Goal: Task Accomplishment & Management: Manage account settings

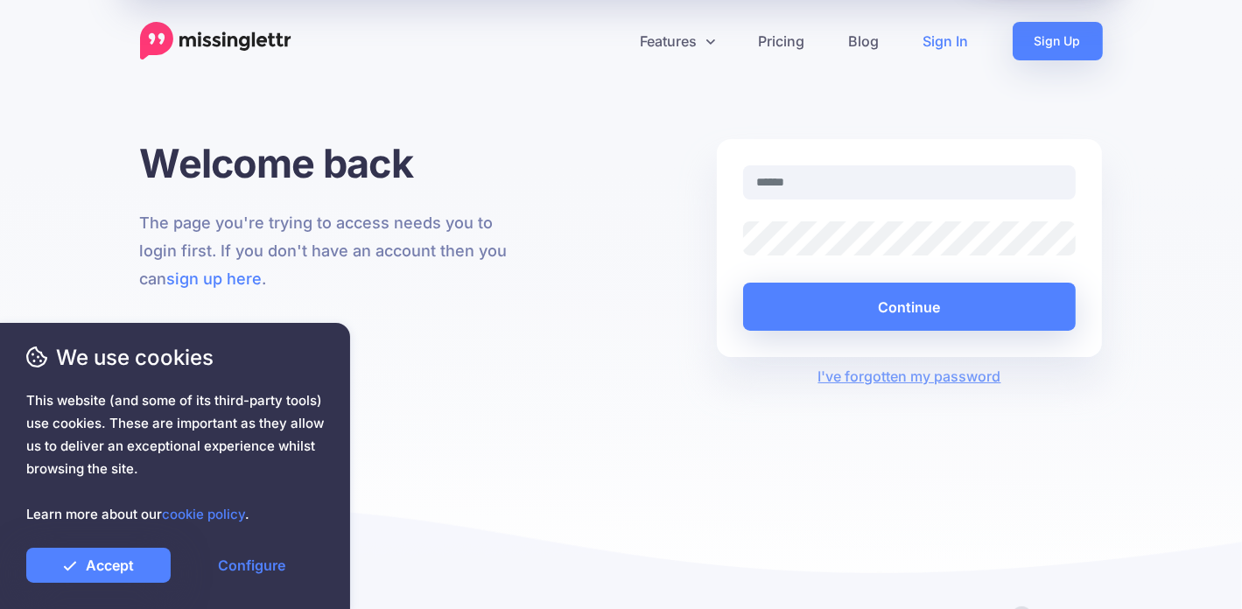
click at [950, 36] on link "Sign In" at bounding box center [945, 41] width 89 height 39
click at [900, 185] on input "text" at bounding box center [909, 182] width 333 height 34
type input "**********"
click at [743, 283] on button "Continue" at bounding box center [909, 307] width 333 height 48
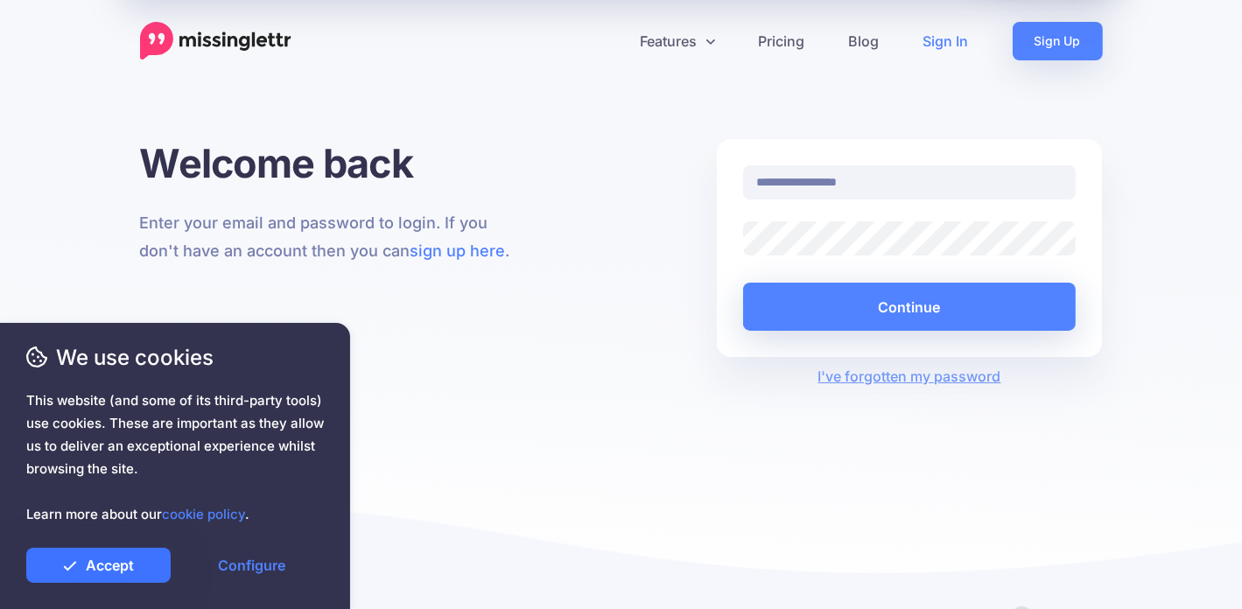
drag, startPoint x: 123, startPoint y: 567, endPoint x: 132, endPoint y: 566, distance: 9.7
click at [123, 566] on link "Accept" at bounding box center [98, 565] width 144 height 35
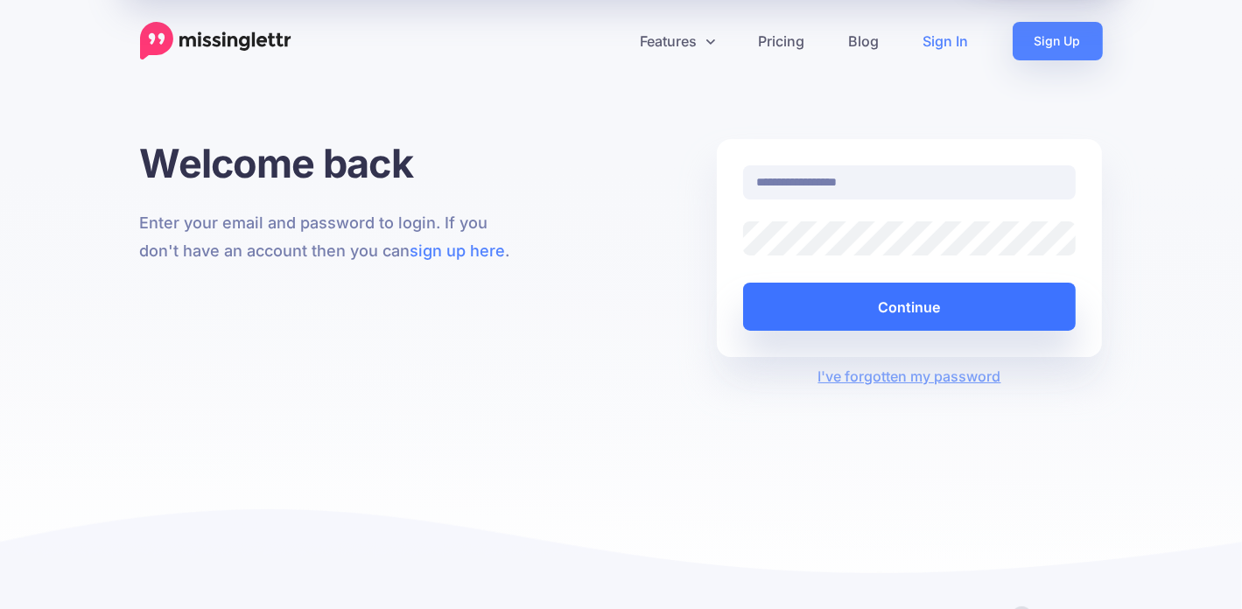
click at [886, 298] on button "Continue" at bounding box center [909, 307] width 333 height 48
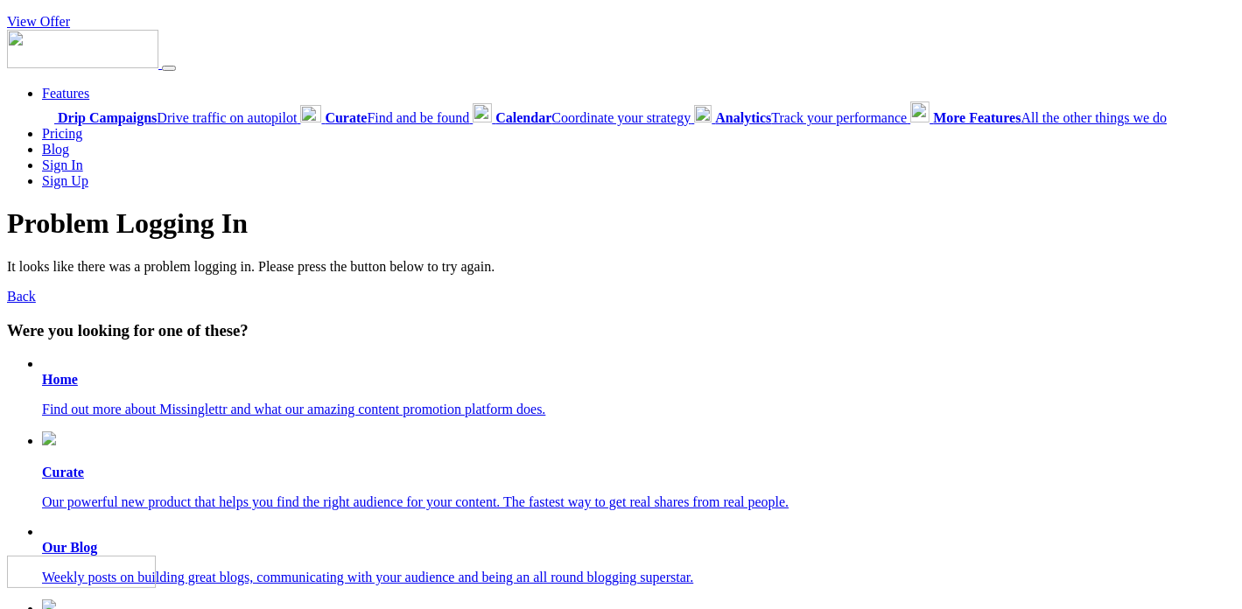
click at [15, 304] on link "Back" at bounding box center [21, 296] width 29 height 15
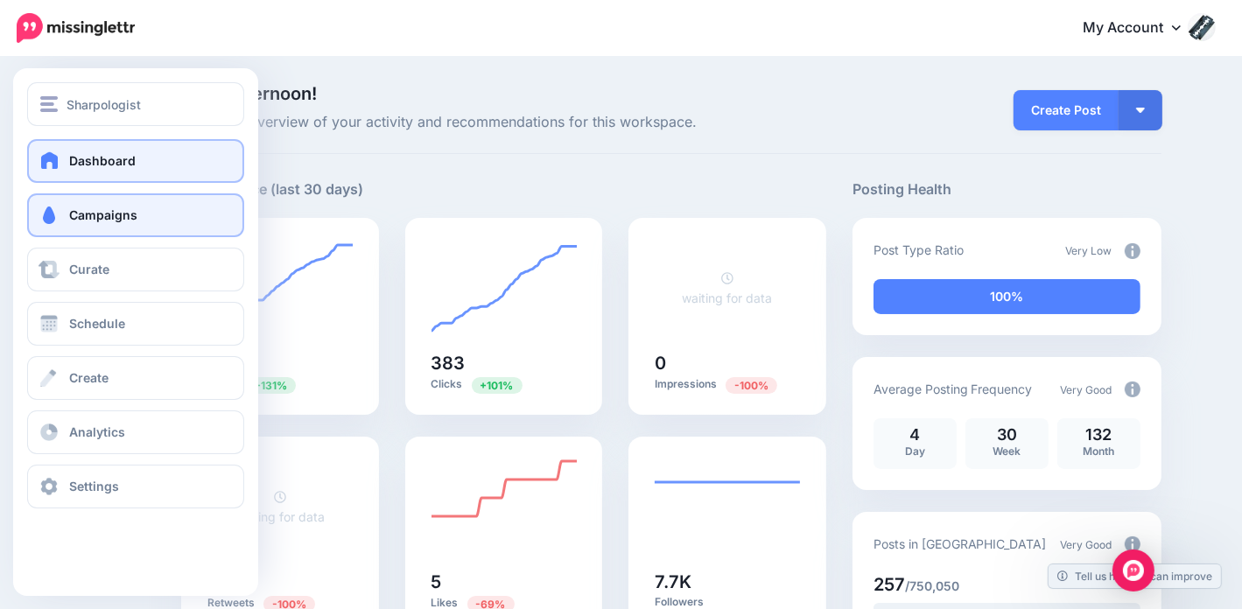
click at [66, 222] on link "Campaigns" at bounding box center [135, 215] width 217 height 44
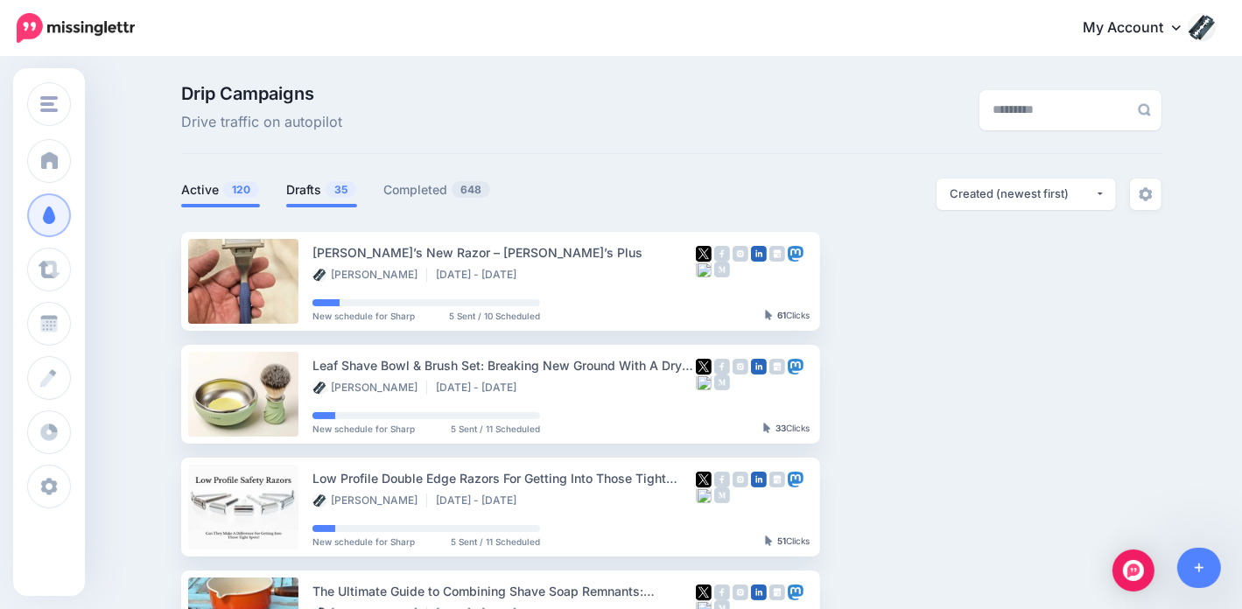
click at [333, 190] on span "35" at bounding box center [341, 189] width 31 height 17
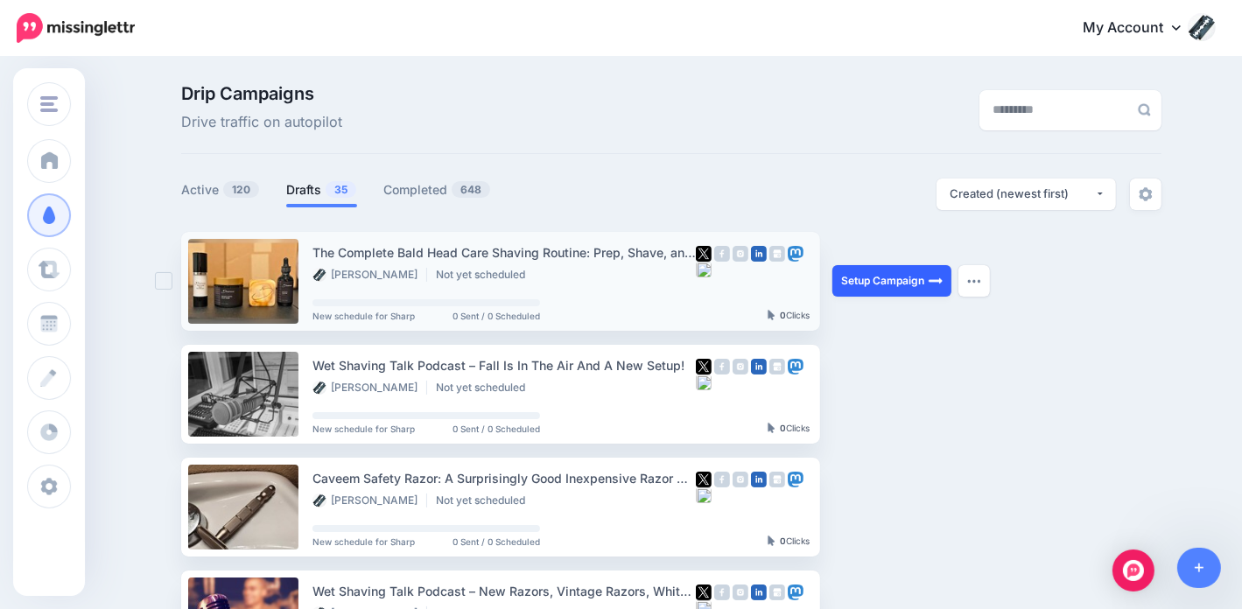
click at [907, 273] on link "Setup Campaign" at bounding box center [891, 281] width 119 height 32
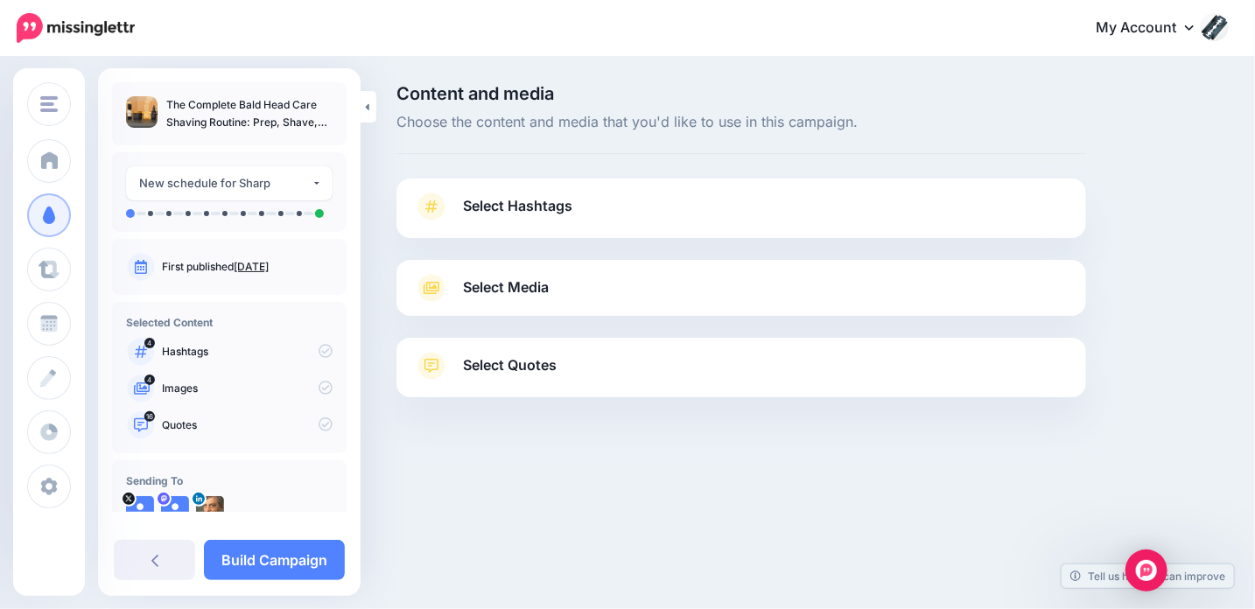
click at [522, 365] on span "Select Quotes" at bounding box center [510, 366] width 94 height 24
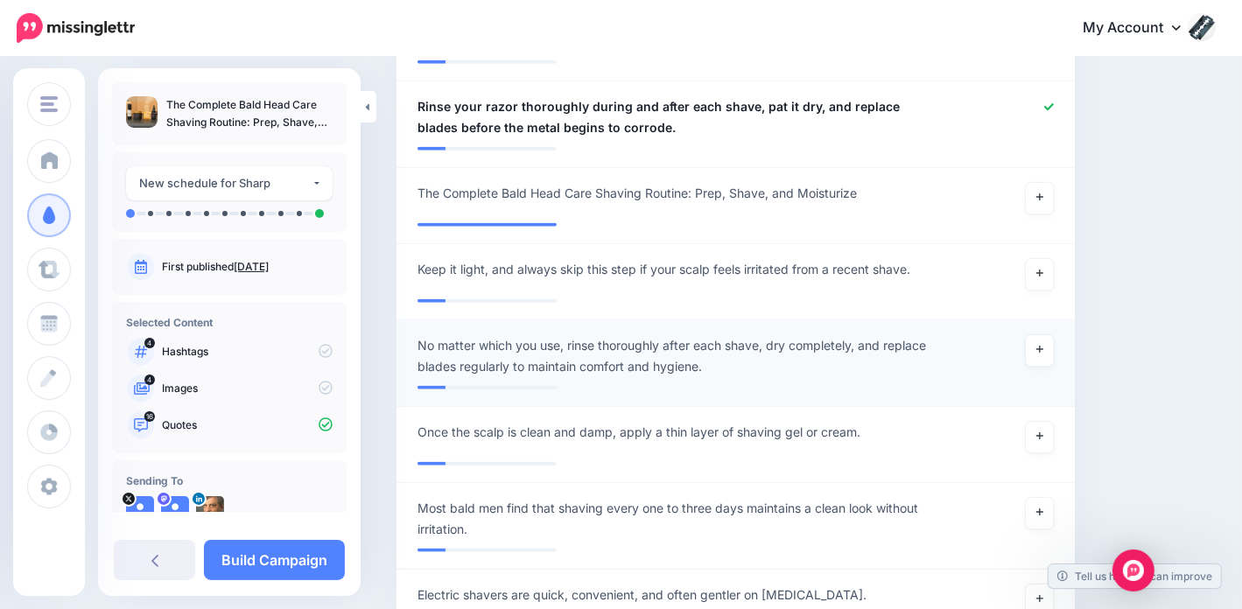
scroll to position [1750, 0]
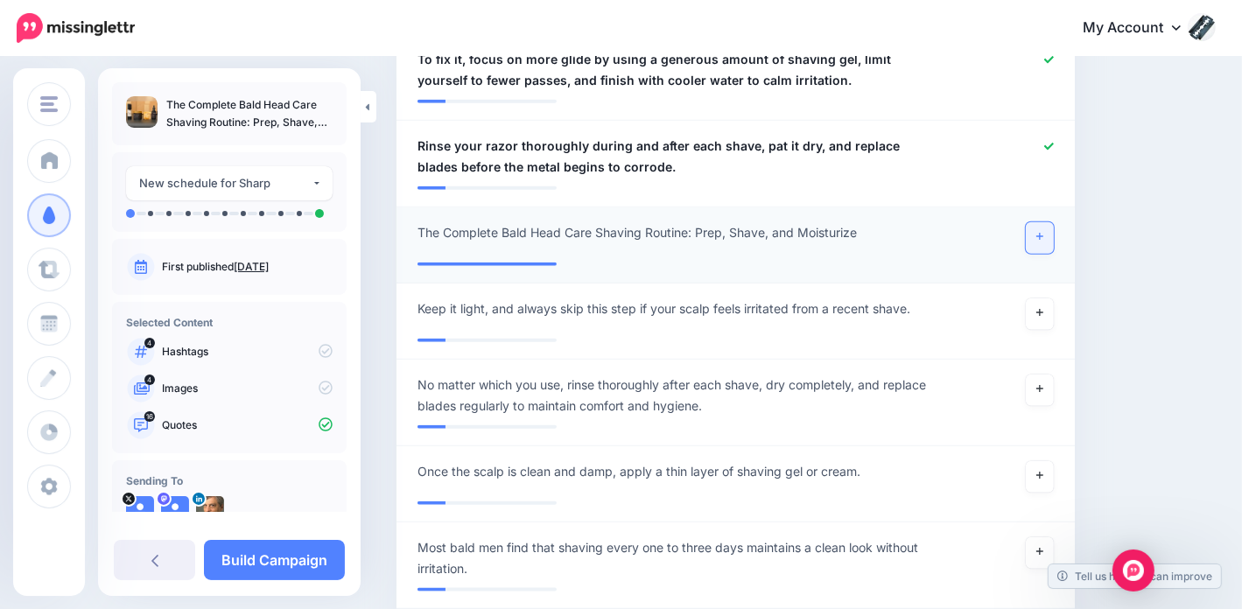
click at [1054, 222] on link at bounding box center [1040, 238] width 28 height 32
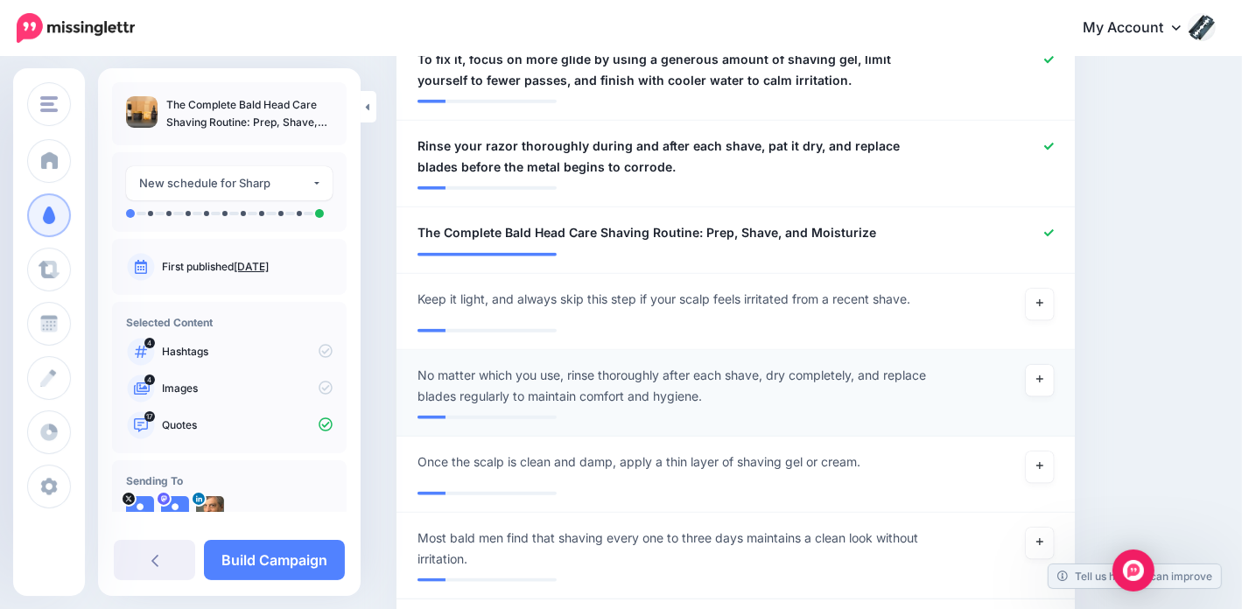
scroll to position [1838, 0]
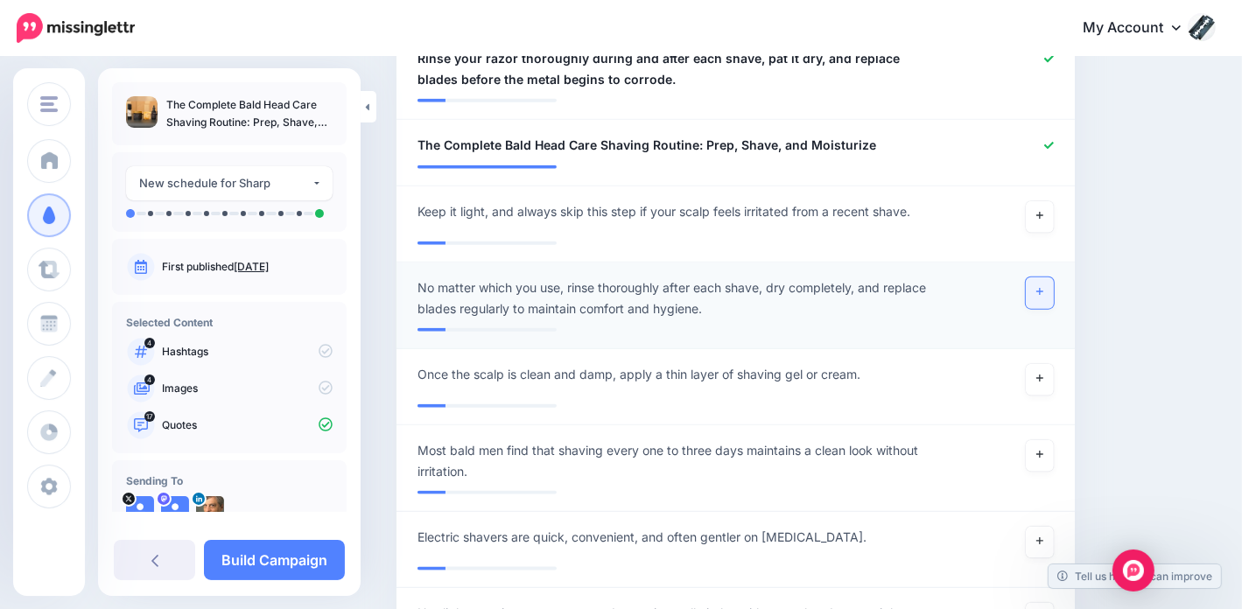
click at [1054, 277] on link at bounding box center [1040, 293] width 28 height 32
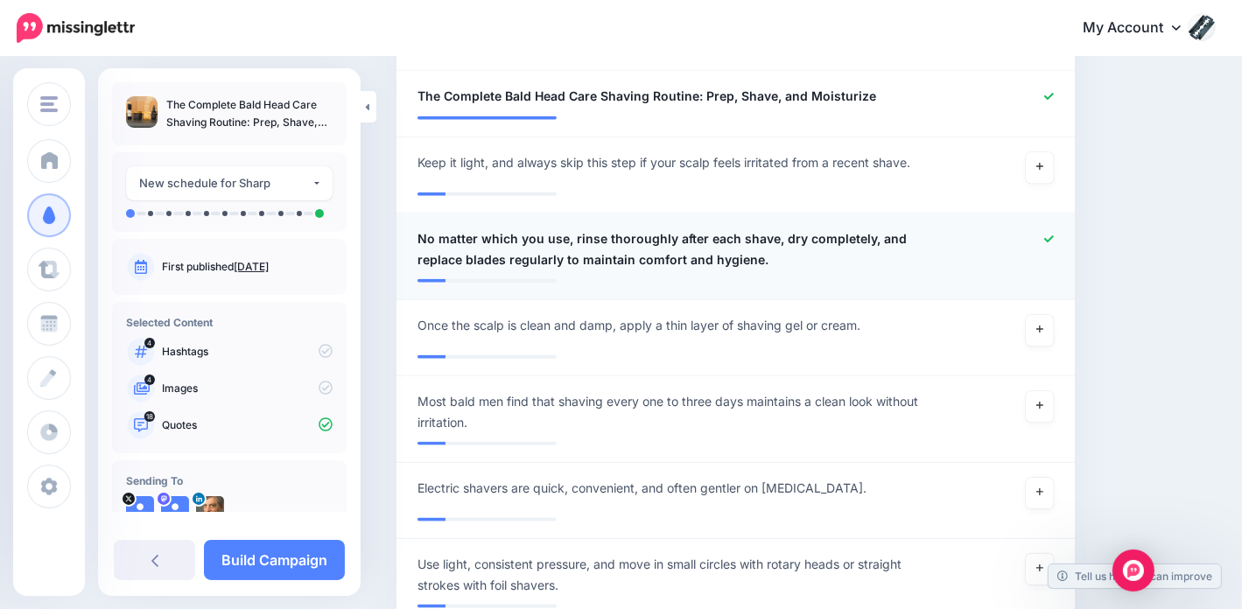
scroll to position [1925, 0]
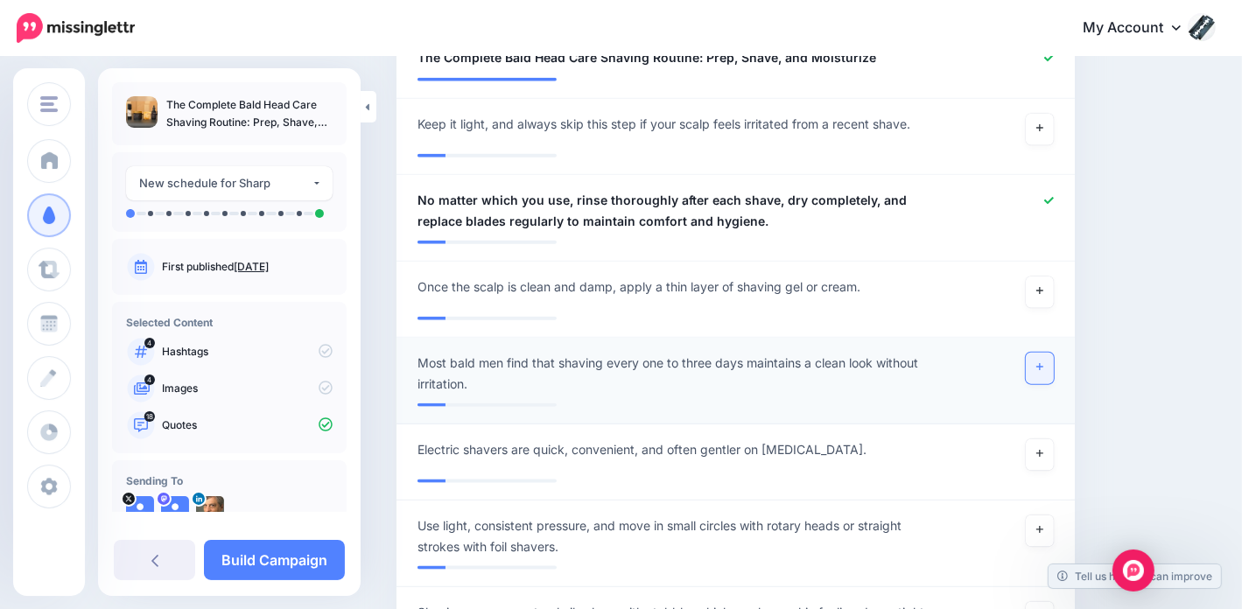
click at [1053, 353] on link at bounding box center [1040, 369] width 28 height 32
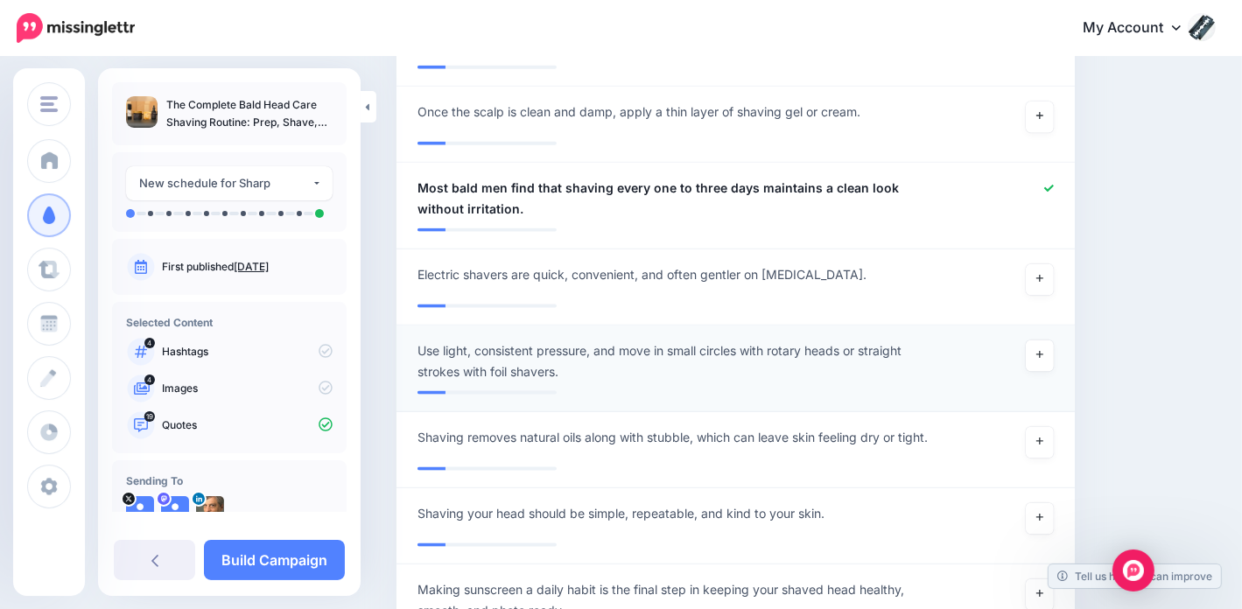
scroll to position [2188, 0]
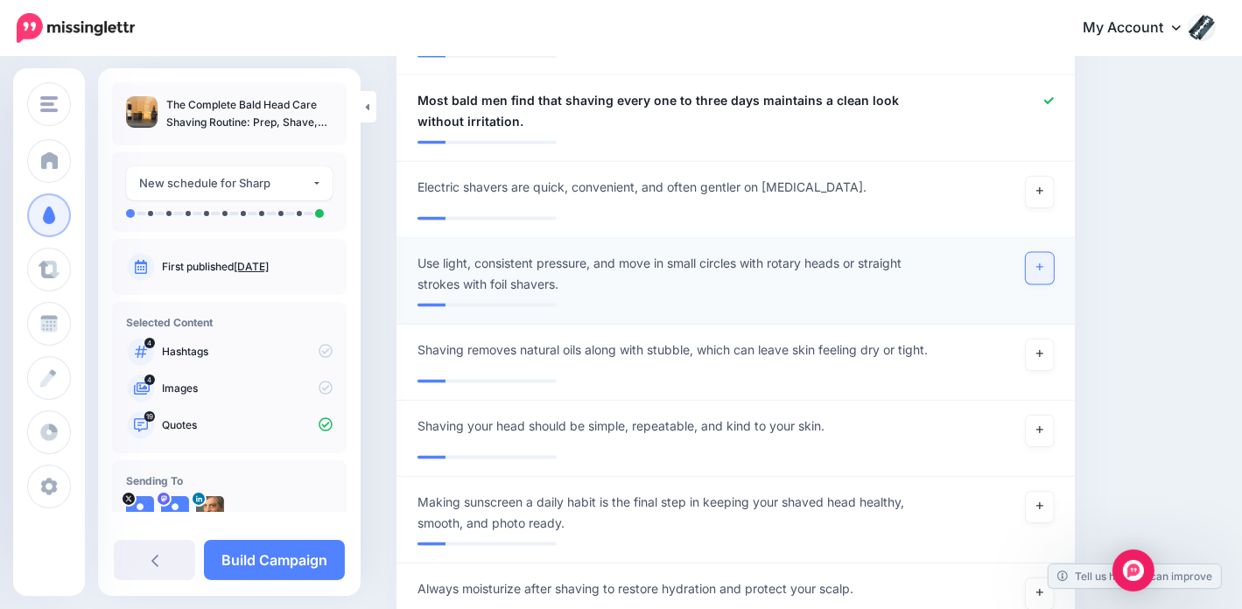
click at [1048, 253] on link at bounding box center [1040, 269] width 28 height 32
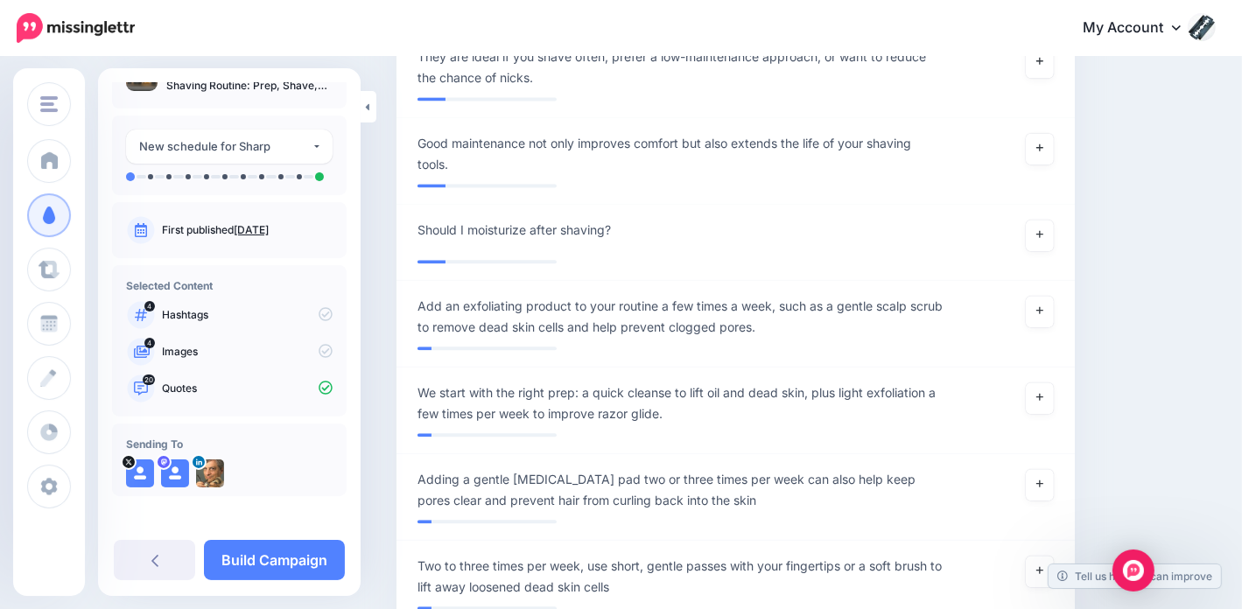
scroll to position [42, 0]
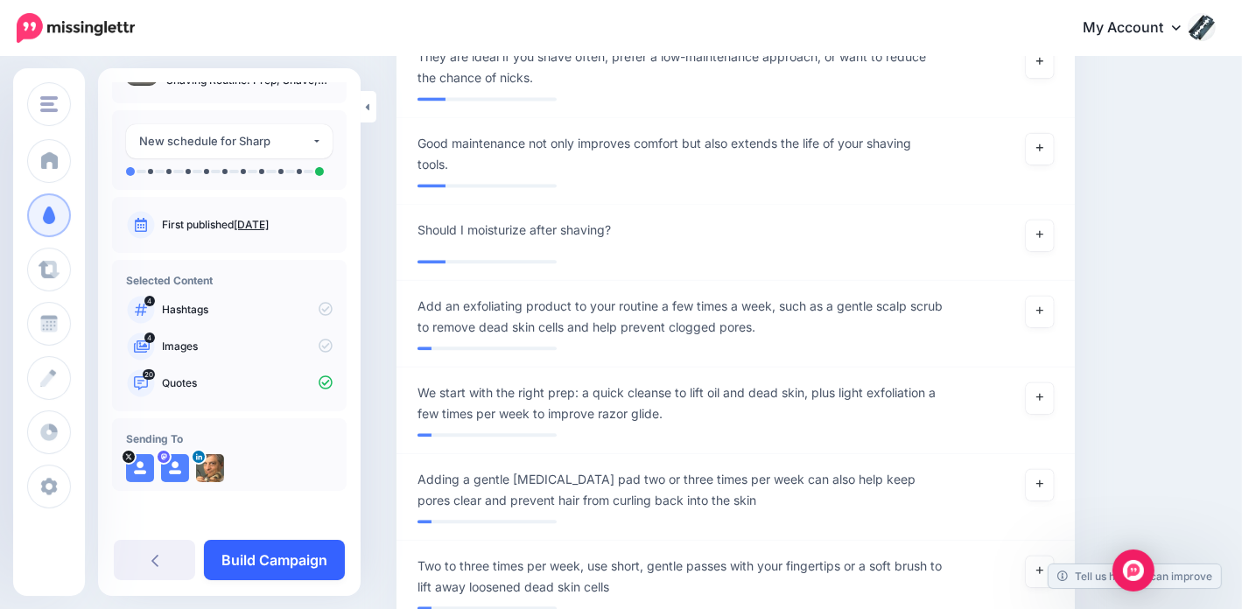
click at [300, 556] on link "Build Campaign" at bounding box center [274, 560] width 141 height 40
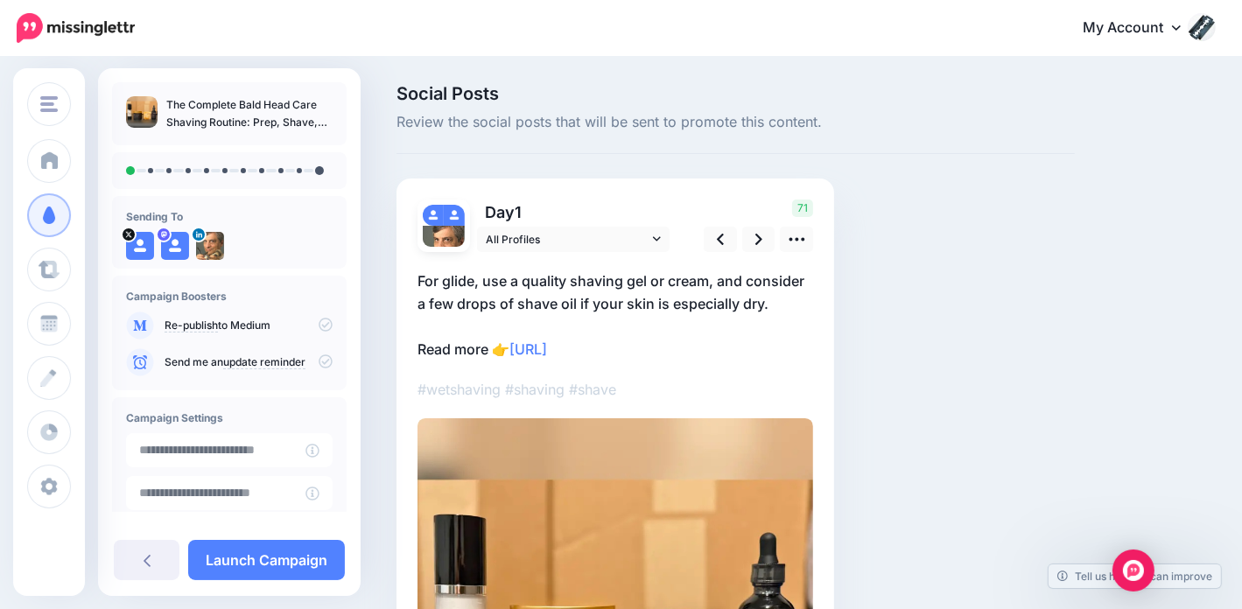
scroll to position [88, 0]
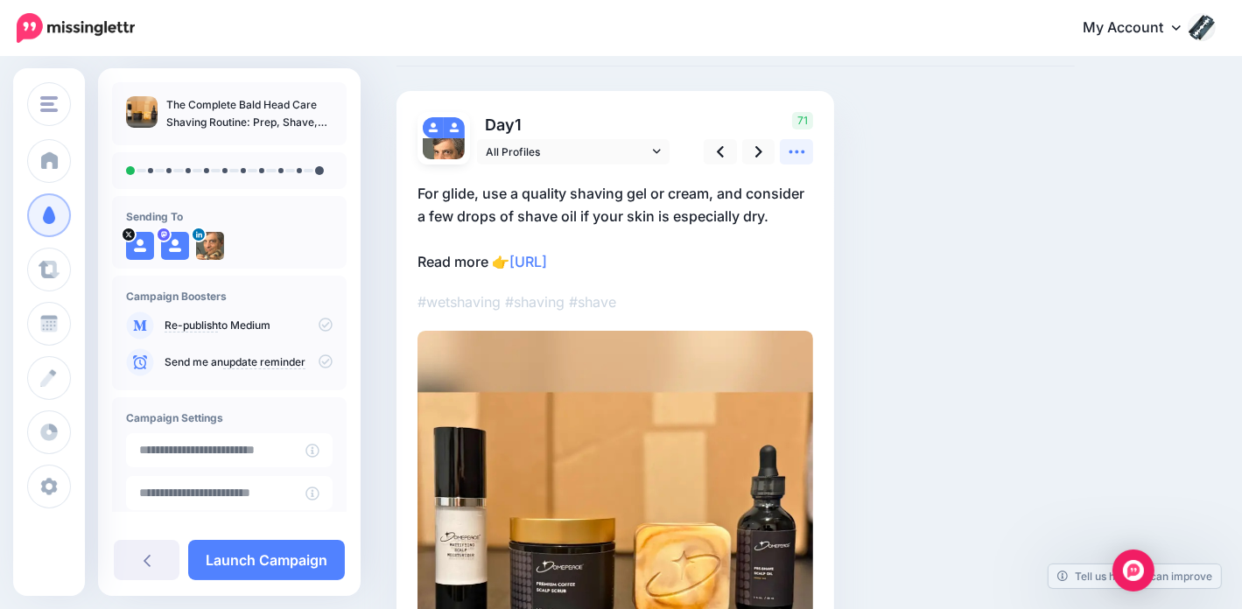
click at [796, 146] on icon at bounding box center [797, 152] width 18 height 18
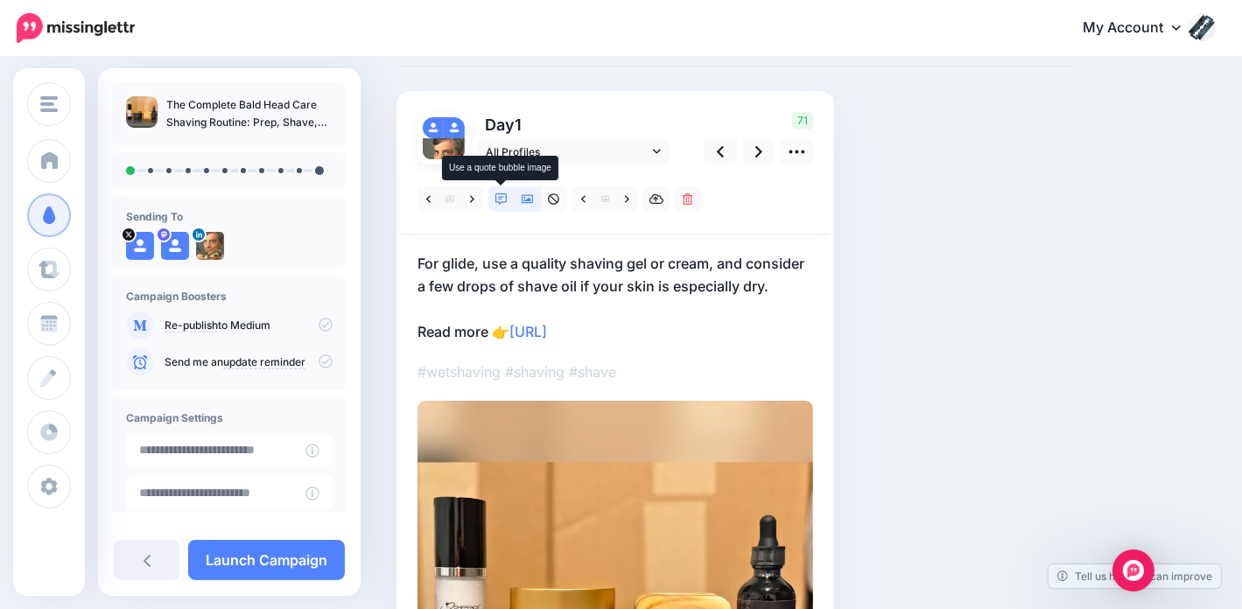
click at [506, 197] on icon at bounding box center [501, 199] width 12 height 12
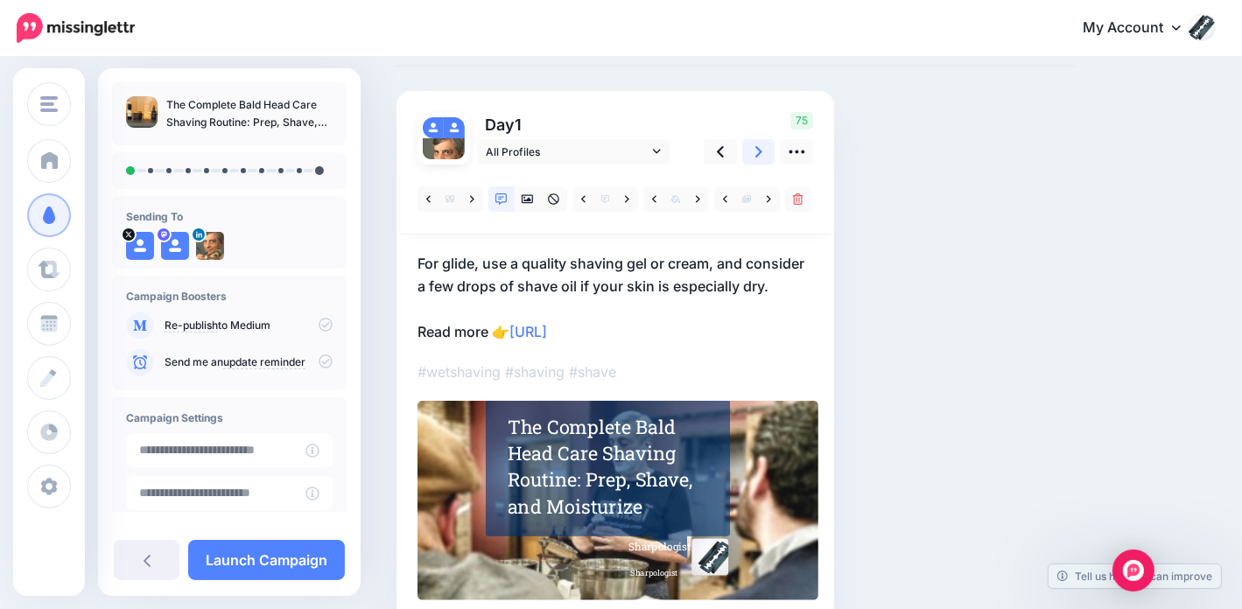
click at [759, 150] on icon at bounding box center [758, 151] width 7 height 11
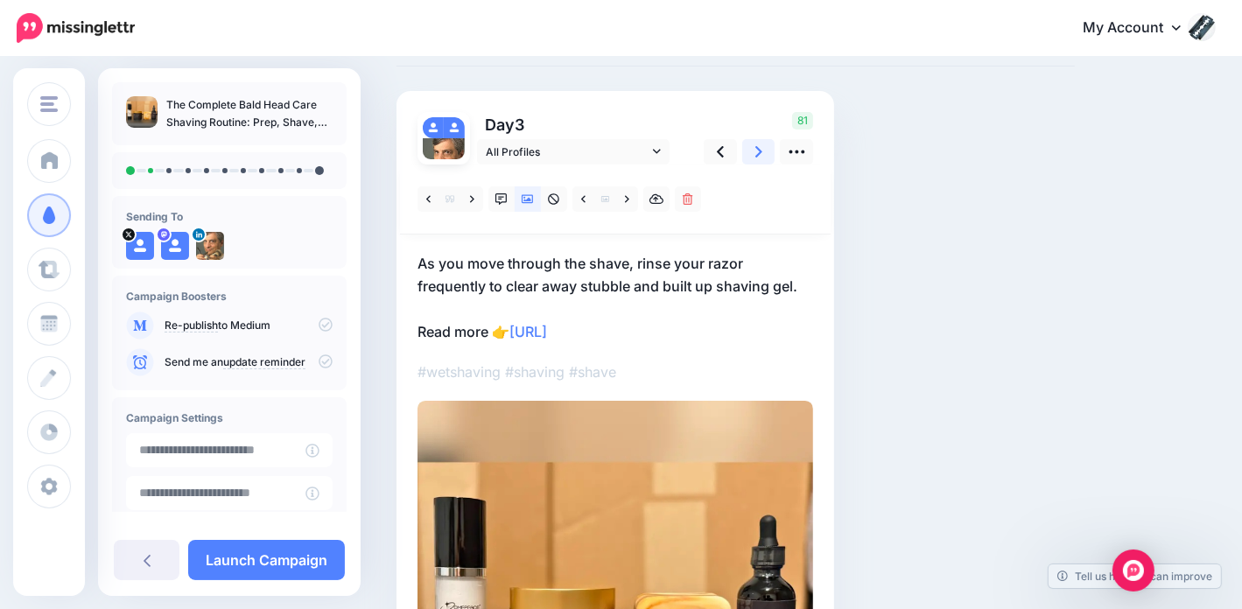
scroll to position [175, 0]
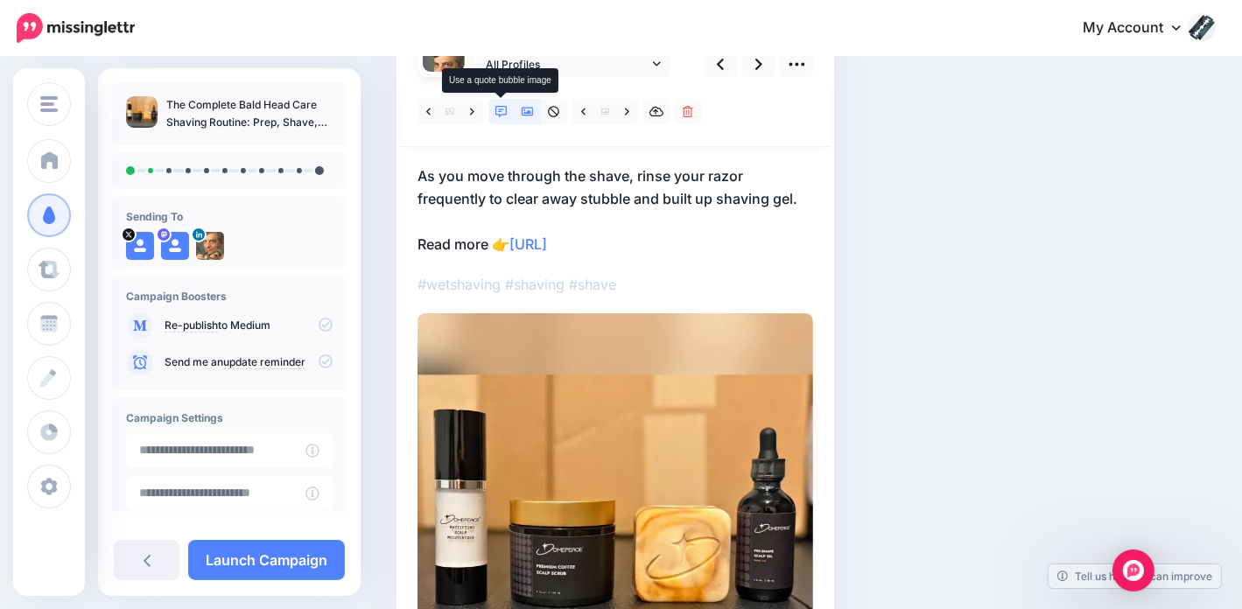
click at [501, 107] on icon at bounding box center [501, 112] width 12 height 12
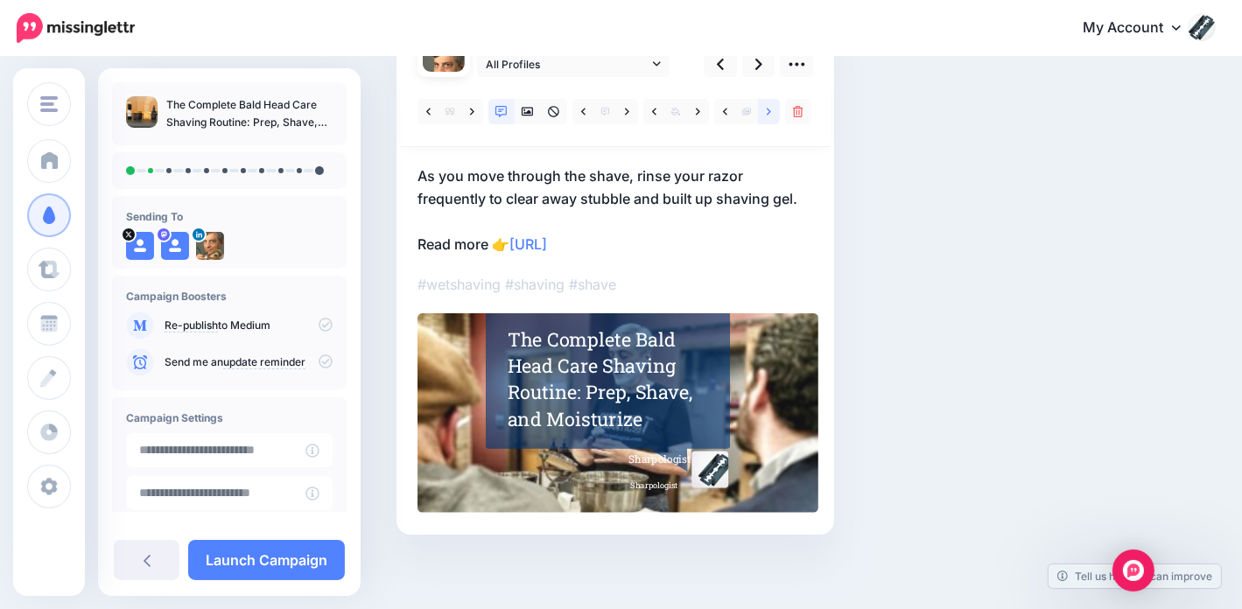
click at [767, 109] on icon at bounding box center [769, 112] width 4 height 12
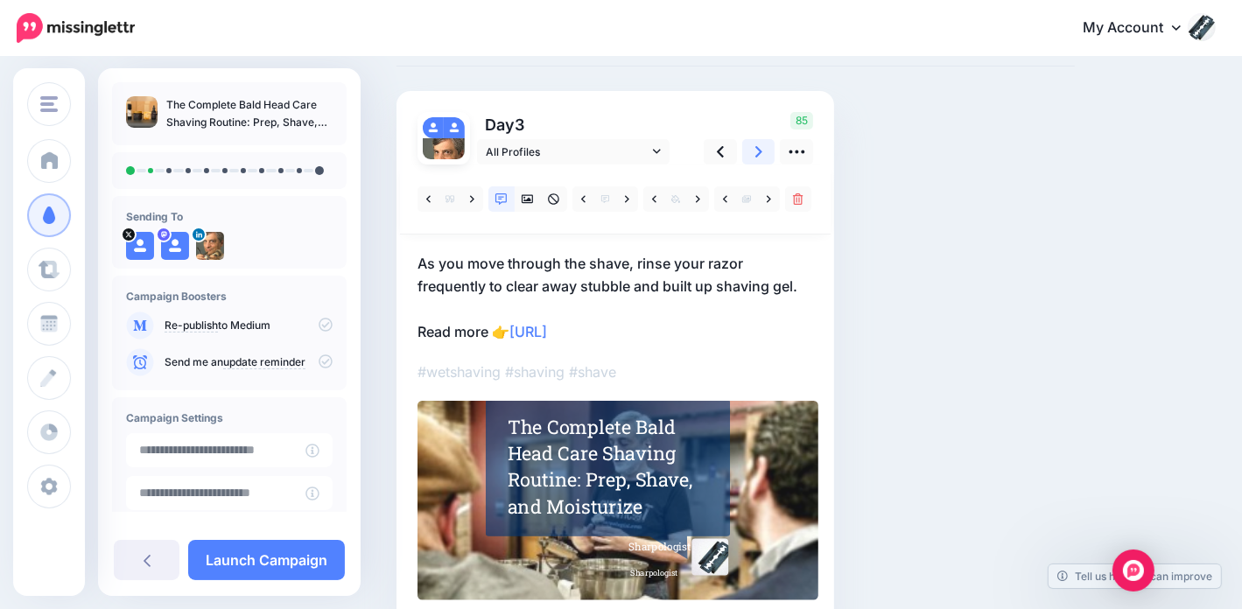
click at [755, 151] on icon at bounding box center [758, 152] width 7 height 18
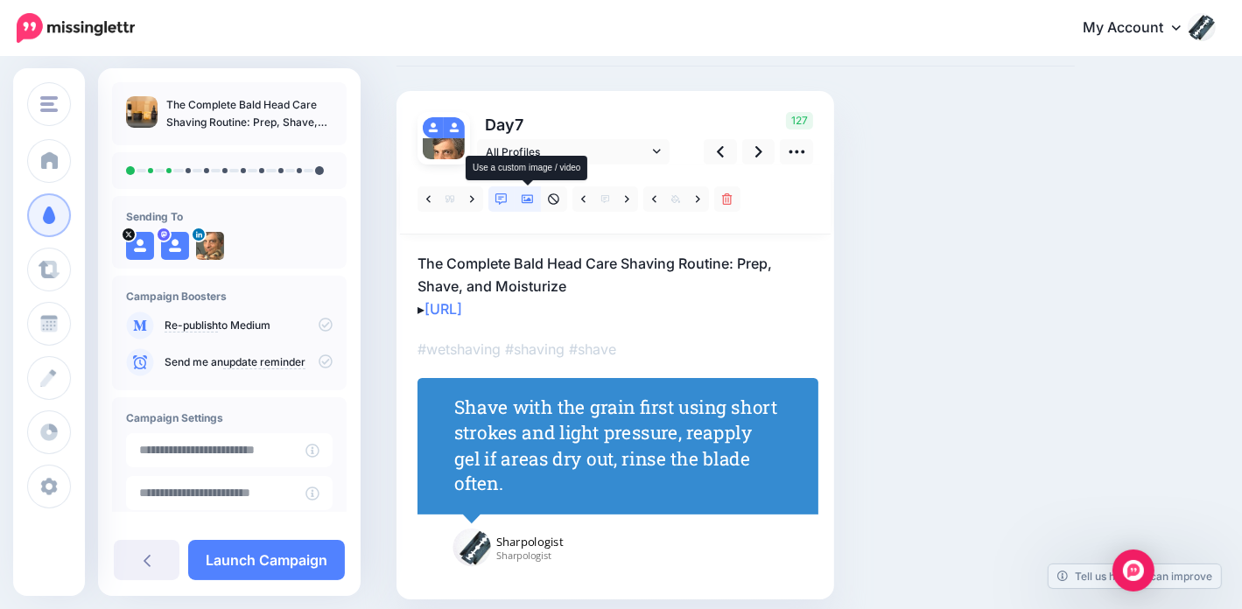
click at [529, 200] on icon at bounding box center [528, 199] width 12 height 9
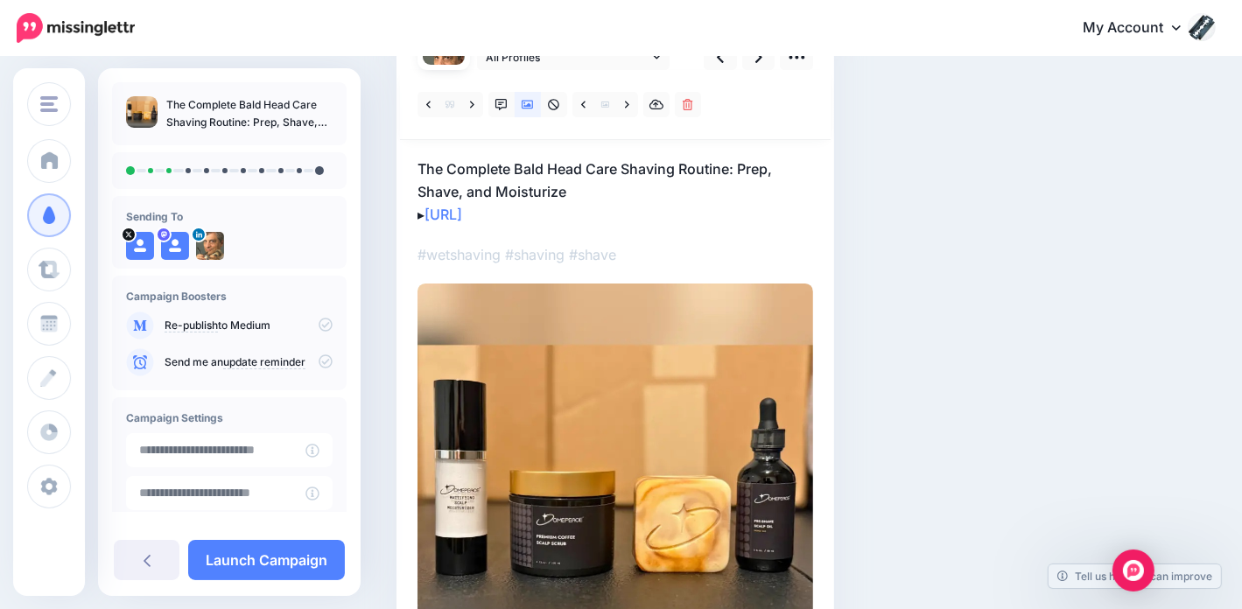
scroll to position [0, 0]
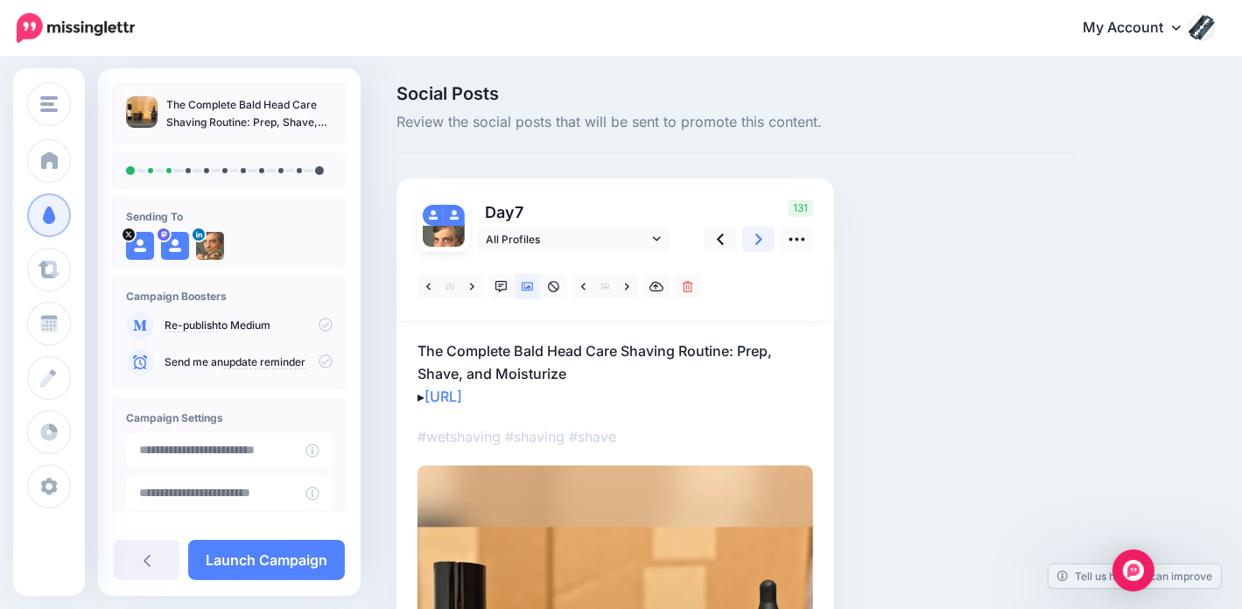
click at [759, 244] on icon at bounding box center [758, 239] width 7 height 18
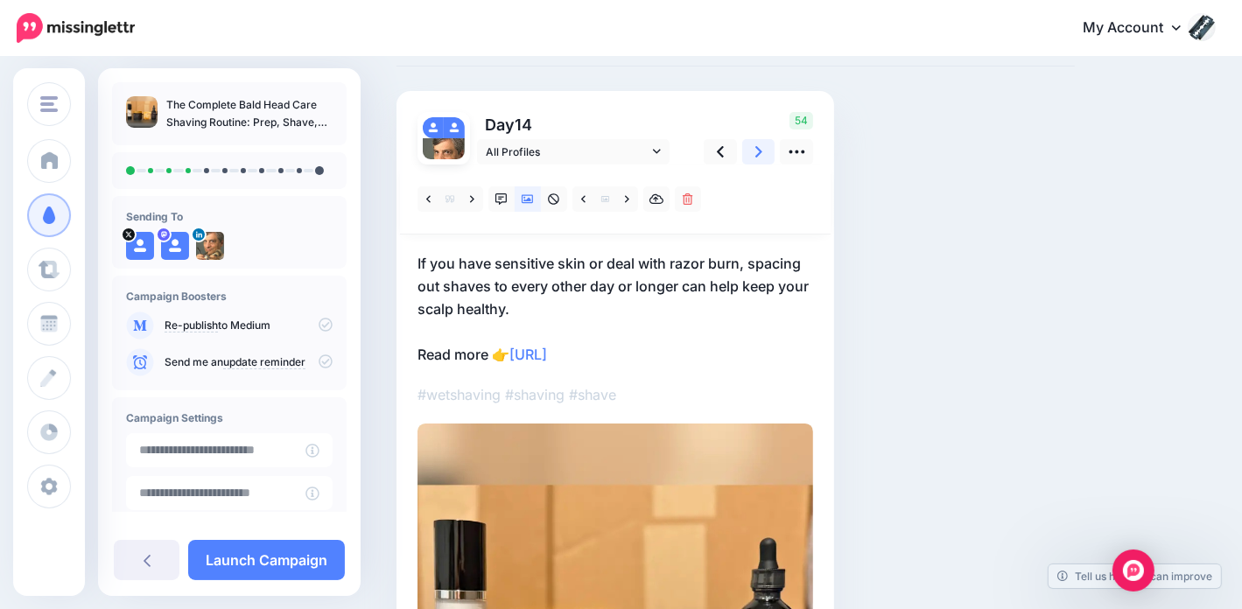
scroll to position [175, 0]
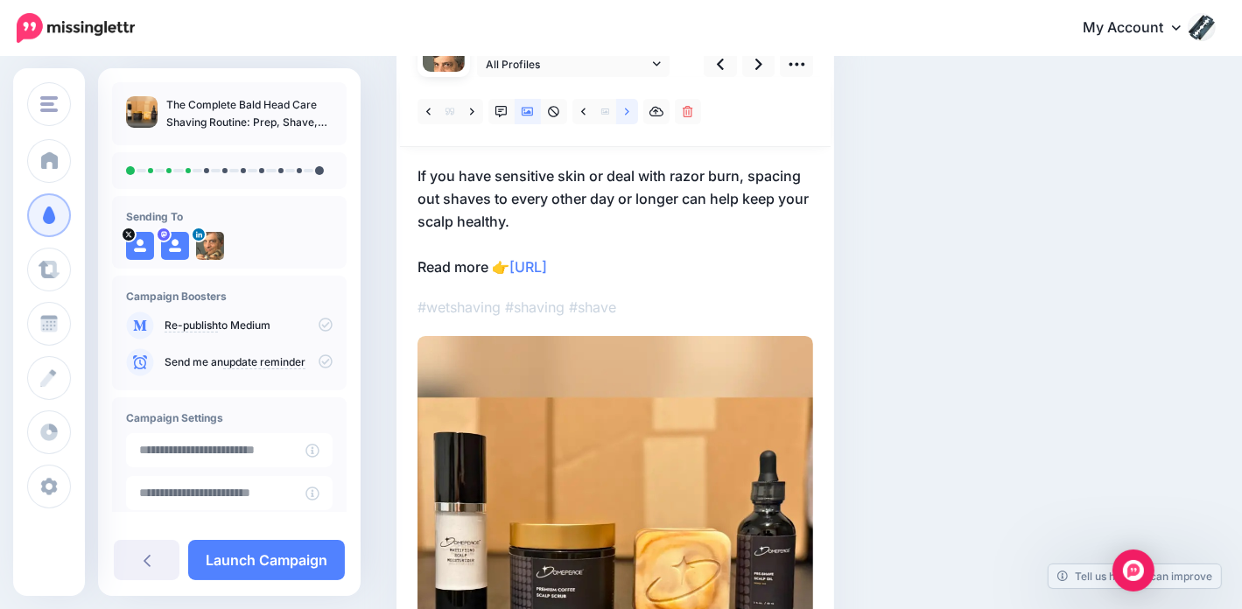
click at [625, 118] on link at bounding box center [627, 111] width 22 height 25
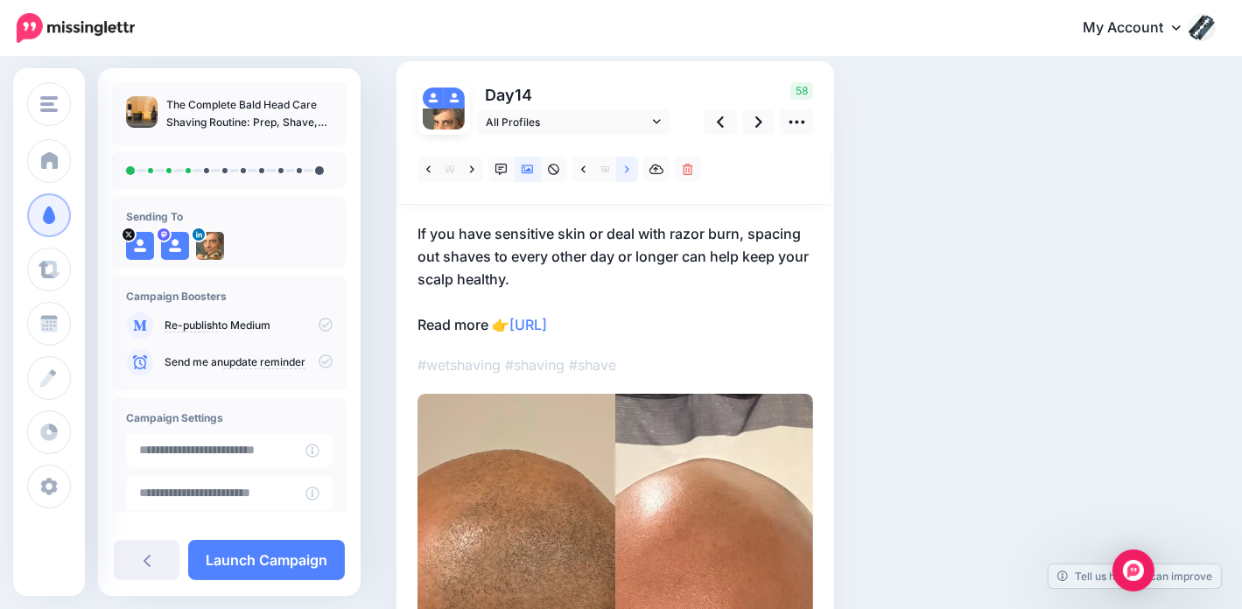
scroll to position [88, 0]
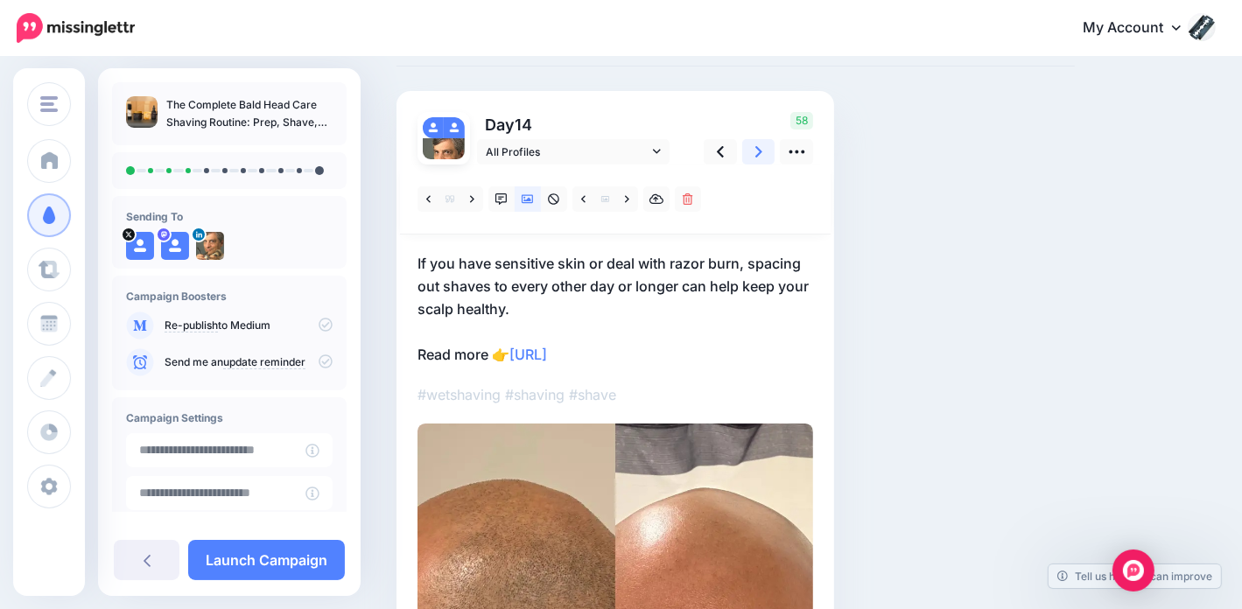
click at [763, 155] on link at bounding box center [758, 151] width 33 height 25
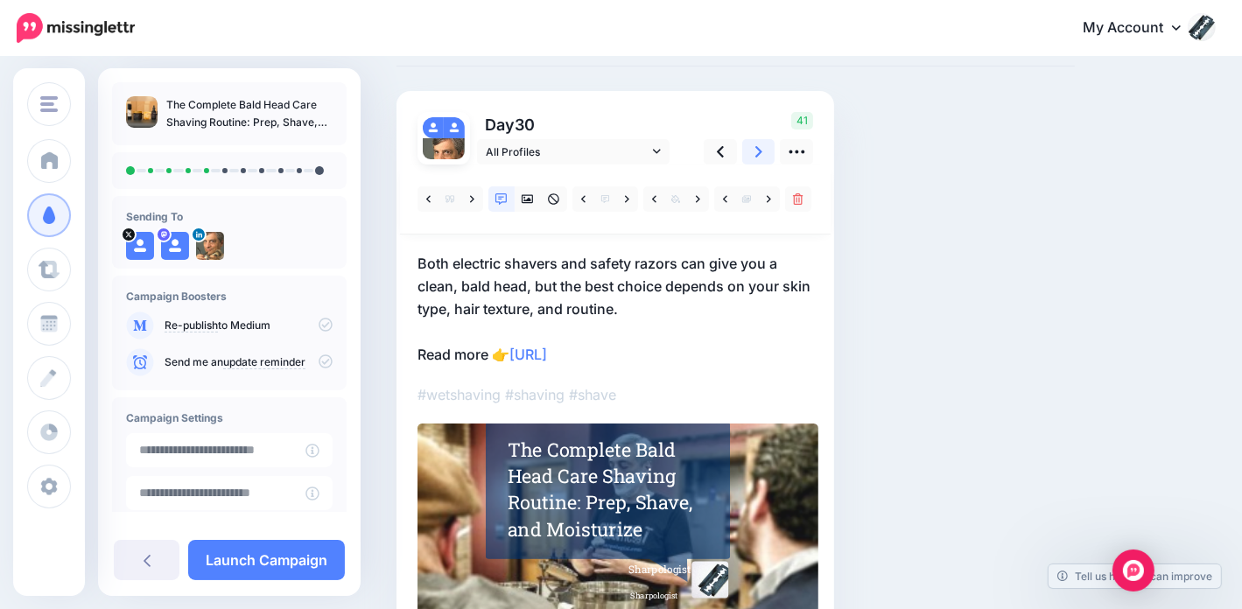
click at [756, 157] on icon at bounding box center [758, 151] width 7 height 11
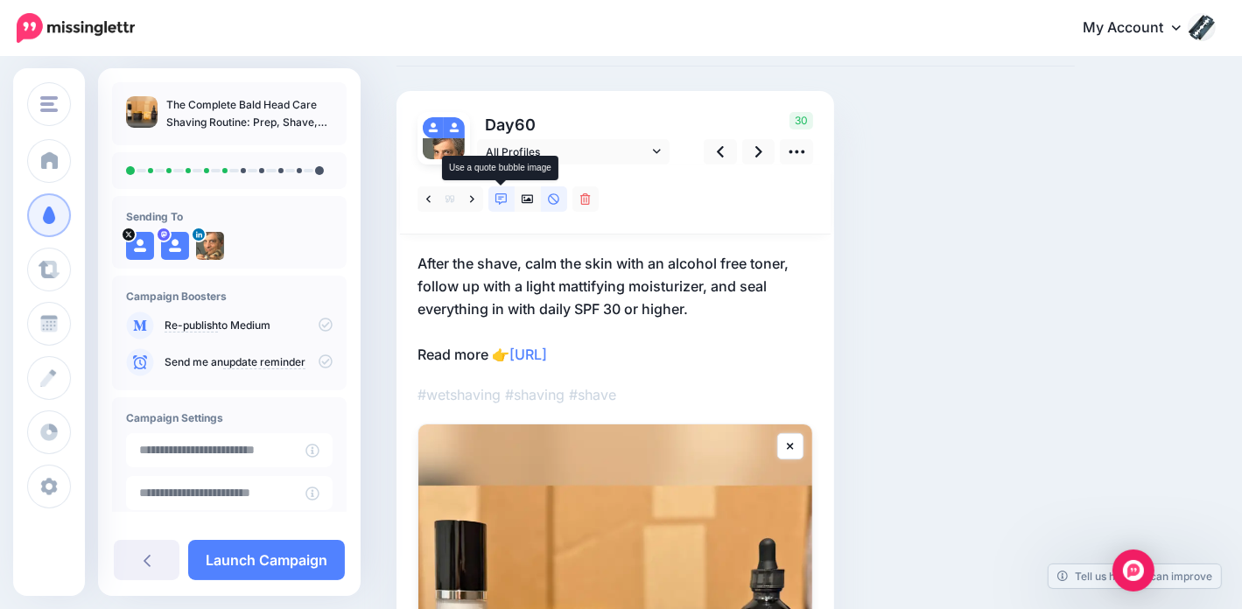
click at [501, 193] on icon at bounding box center [501, 199] width 12 height 12
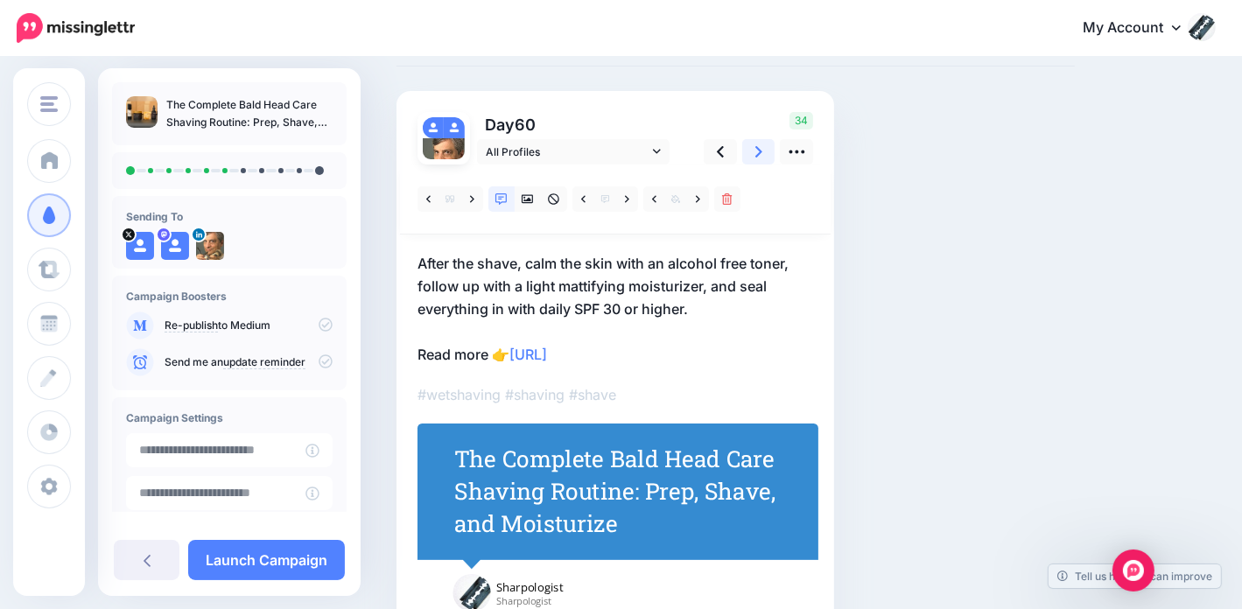
click at [764, 146] on link at bounding box center [758, 151] width 33 height 25
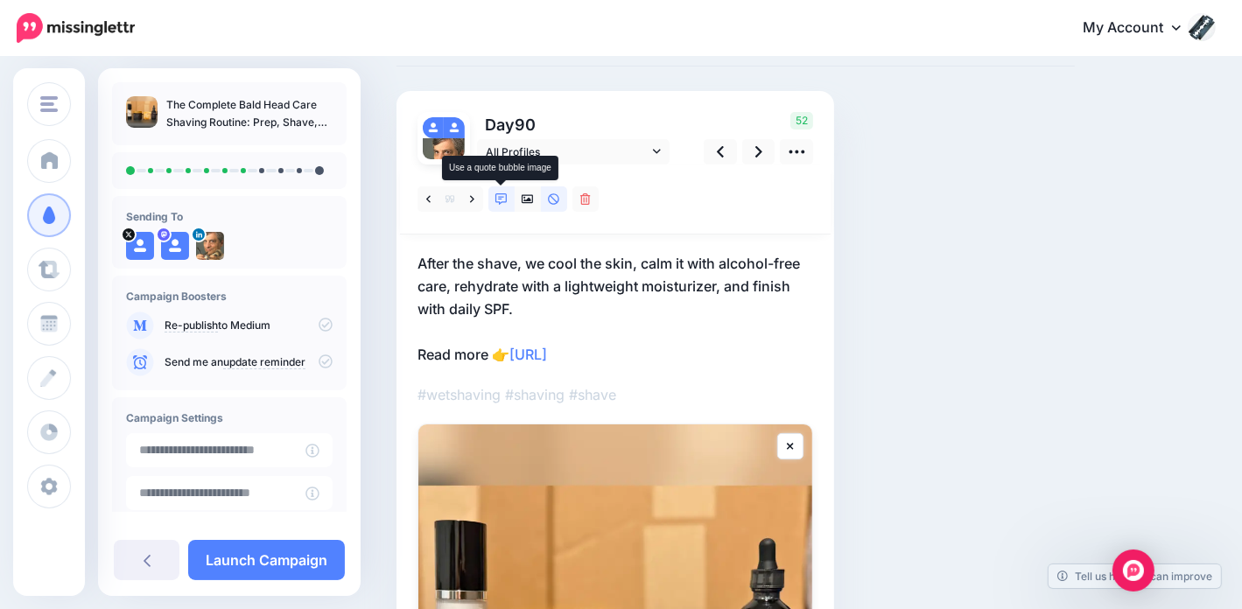
click at [500, 195] on icon at bounding box center [501, 199] width 12 height 12
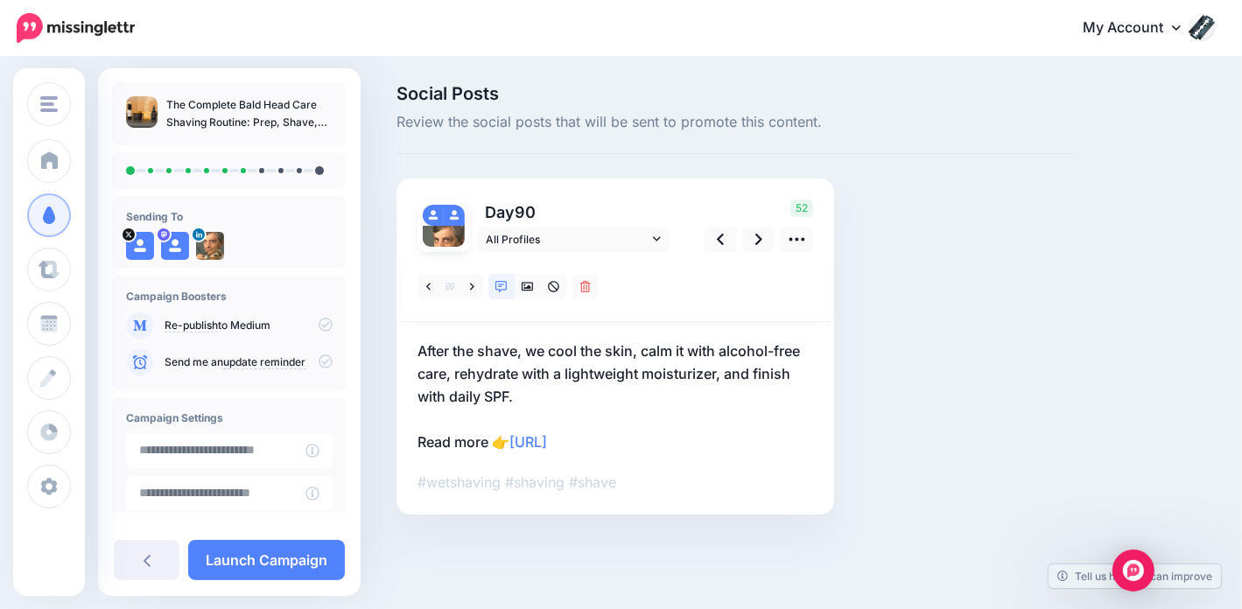
scroll to position [0, 0]
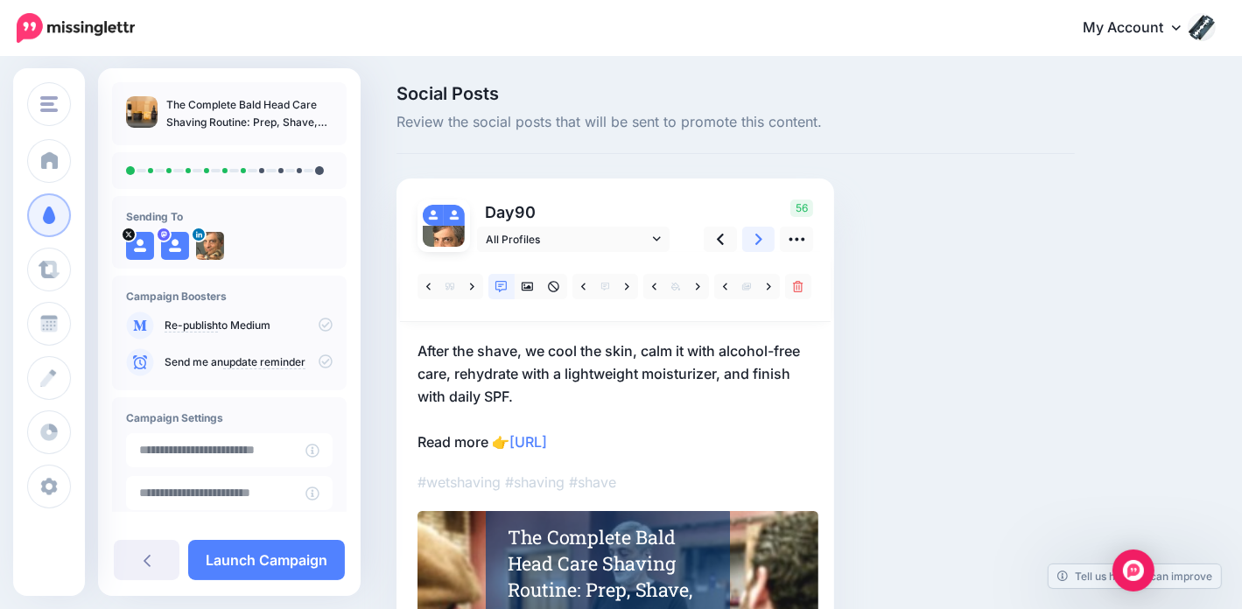
click at [761, 235] on icon at bounding box center [758, 239] width 7 height 18
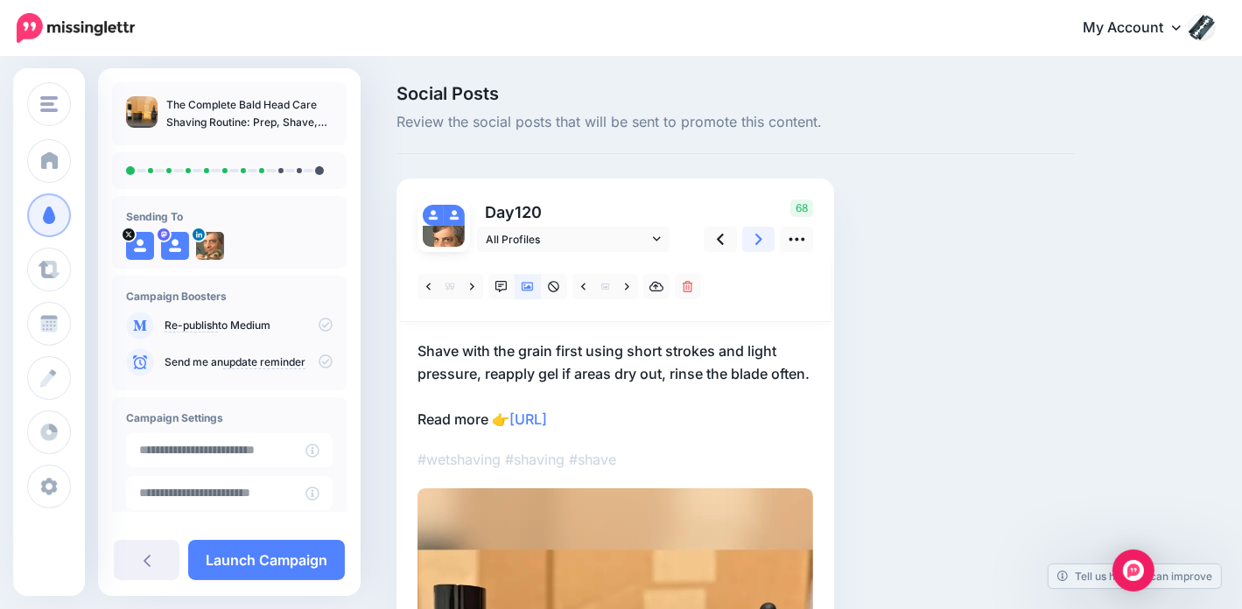
scroll to position [88, 0]
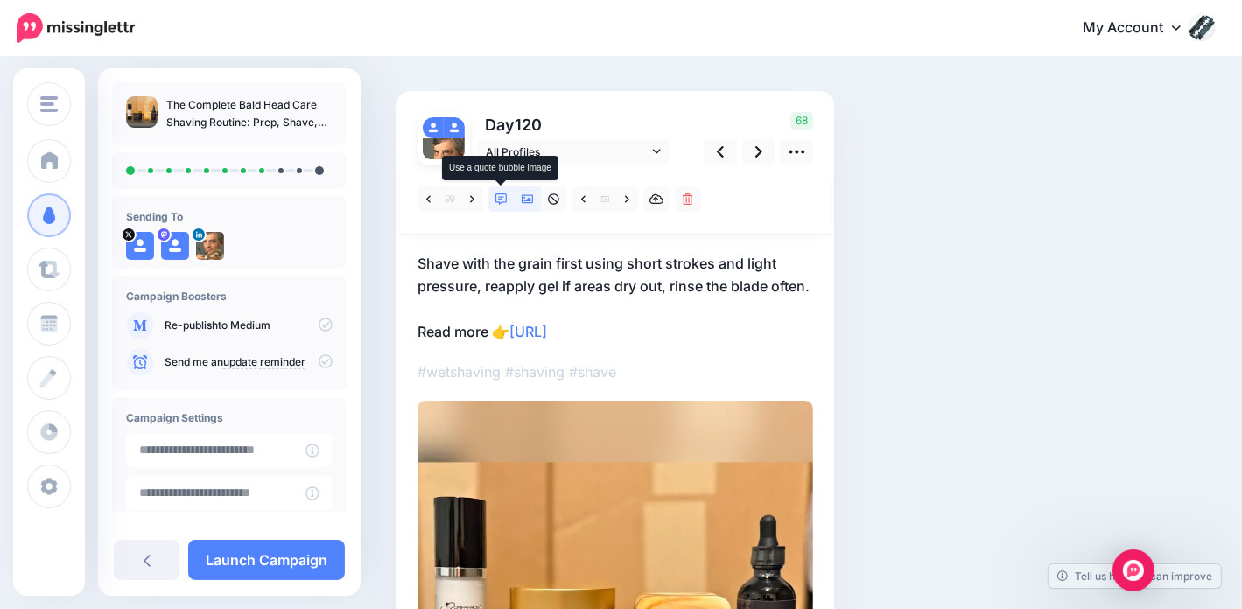
click at [502, 194] on icon at bounding box center [501, 199] width 12 height 12
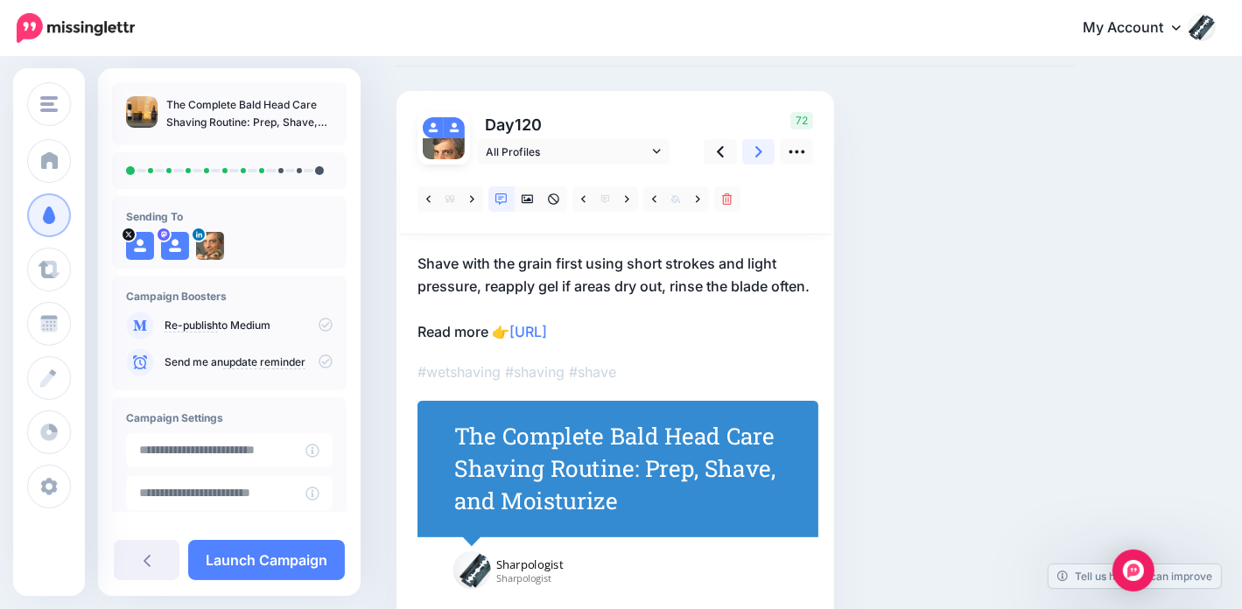
click at [767, 144] on link at bounding box center [758, 151] width 33 height 25
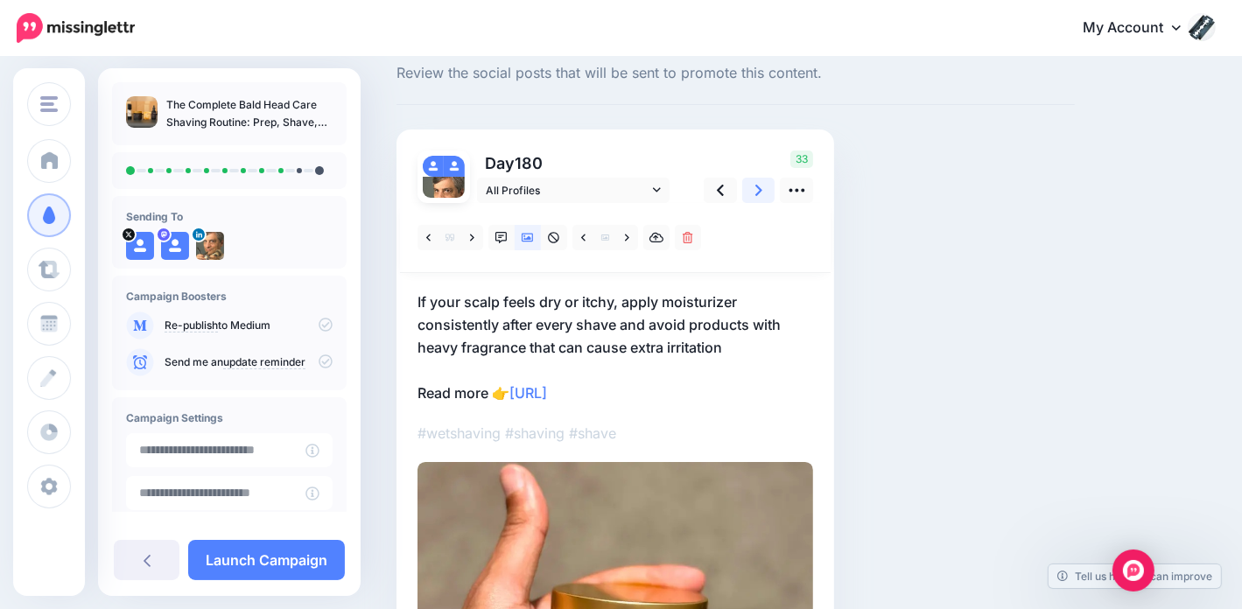
scroll to position [0, 0]
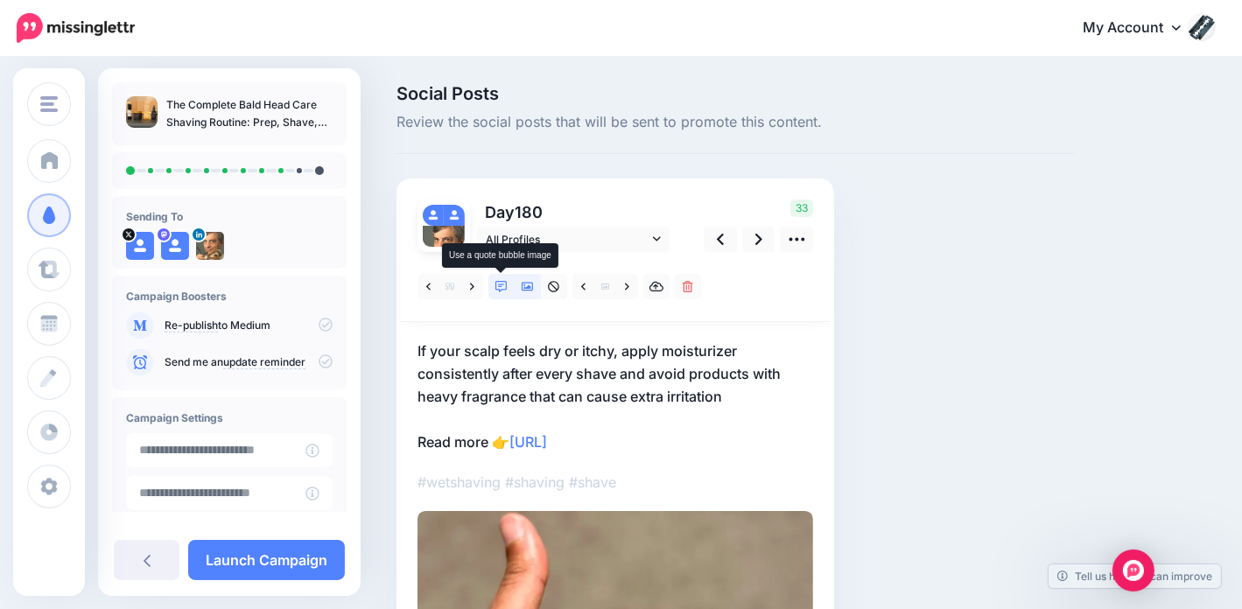
click at [504, 288] on icon at bounding box center [501, 287] width 12 height 12
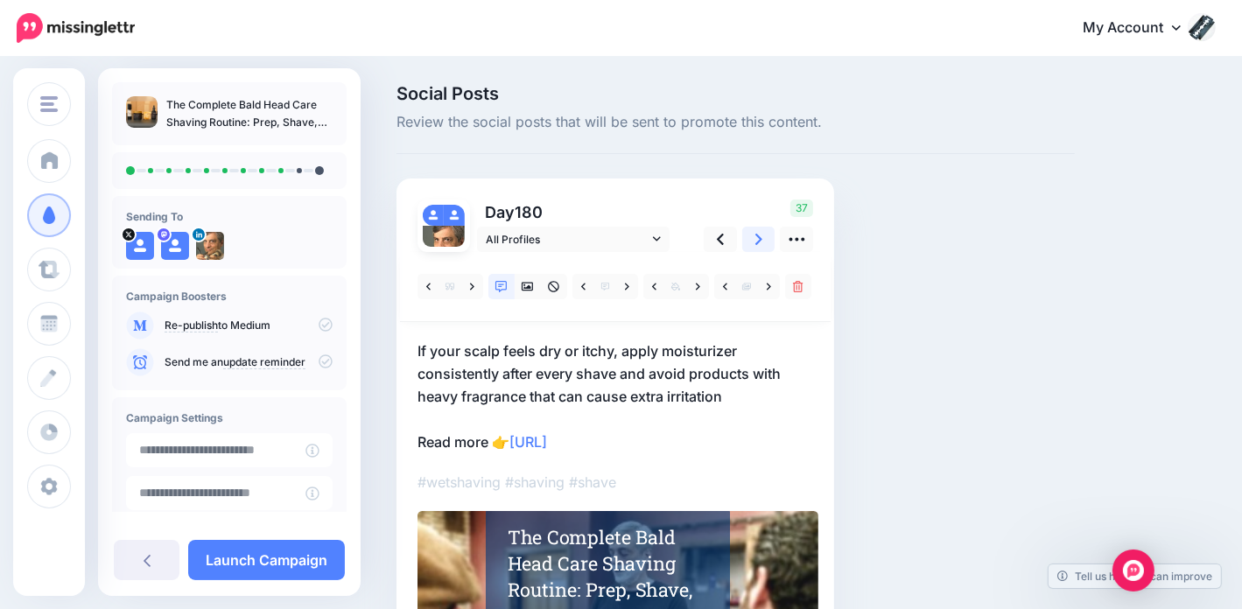
click at [763, 231] on link at bounding box center [758, 239] width 33 height 25
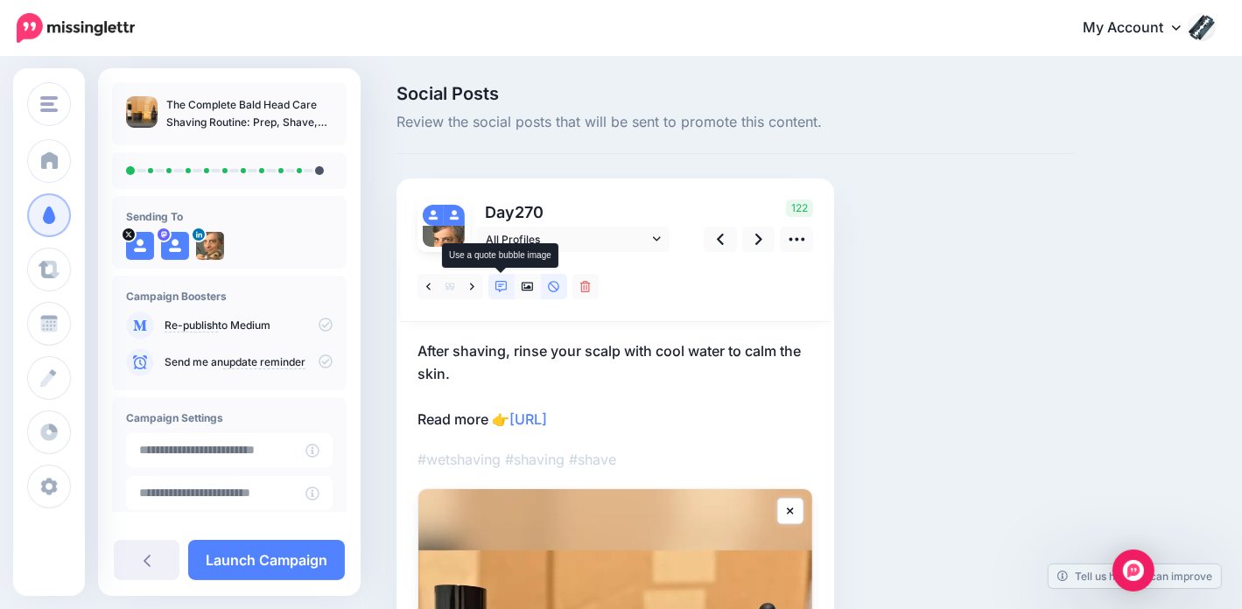
click at [494, 279] on link at bounding box center [501, 286] width 26 height 25
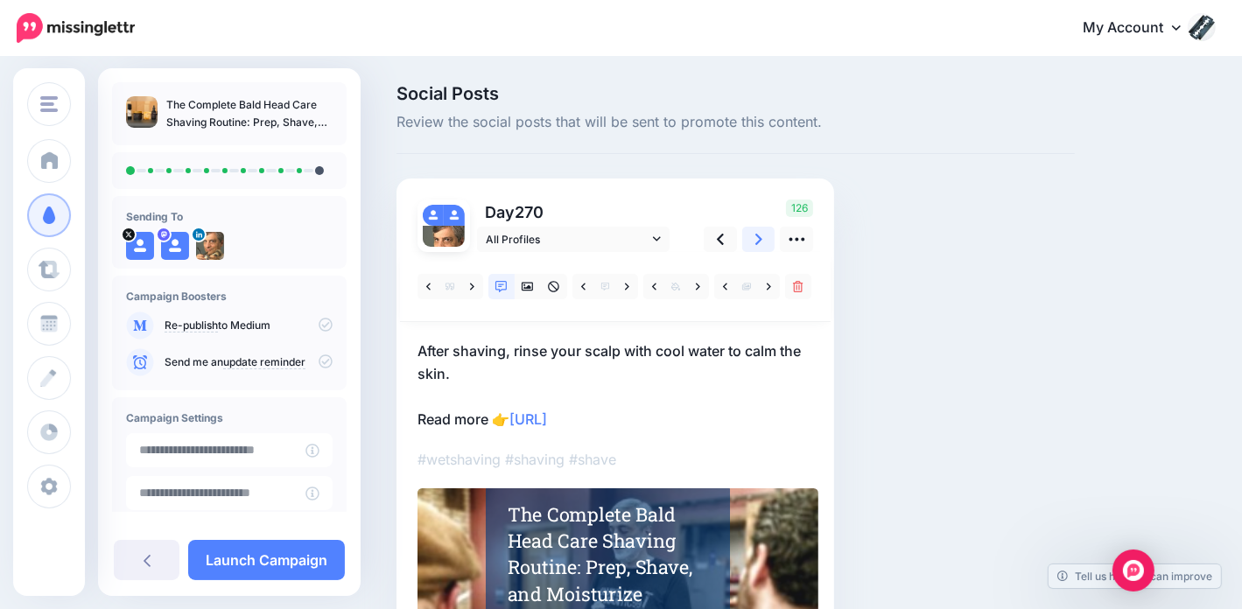
click at [755, 234] on icon at bounding box center [758, 239] width 7 height 18
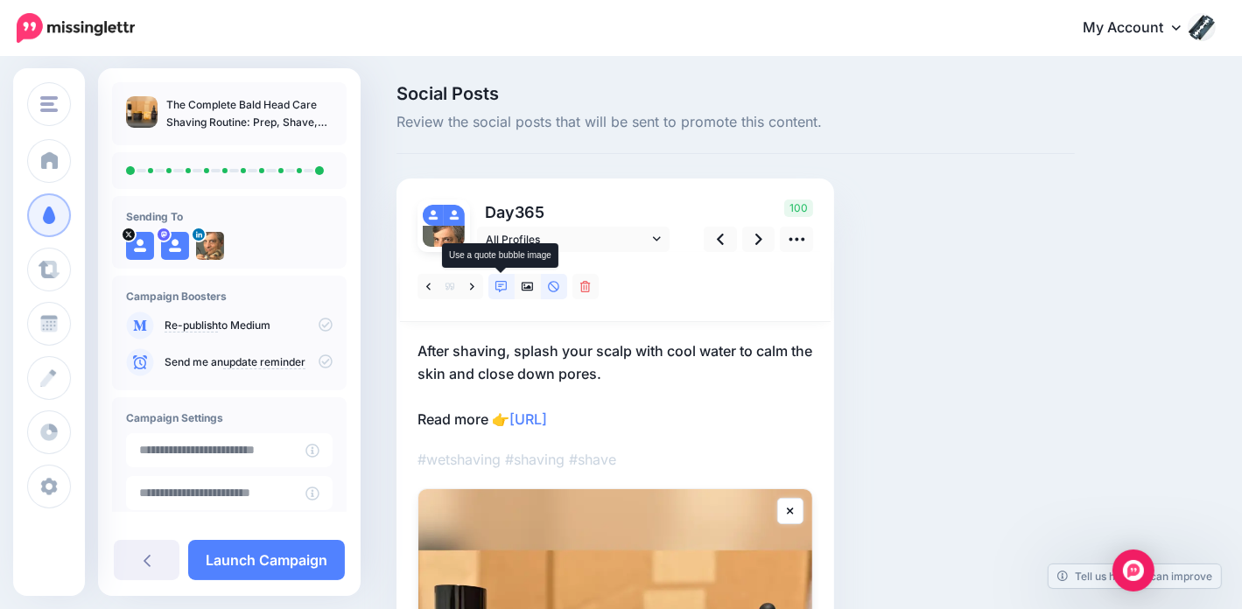
click at [504, 288] on icon at bounding box center [501, 287] width 12 height 12
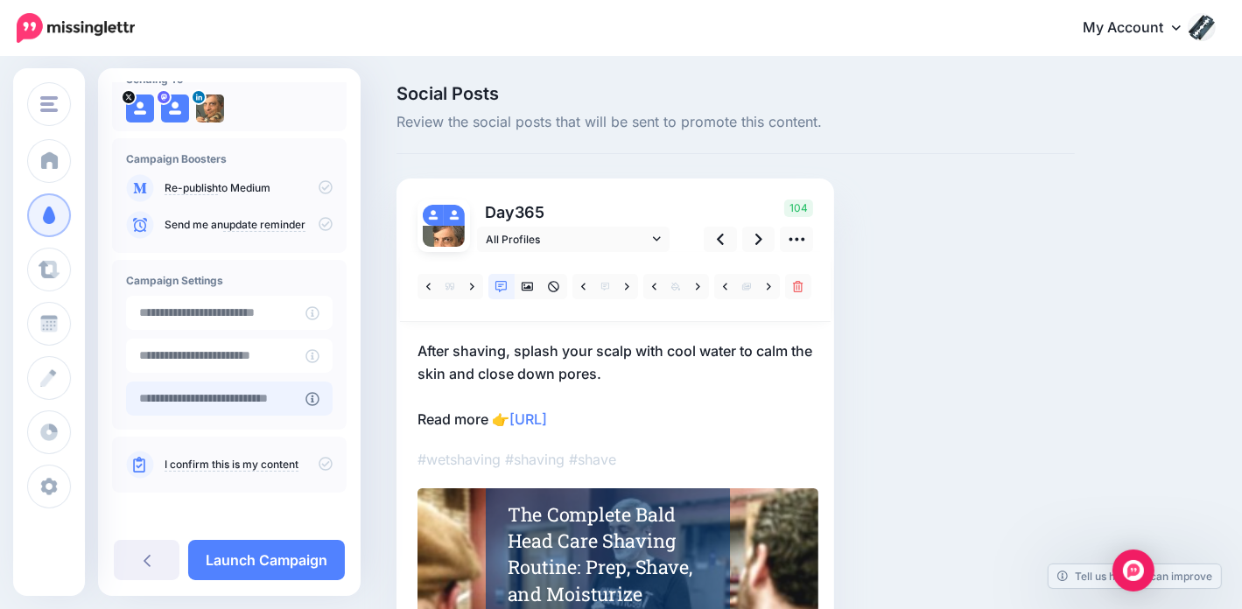
scroll to position [139, 0]
click at [319, 458] on icon at bounding box center [326, 462] width 14 height 14
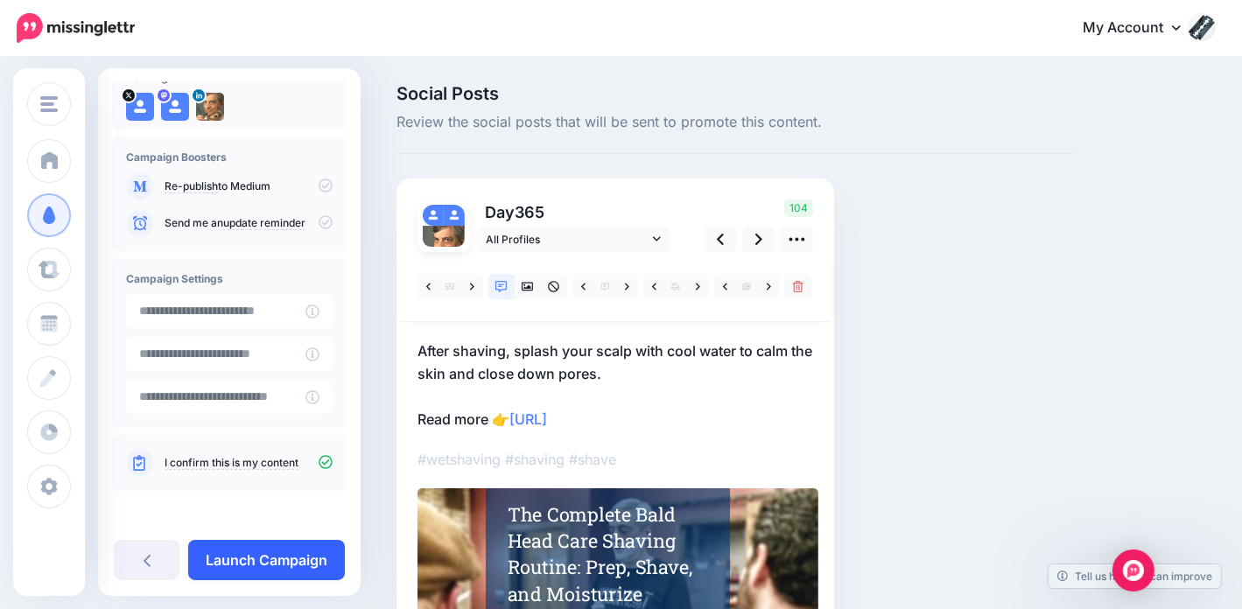
click at [274, 554] on link "Launch Campaign" at bounding box center [266, 560] width 157 height 40
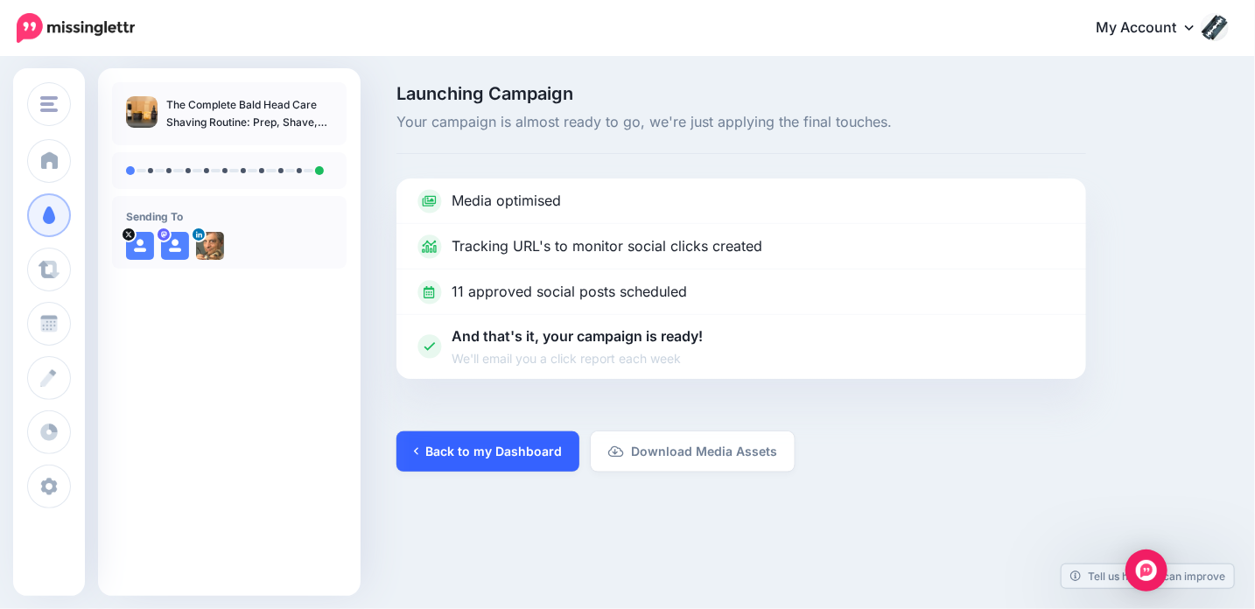
click at [496, 453] on link "Back to my Dashboard" at bounding box center [487, 451] width 183 height 40
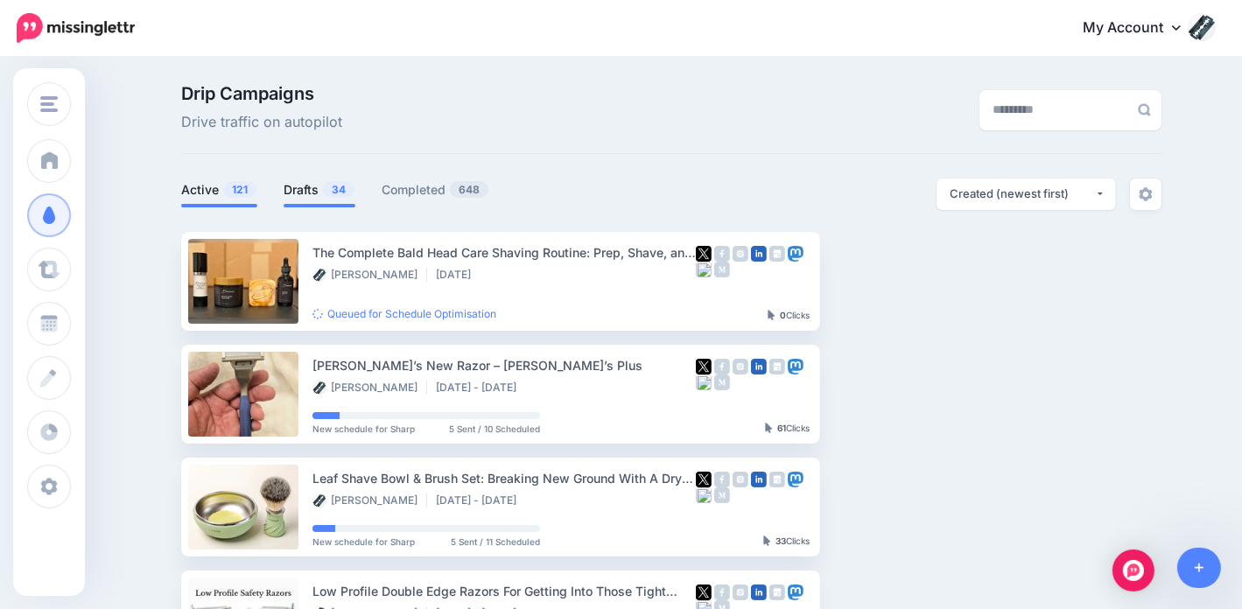
click at [326, 190] on link "Drafts 34" at bounding box center [320, 189] width 72 height 21
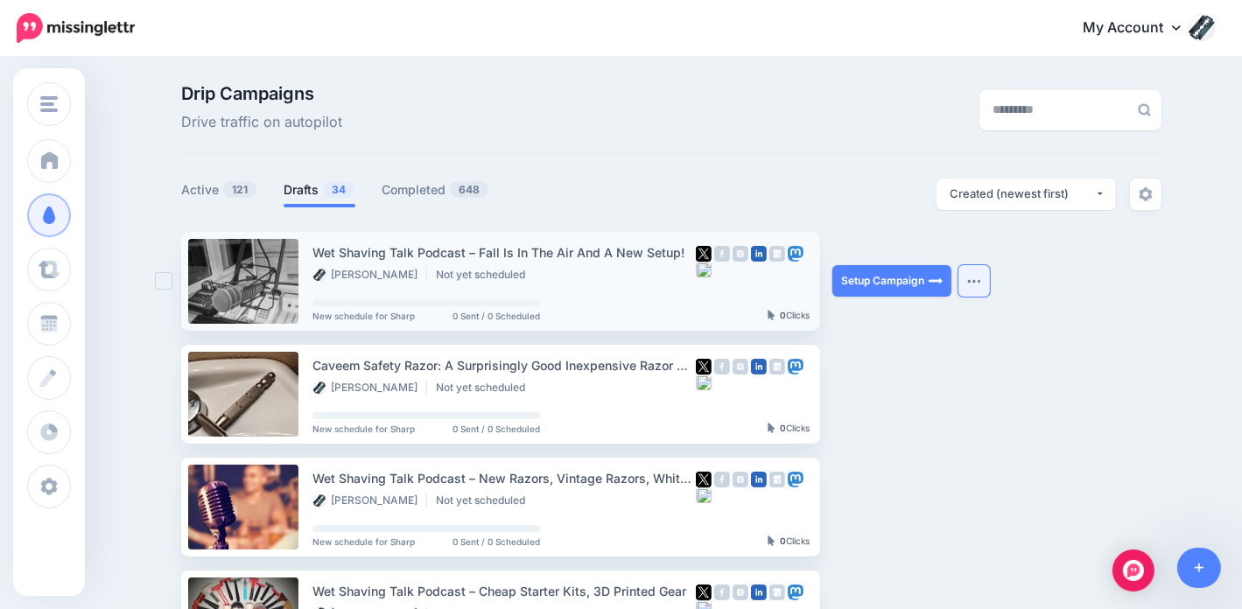
click at [988, 276] on button "button" at bounding box center [974, 281] width 32 height 32
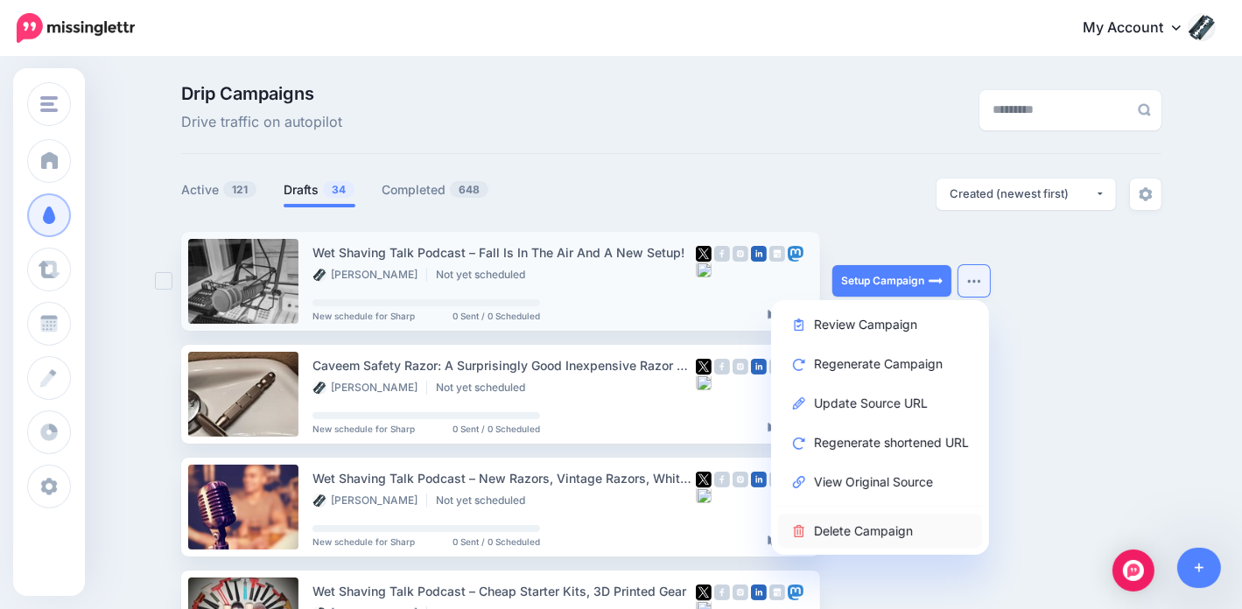
click at [824, 525] on link "Delete Campaign" at bounding box center [880, 531] width 204 height 34
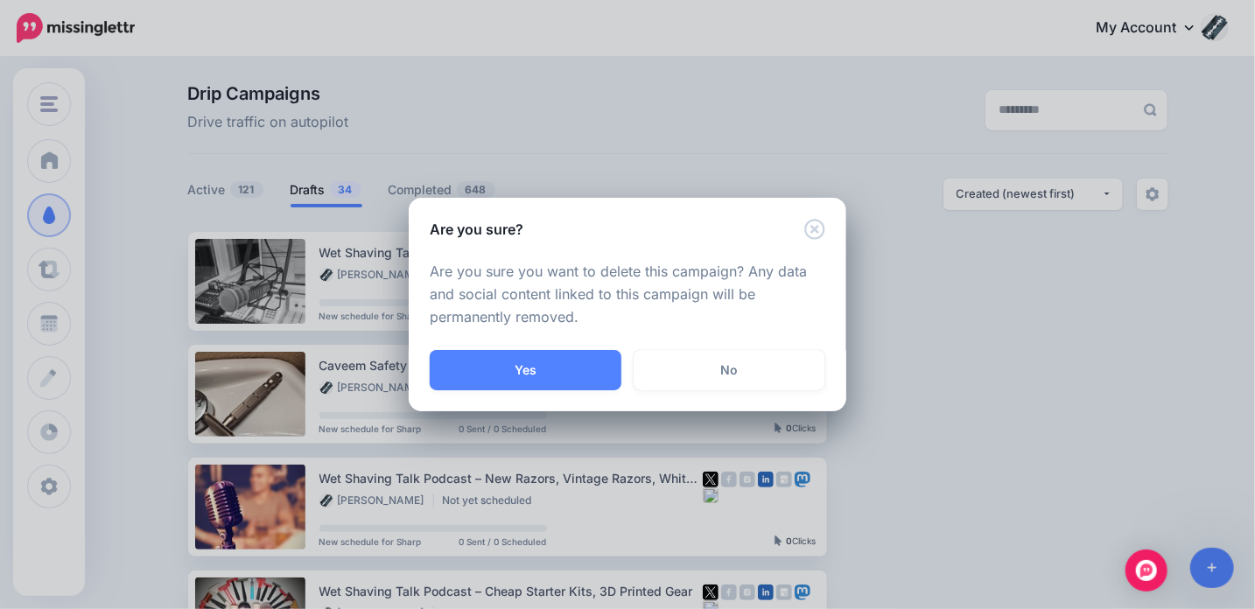
click at [528, 375] on button "Yes" at bounding box center [526, 370] width 192 height 40
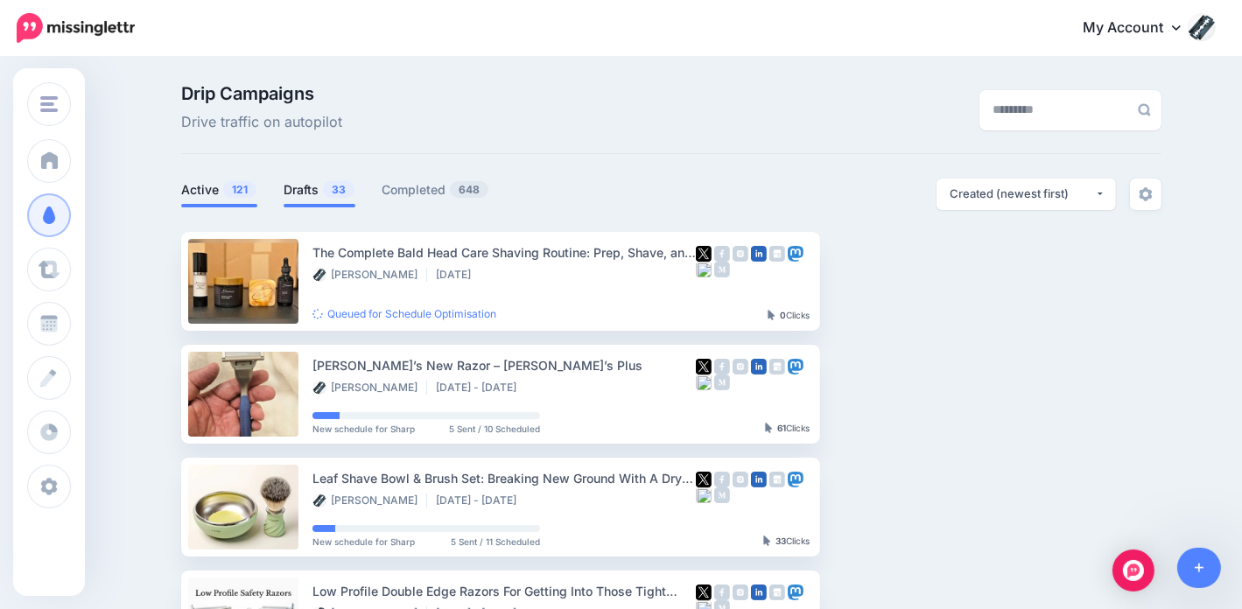
click at [315, 186] on link "Drafts 33" at bounding box center [320, 189] width 72 height 21
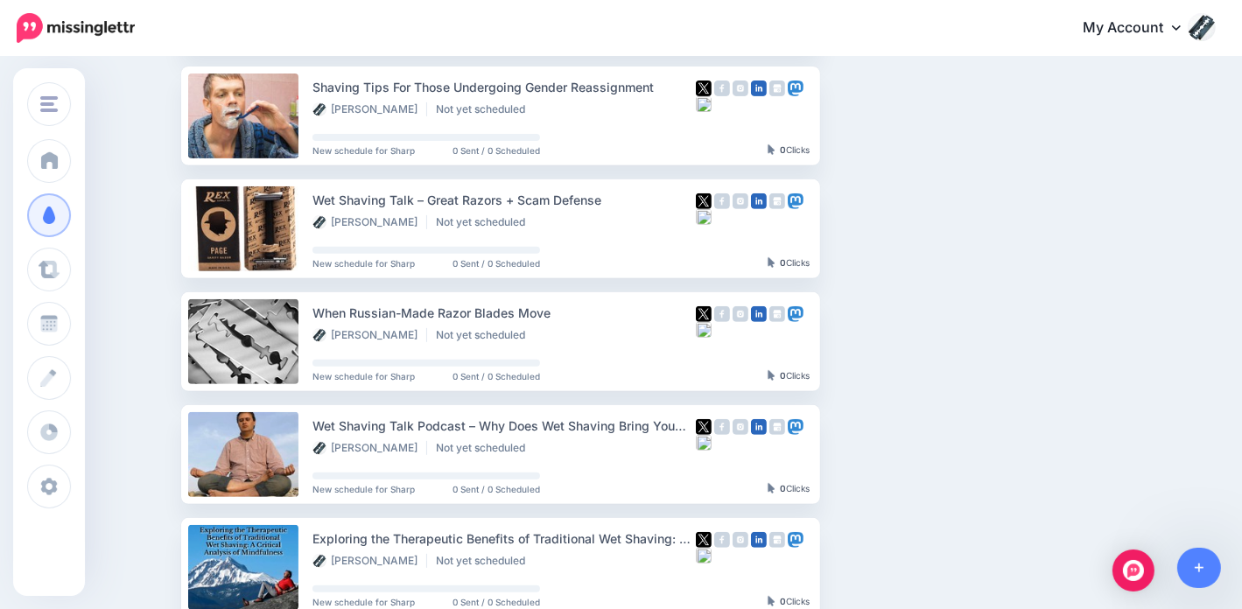
scroll to position [438, 0]
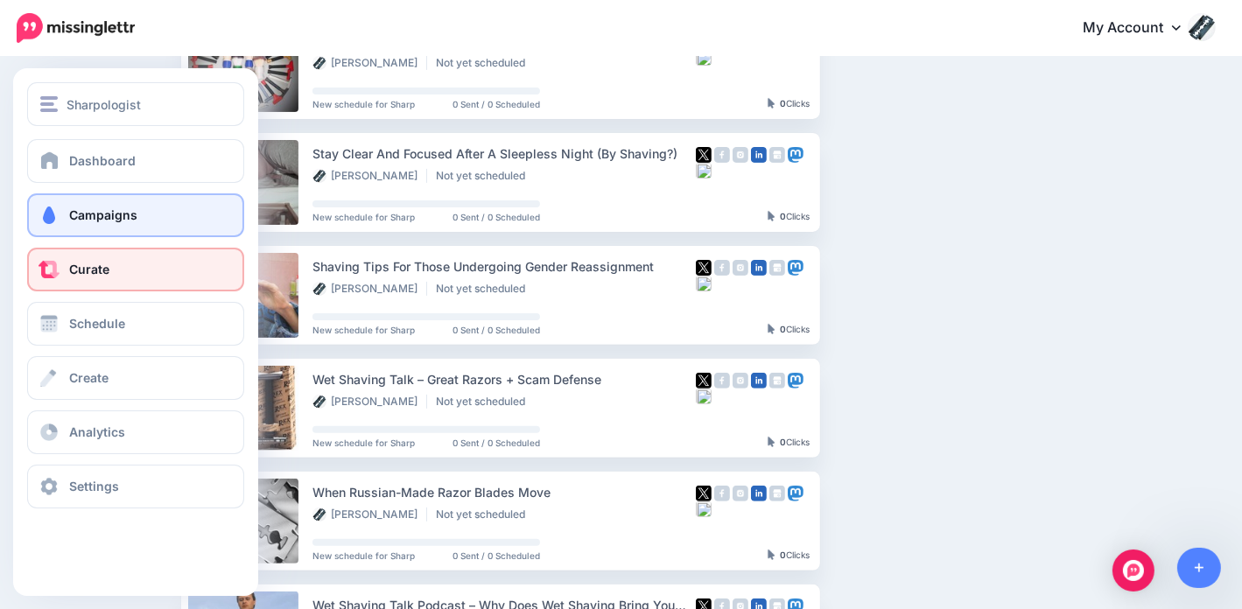
click at [70, 255] on link "Curate" at bounding box center [135, 270] width 217 height 44
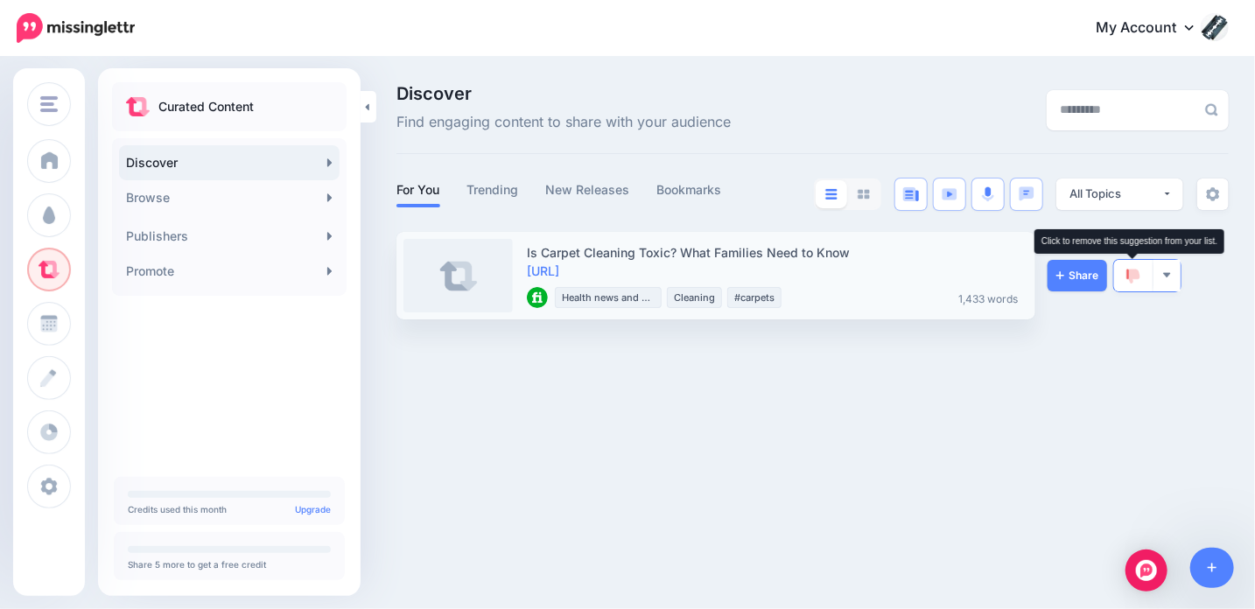
click at [1126, 274] on link at bounding box center [1133, 276] width 39 height 32
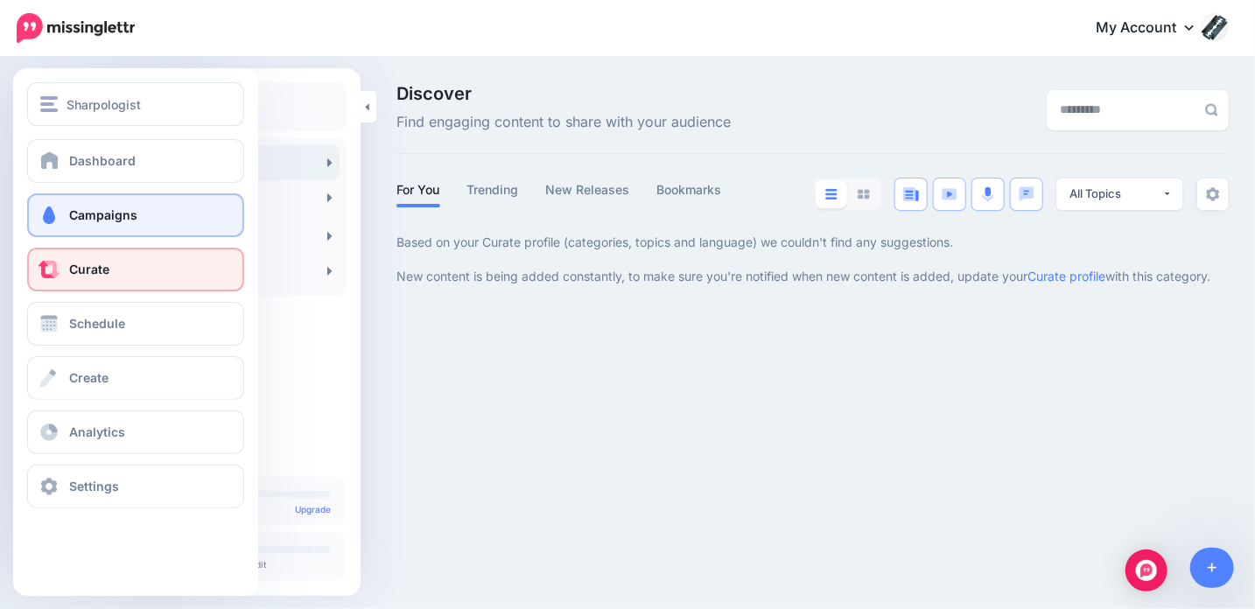
click at [68, 214] on link "Campaigns" at bounding box center [135, 215] width 217 height 44
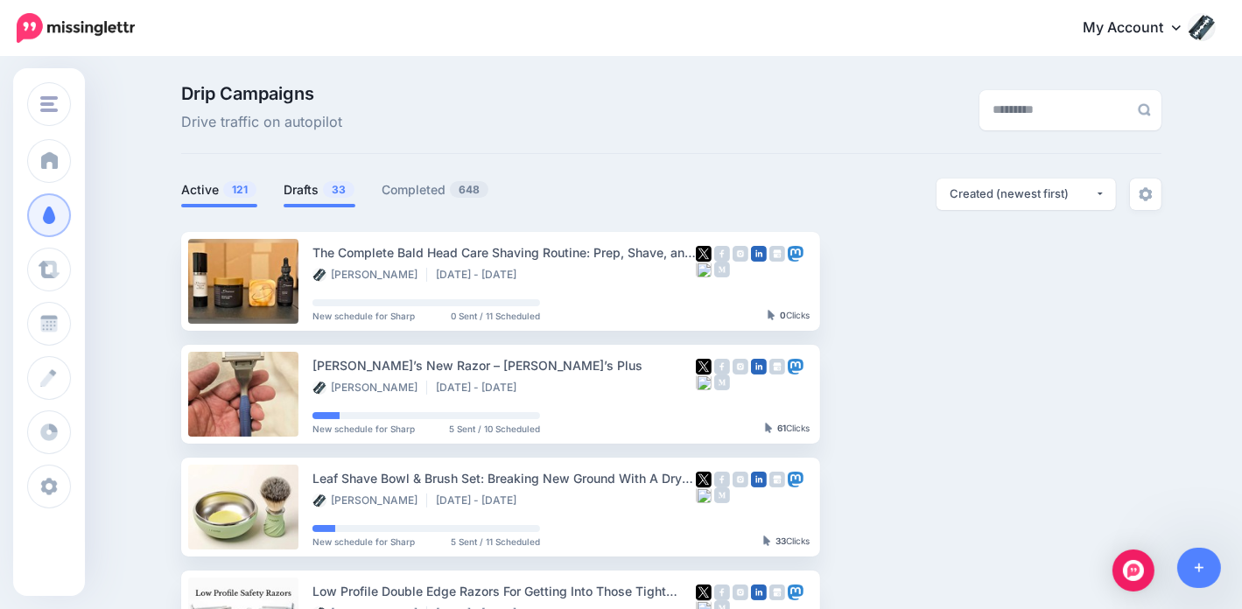
click at [319, 188] on link "Drafts 33" at bounding box center [320, 189] width 72 height 21
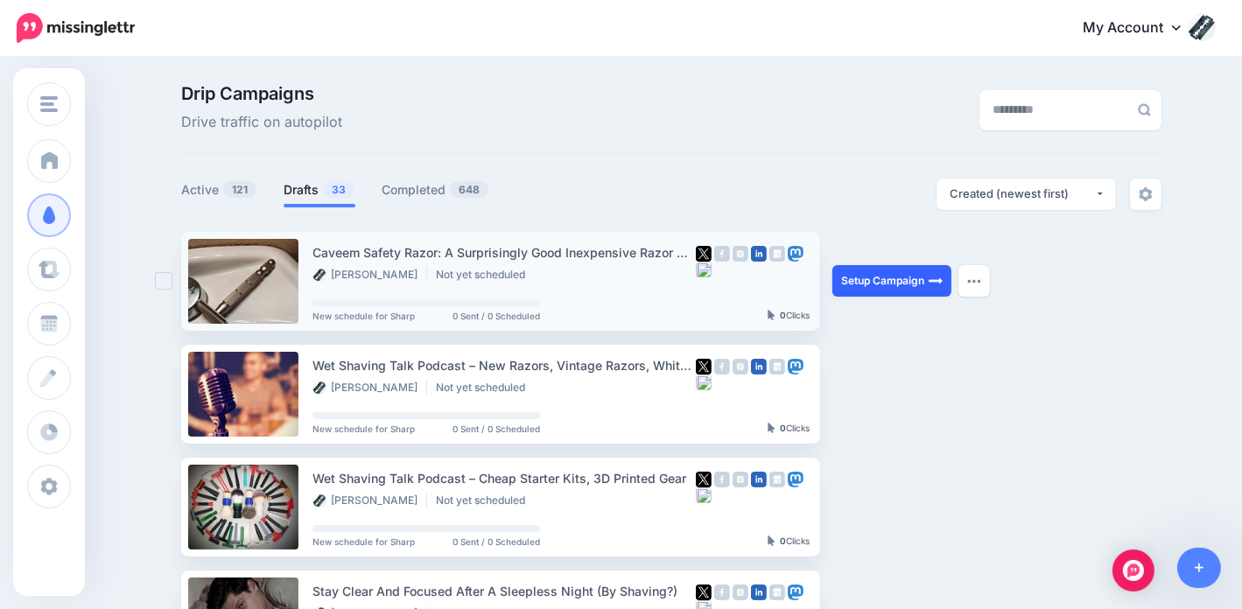
click at [894, 281] on link "Setup Campaign" at bounding box center [891, 281] width 119 height 32
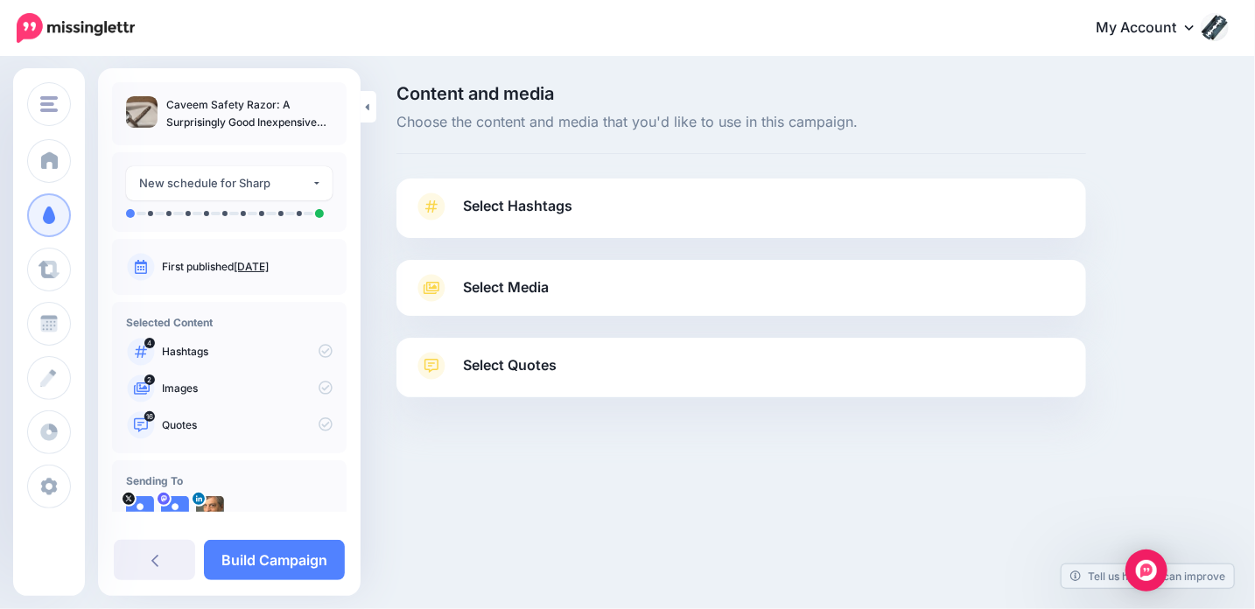
click at [522, 370] on span "Select Quotes" at bounding box center [510, 366] width 94 height 24
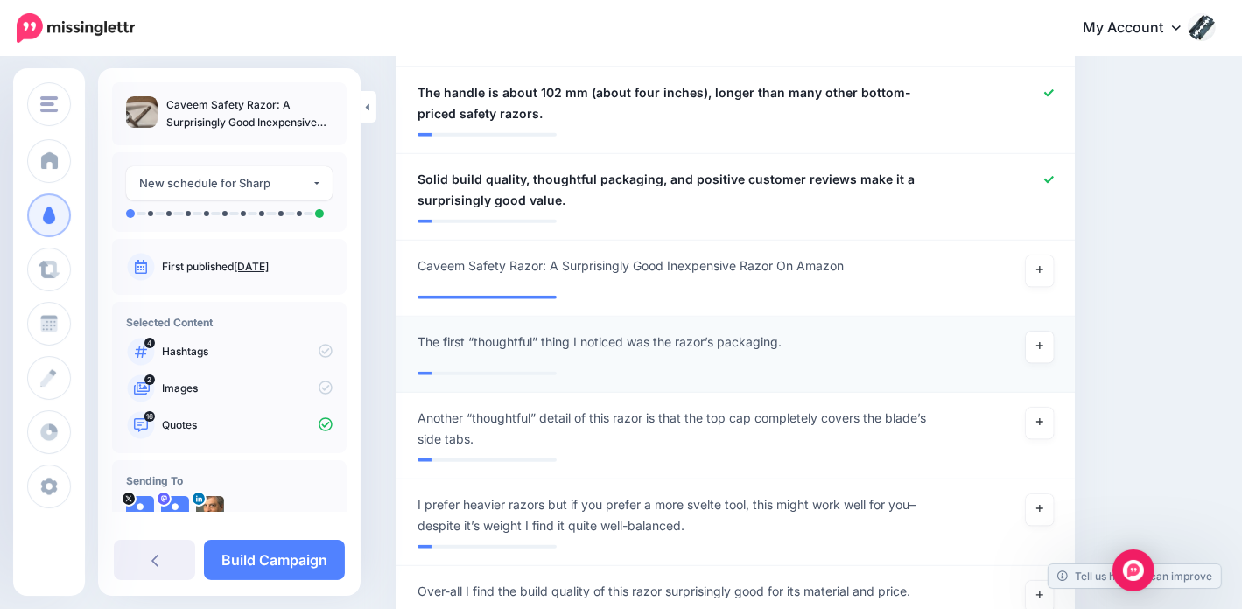
scroll to position [1750, 0]
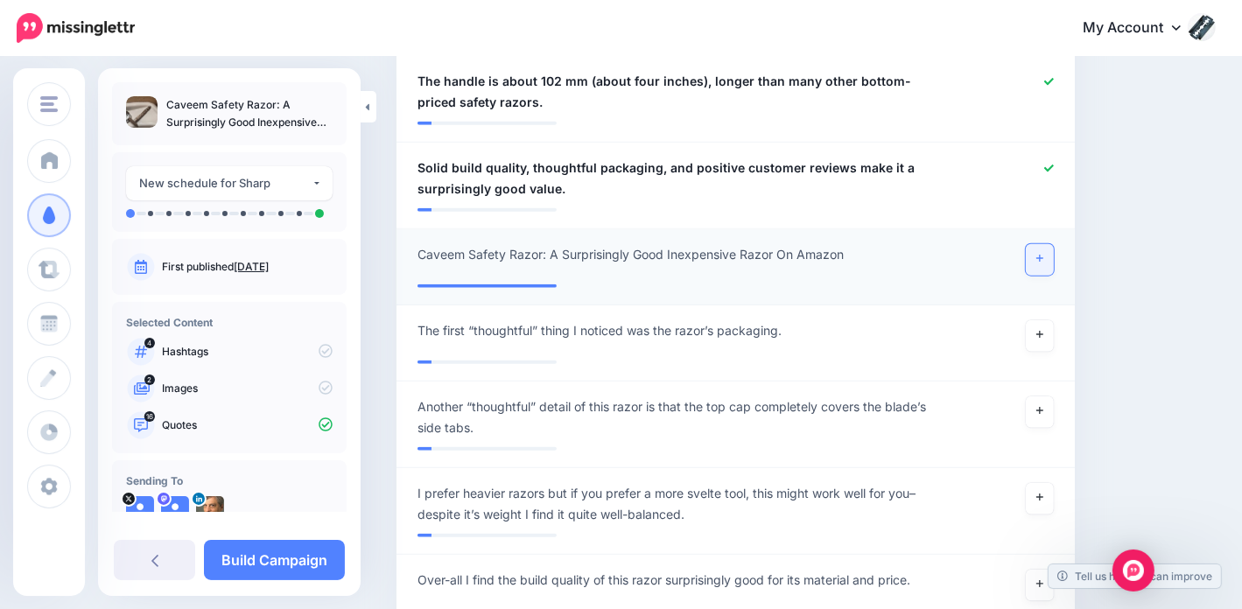
click at [1053, 244] on link at bounding box center [1040, 260] width 28 height 32
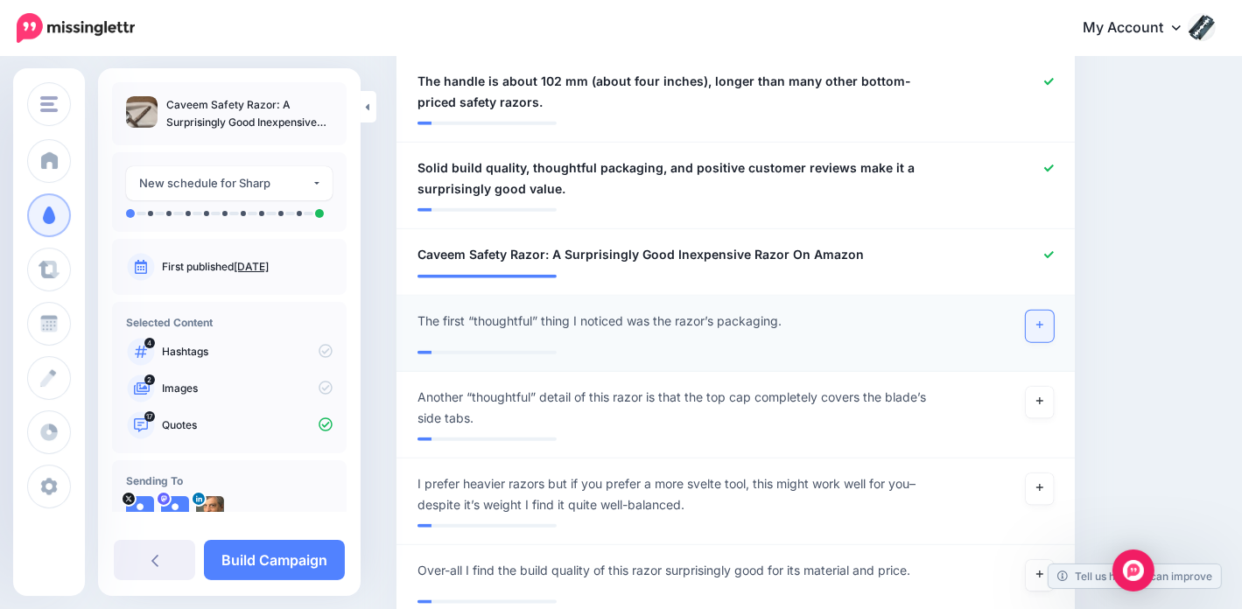
click at [1043, 320] on icon at bounding box center [1039, 325] width 7 height 10
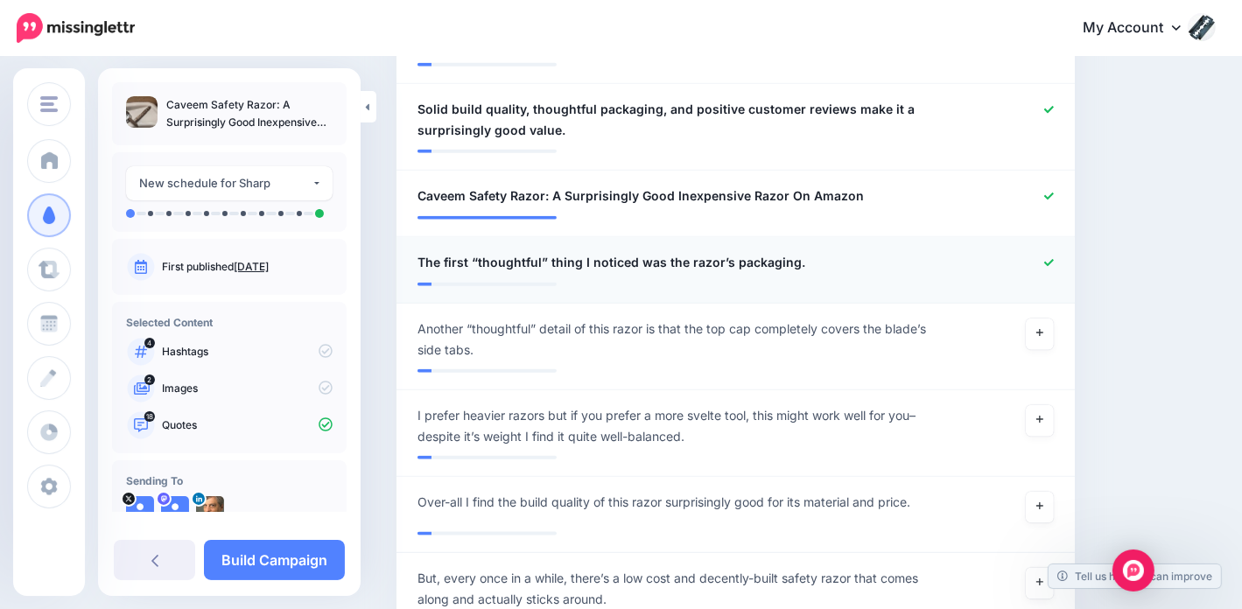
scroll to position [1838, 0]
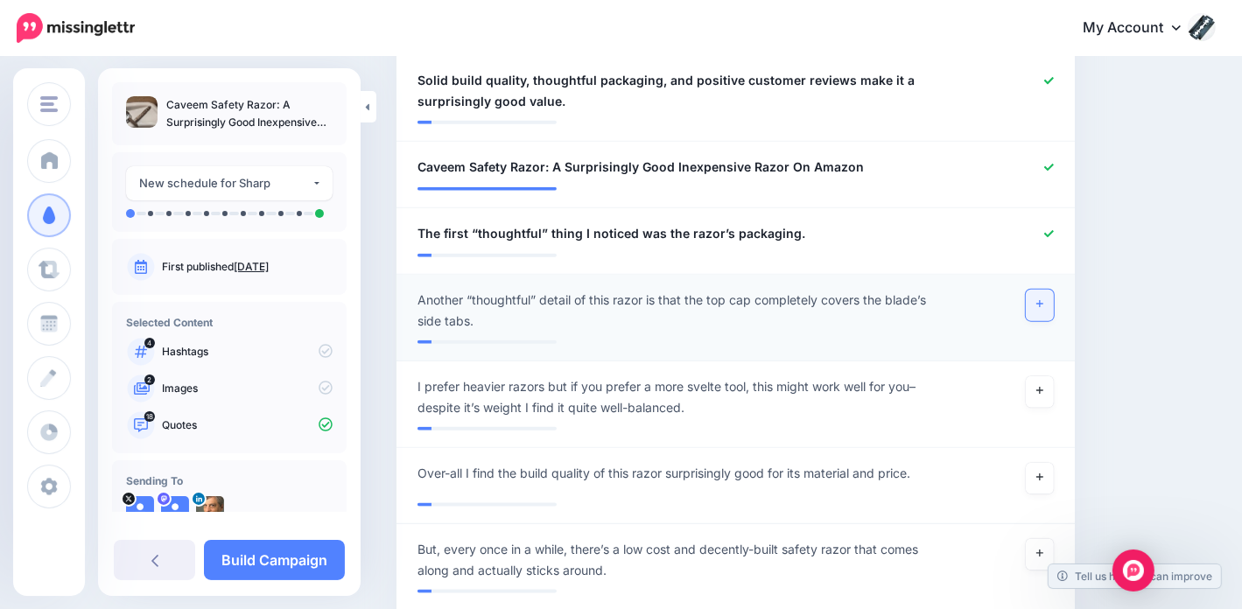
click at [1054, 290] on link at bounding box center [1040, 306] width 28 height 32
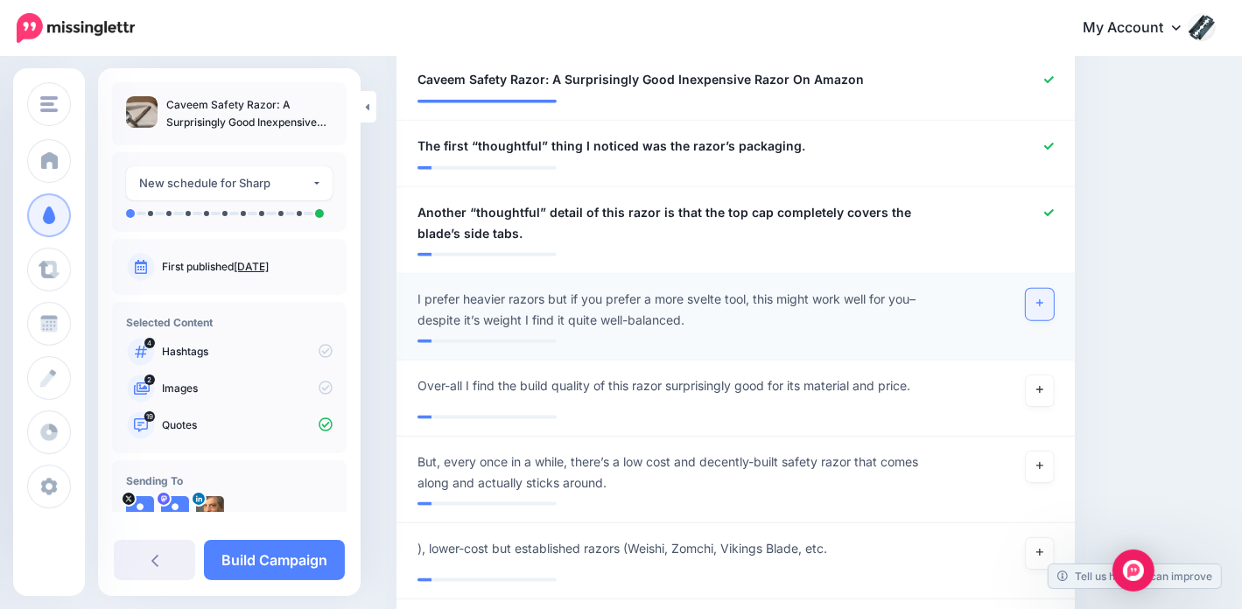
click at [1054, 289] on link at bounding box center [1040, 305] width 28 height 32
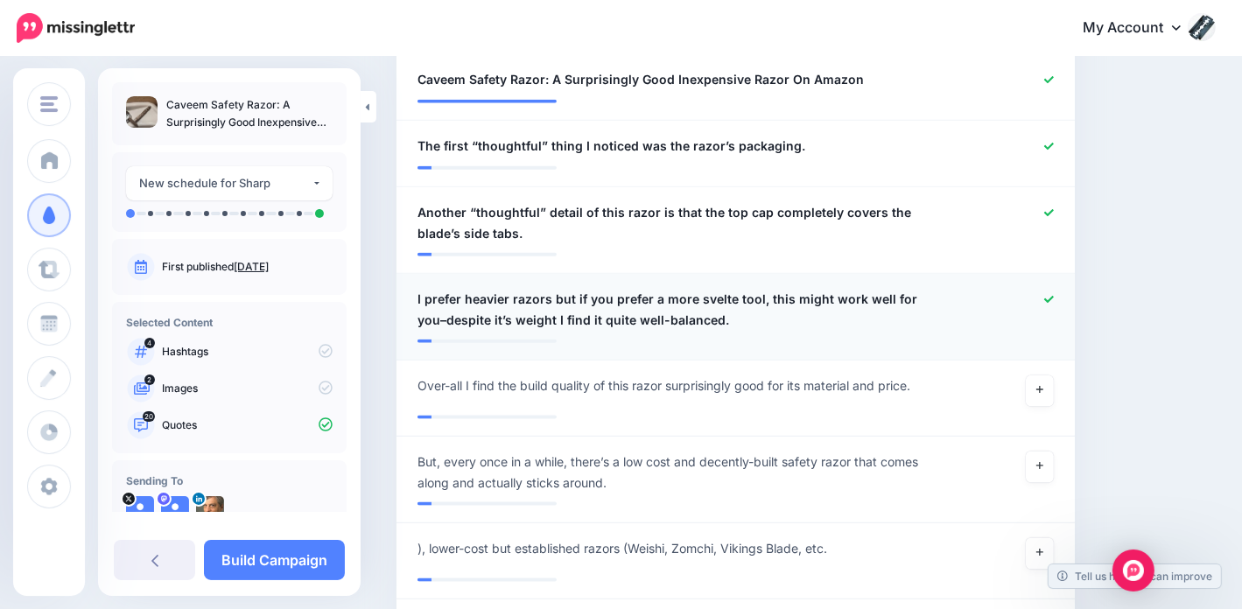
scroll to position [2013, 0]
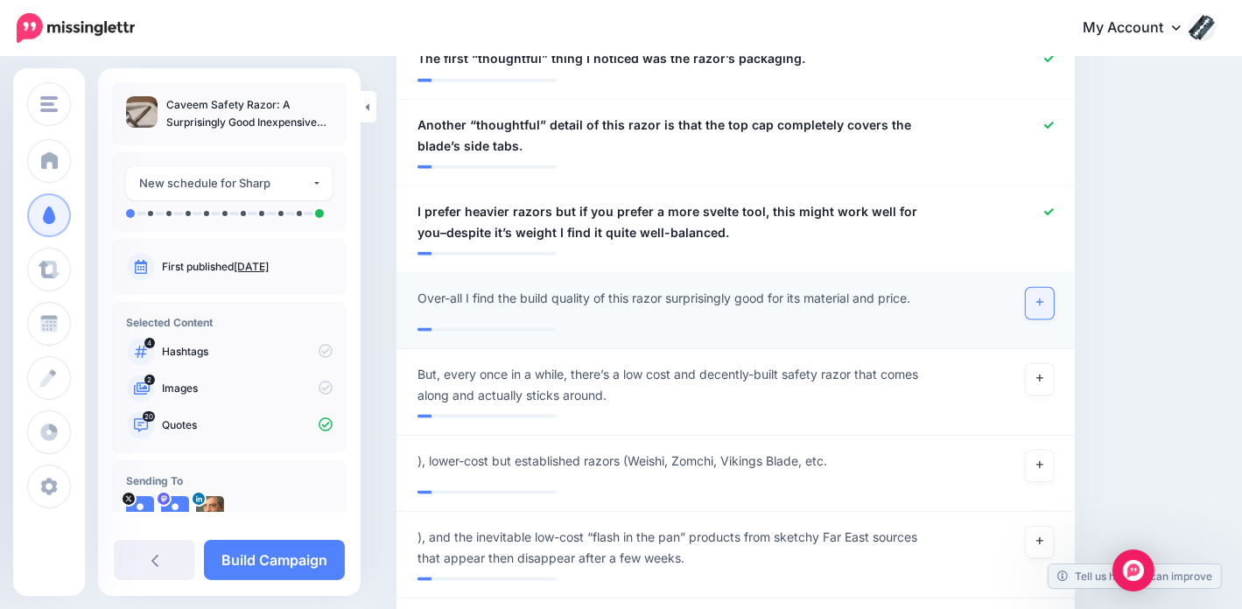
click at [1043, 298] on icon at bounding box center [1039, 303] width 7 height 10
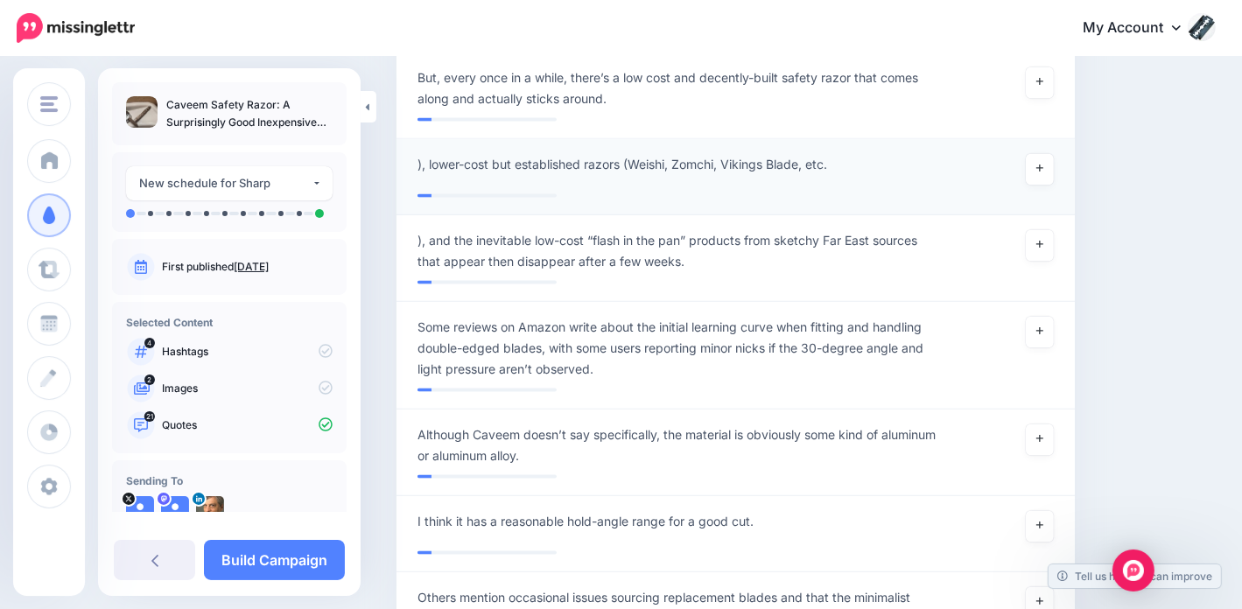
scroll to position [2363, 0]
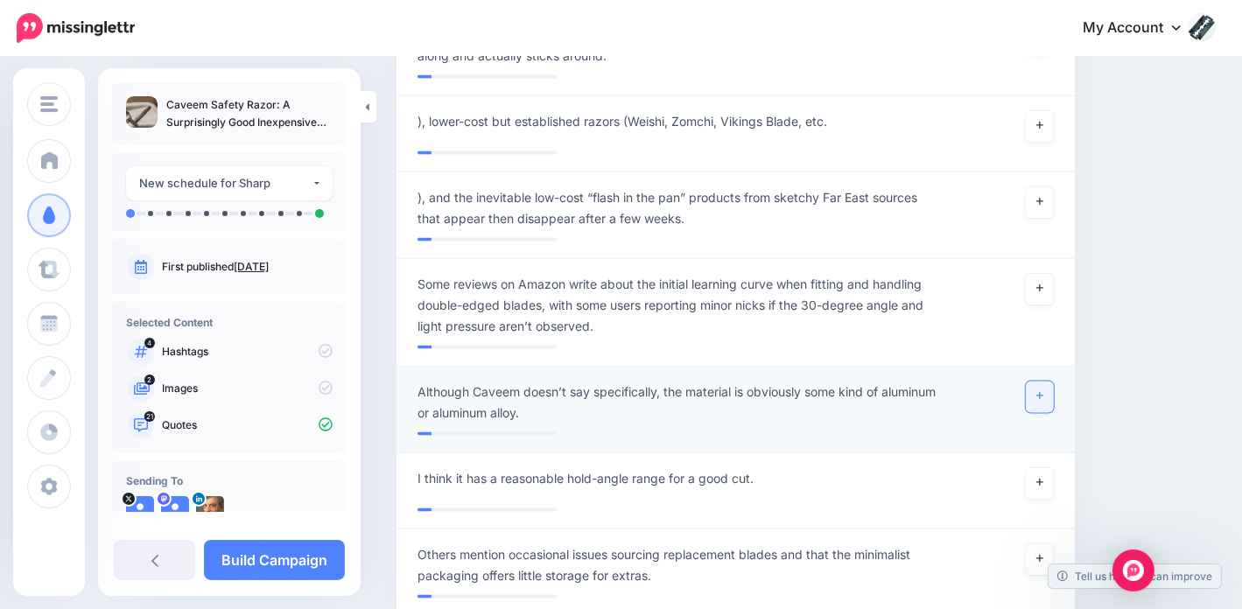
click at [1054, 382] on link at bounding box center [1040, 398] width 28 height 32
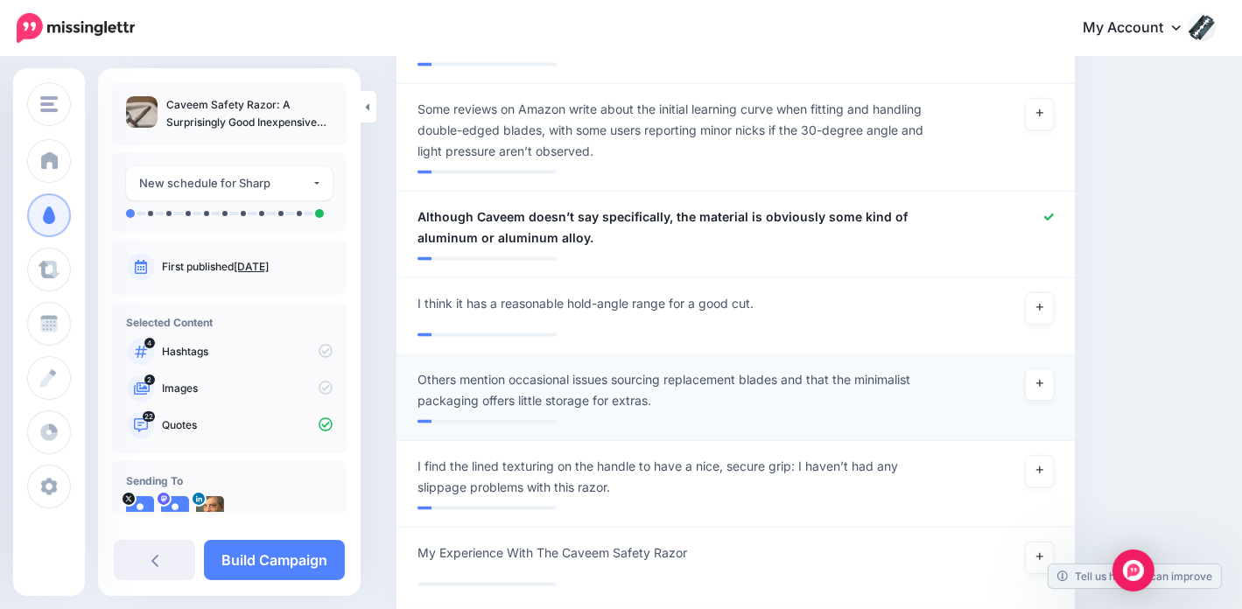
scroll to position [2626, 0]
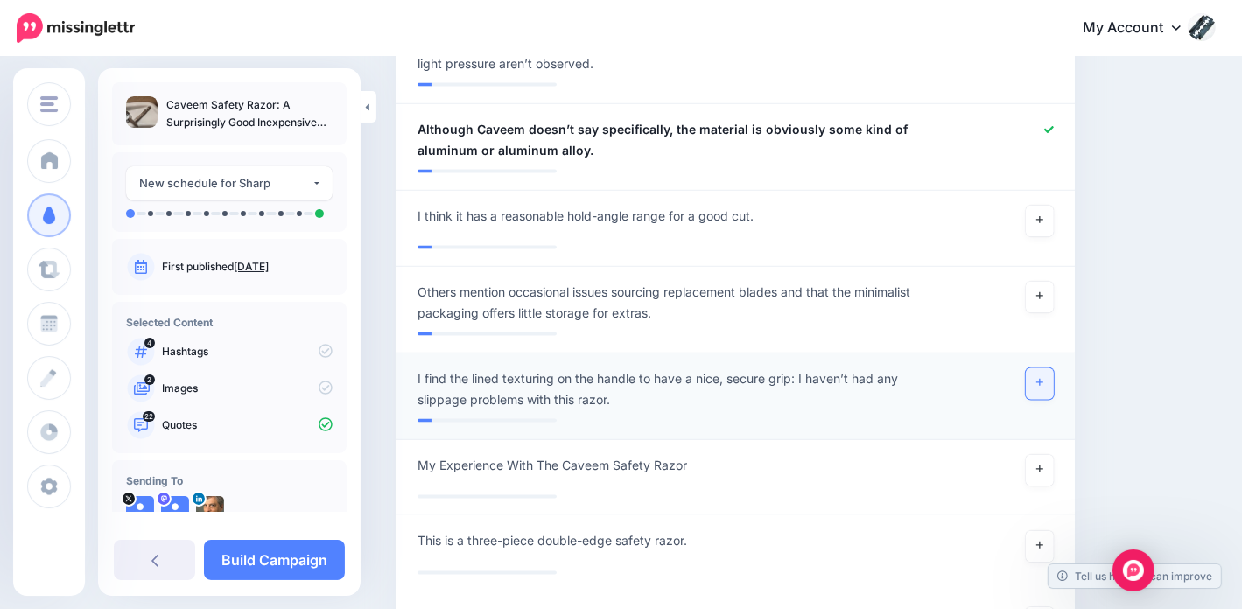
click at [1054, 368] on link at bounding box center [1040, 384] width 28 height 32
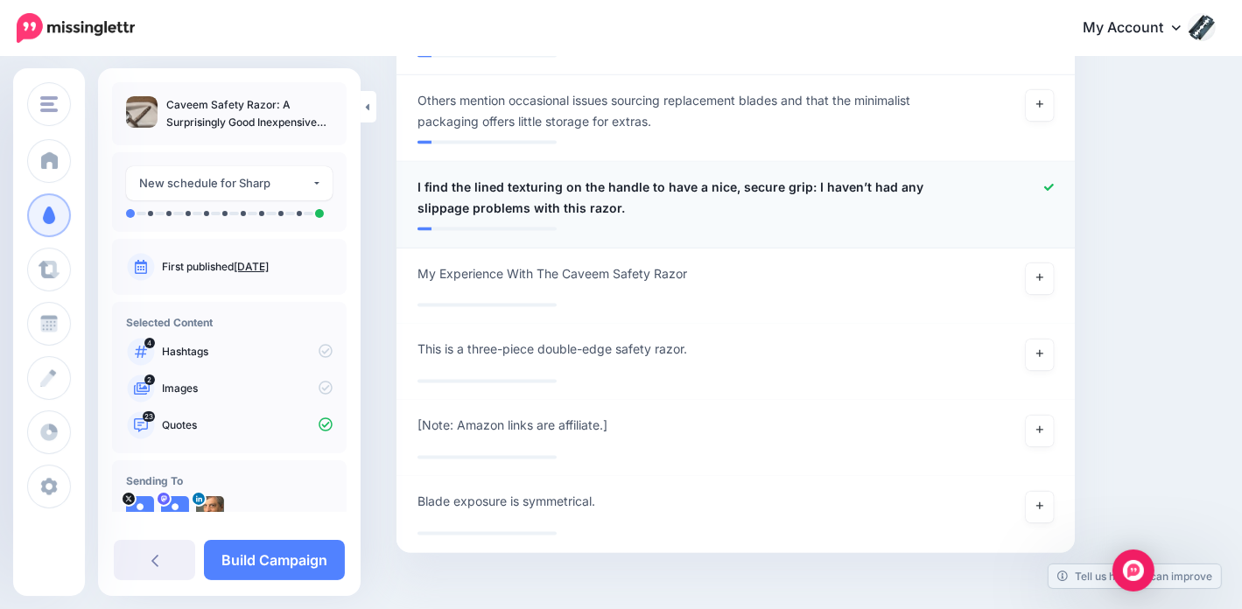
scroll to position [2832, 0]
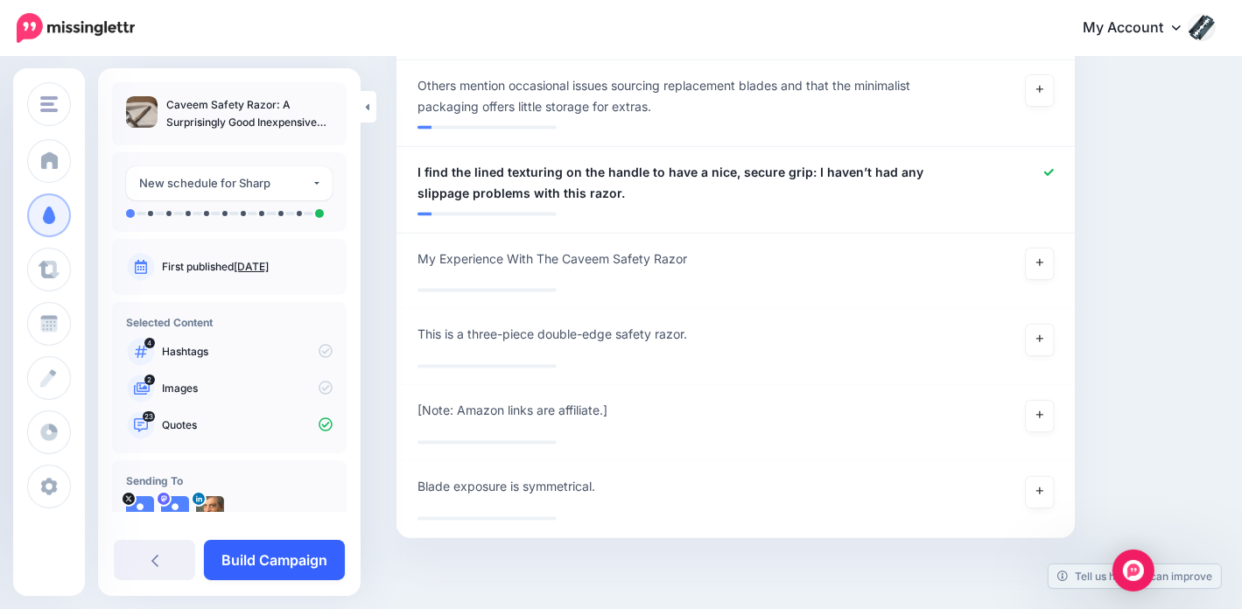
click at [276, 567] on link "Build Campaign" at bounding box center [274, 560] width 141 height 40
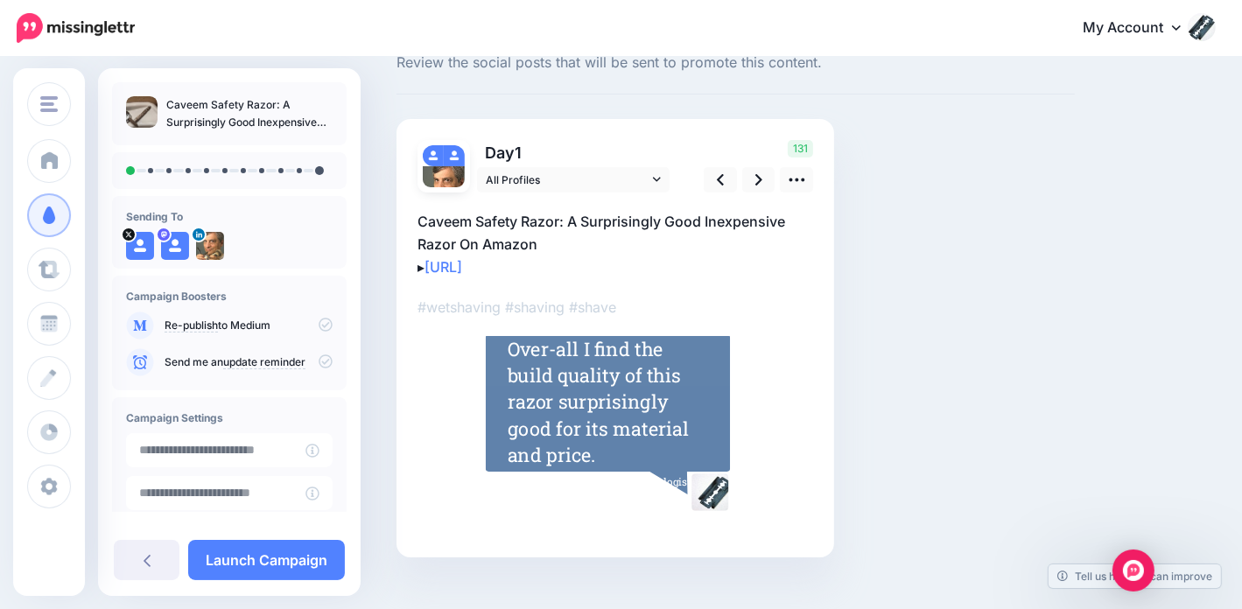
scroll to position [87, 0]
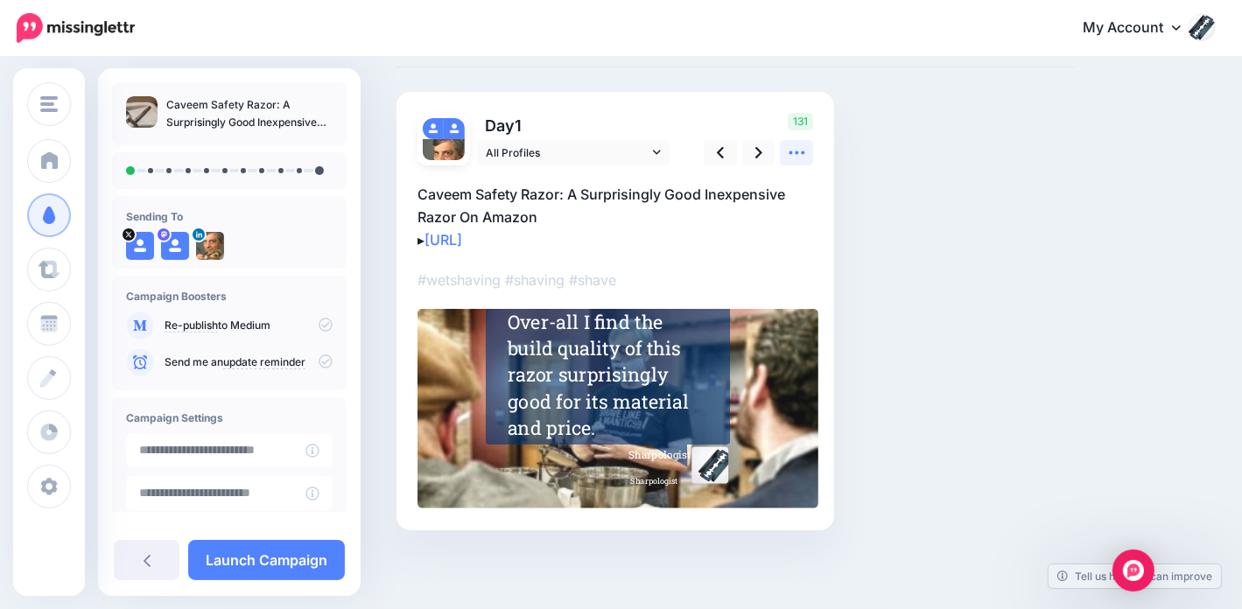
click at [802, 146] on icon at bounding box center [797, 153] width 18 height 18
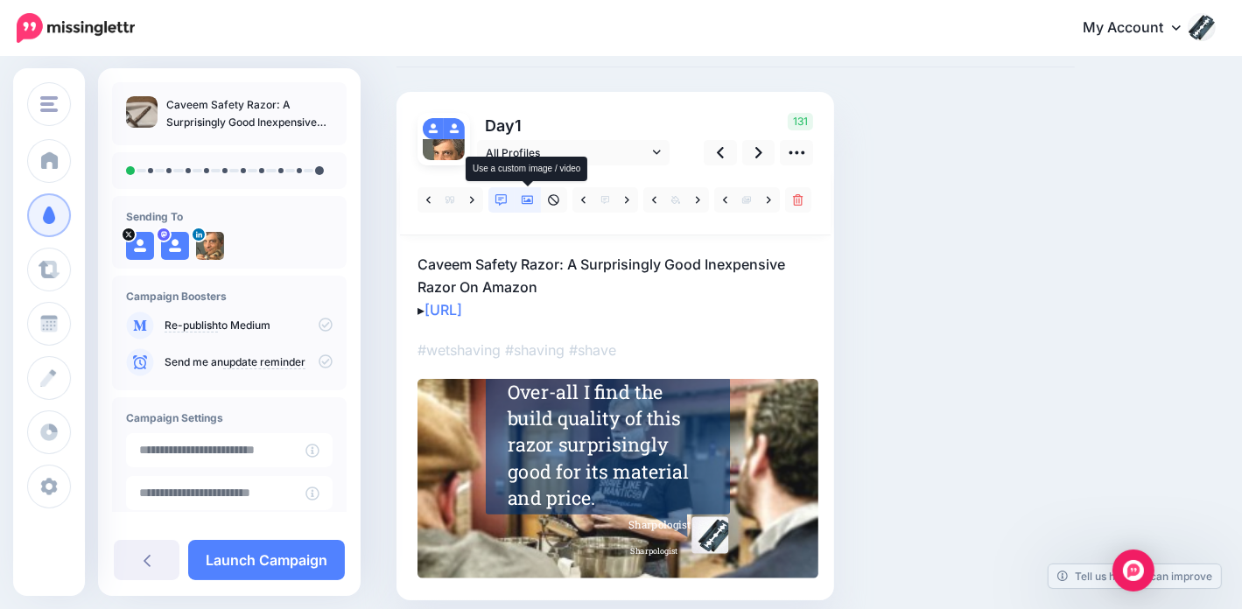
click at [531, 199] on icon at bounding box center [528, 200] width 12 height 12
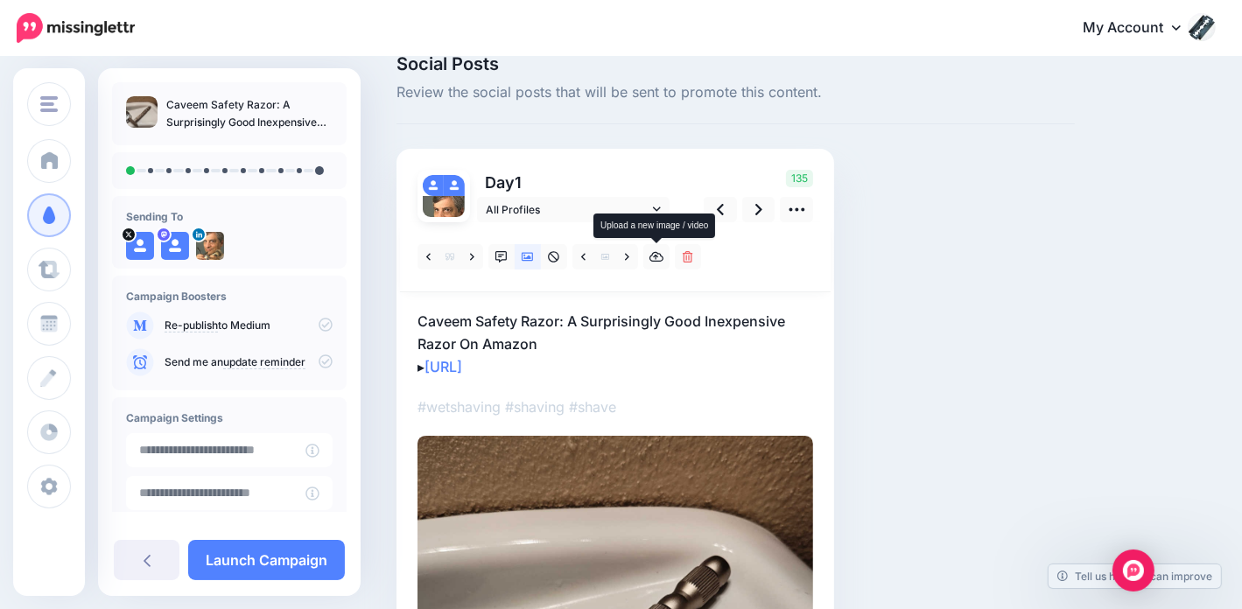
scroll to position [0, 0]
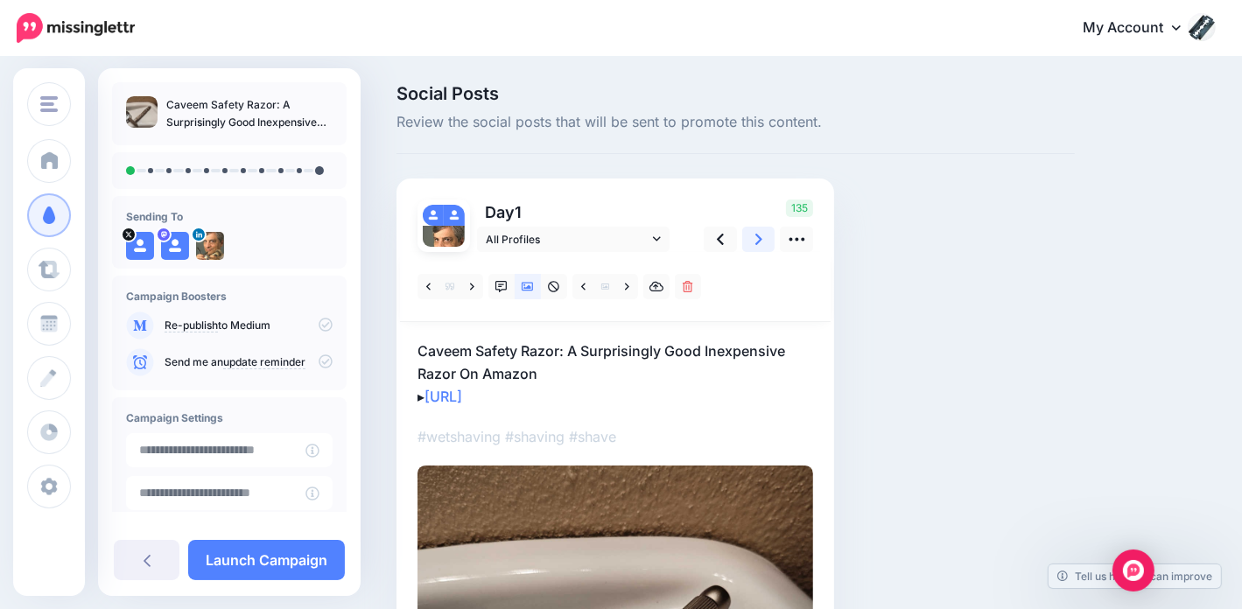
click at [760, 241] on icon at bounding box center [758, 239] width 7 height 18
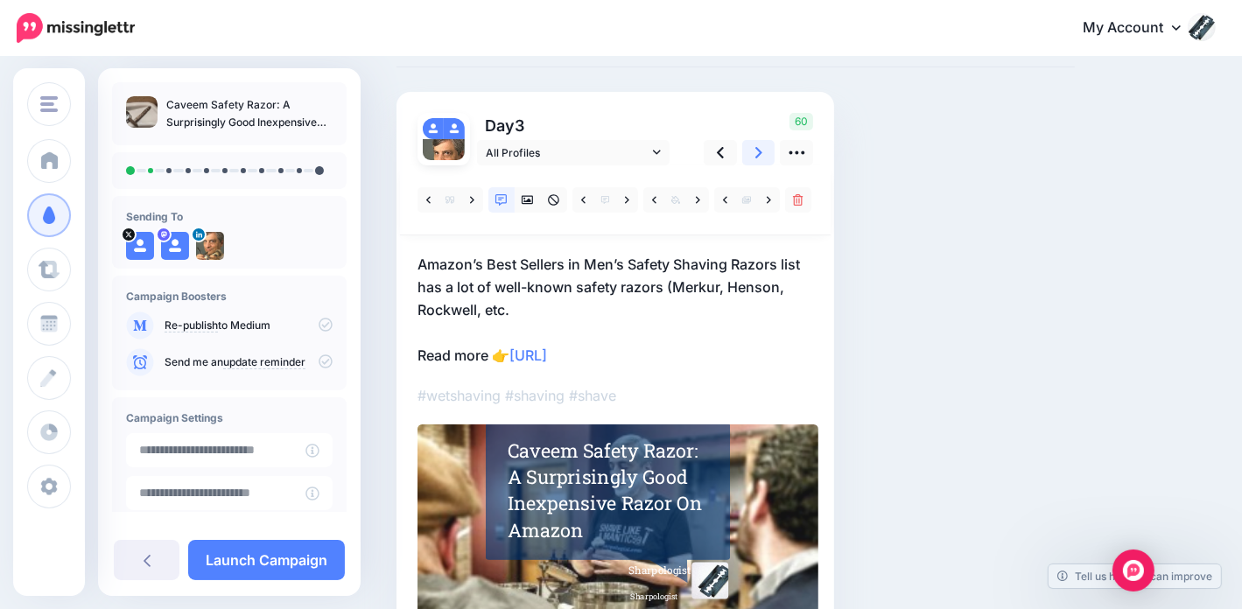
scroll to position [88, 0]
click at [761, 151] on icon at bounding box center [758, 151] width 7 height 11
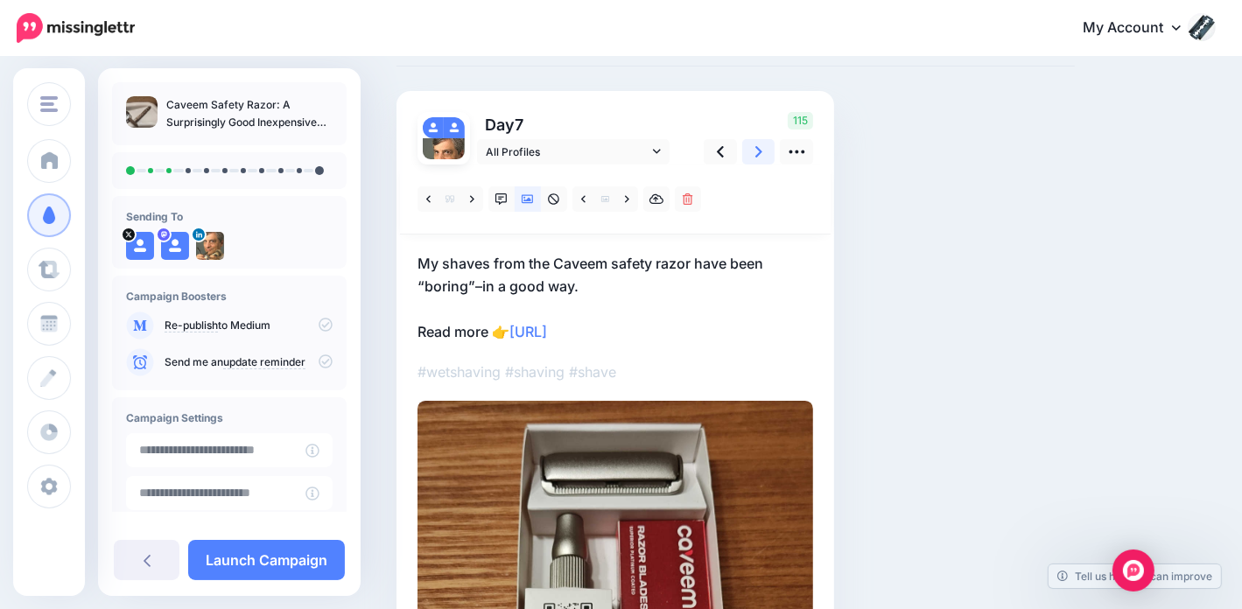
click at [760, 154] on icon at bounding box center [758, 152] width 7 height 18
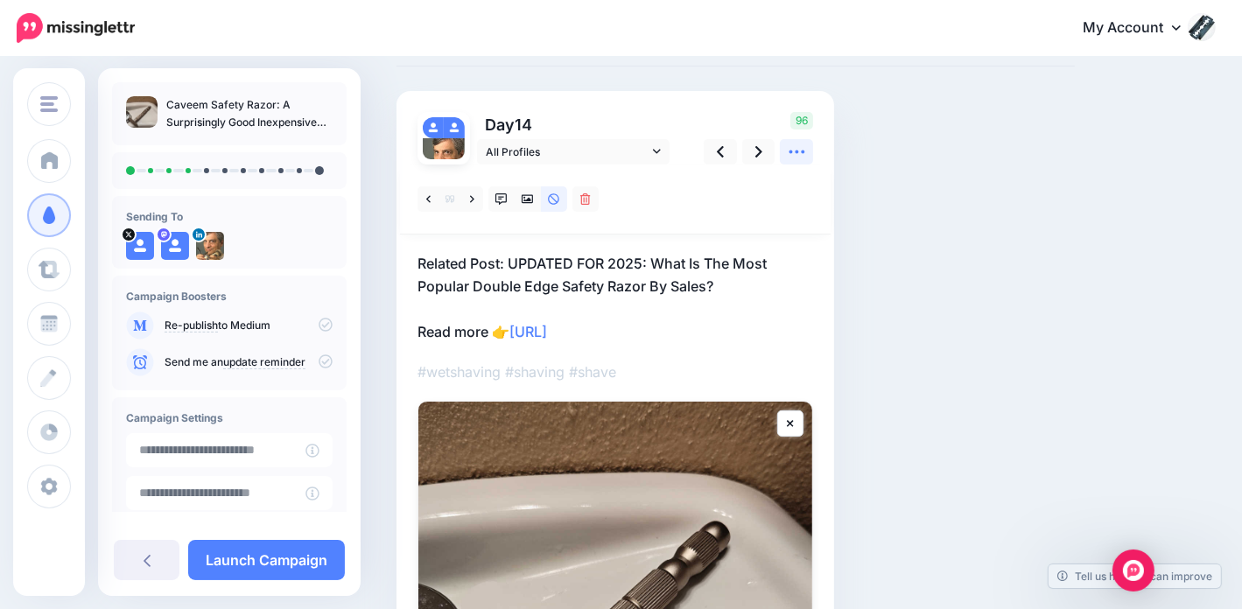
click at [802, 155] on icon at bounding box center [797, 152] width 18 height 18
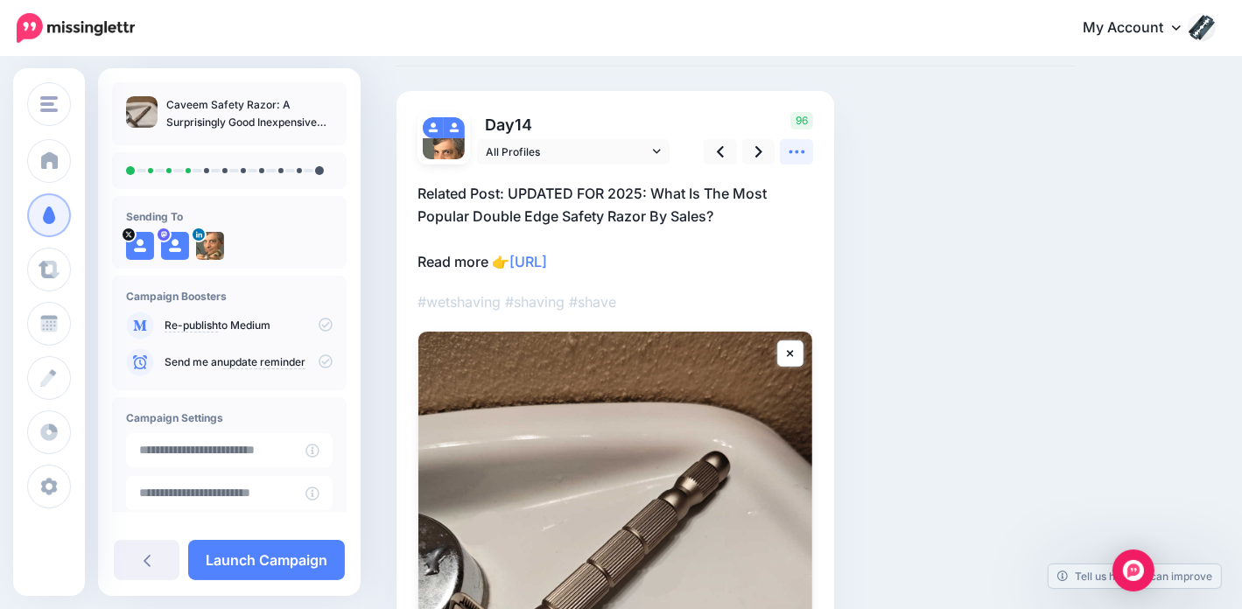
click at [802, 149] on icon at bounding box center [797, 152] width 18 height 18
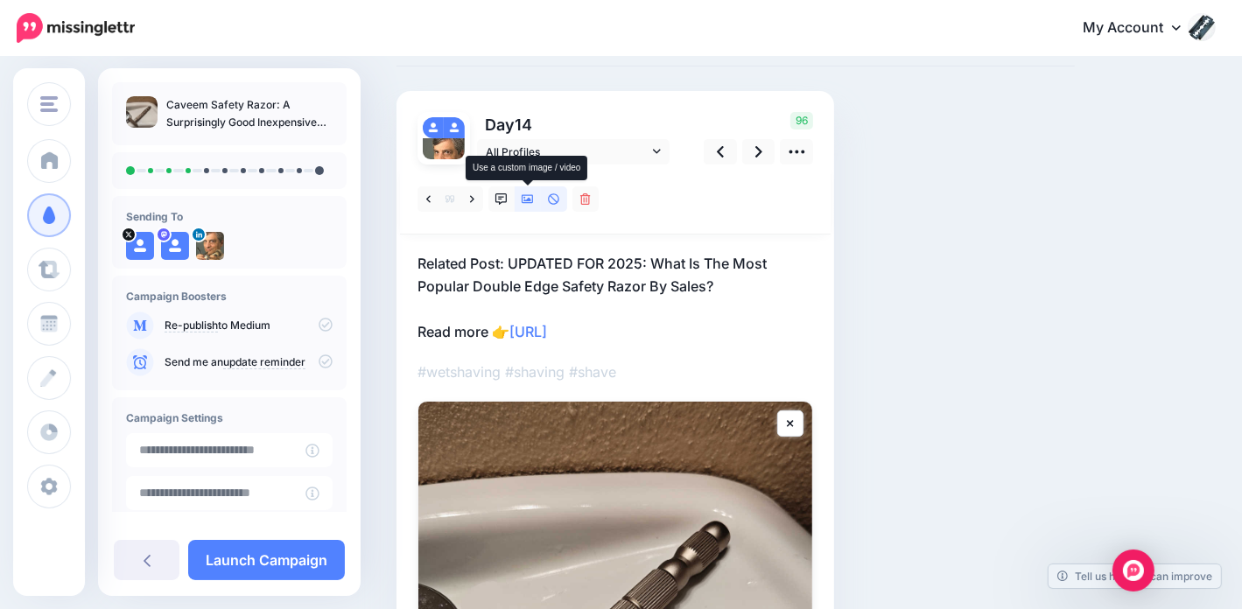
click at [524, 200] on icon at bounding box center [528, 199] width 12 height 9
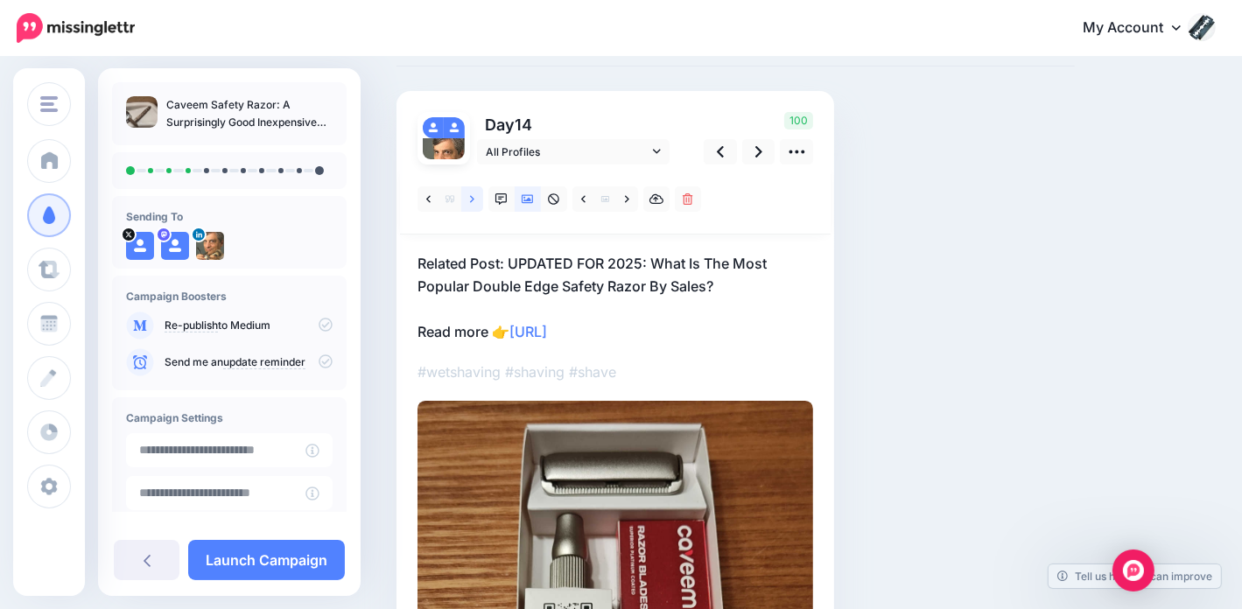
click at [476, 203] on link at bounding box center [472, 198] width 22 height 25
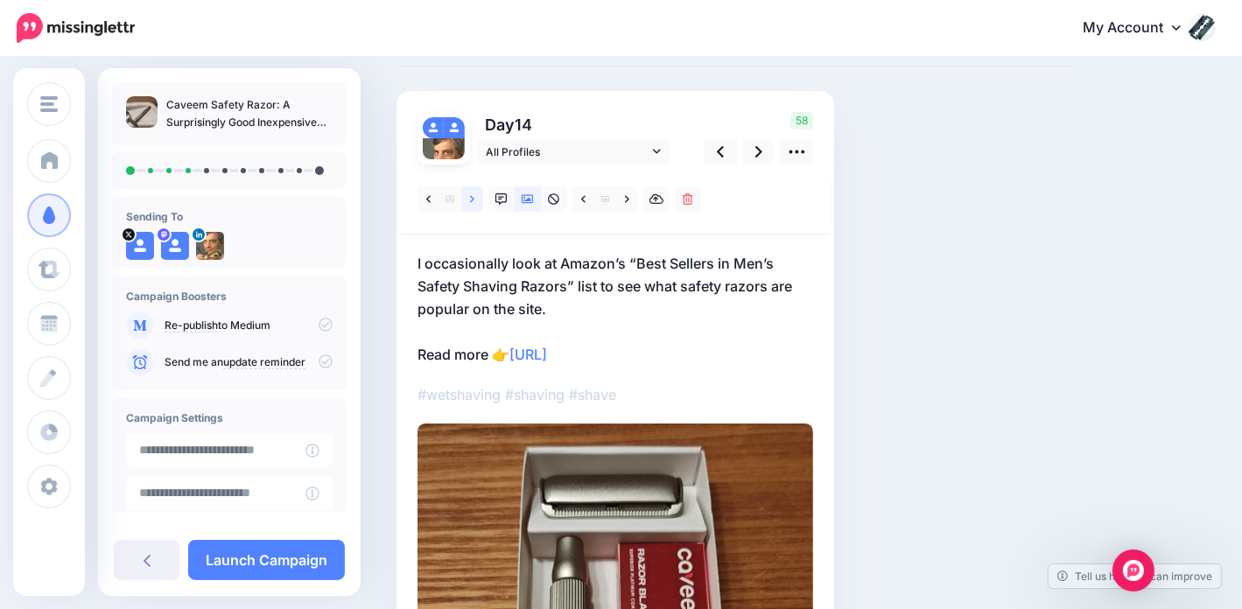
click at [476, 202] on link at bounding box center [472, 198] width 22 height 25
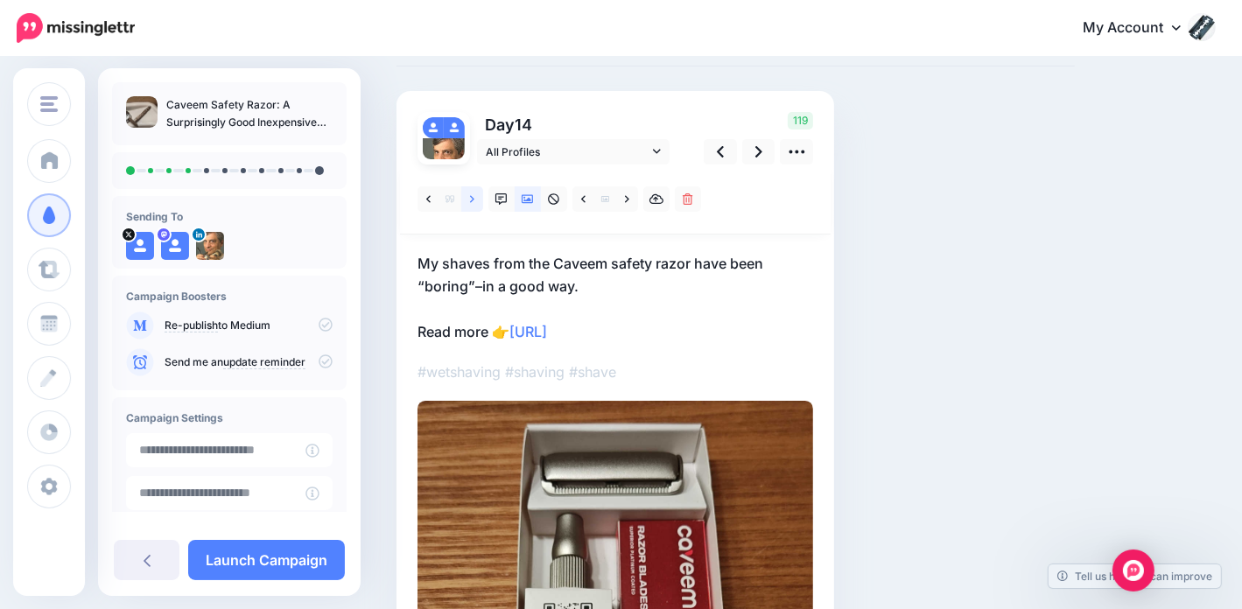
click at [476, 202] on link at bounding box center [472, 198] width 22 height 25
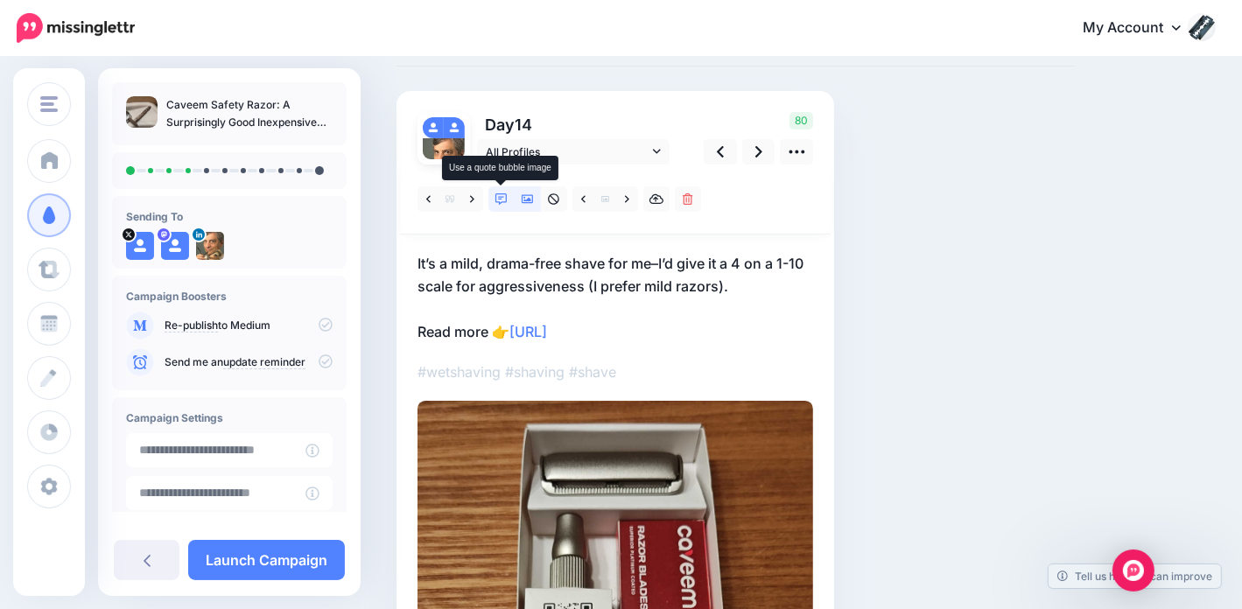
click at [501, 196] on icon at bounding box center [501, 199] width 12 height 12
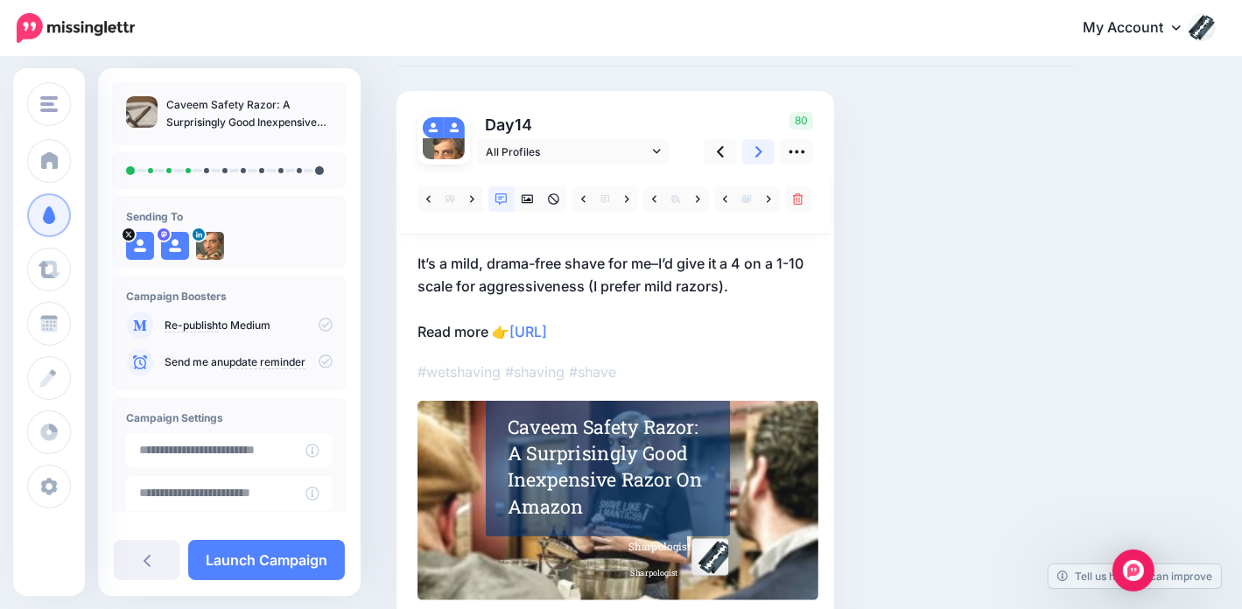
click at [755, 150] on icon at bounding box center [758, 152] width 7 height 18
click at [468, 195] on link at bounding box center [472, 198] width 22 height 25
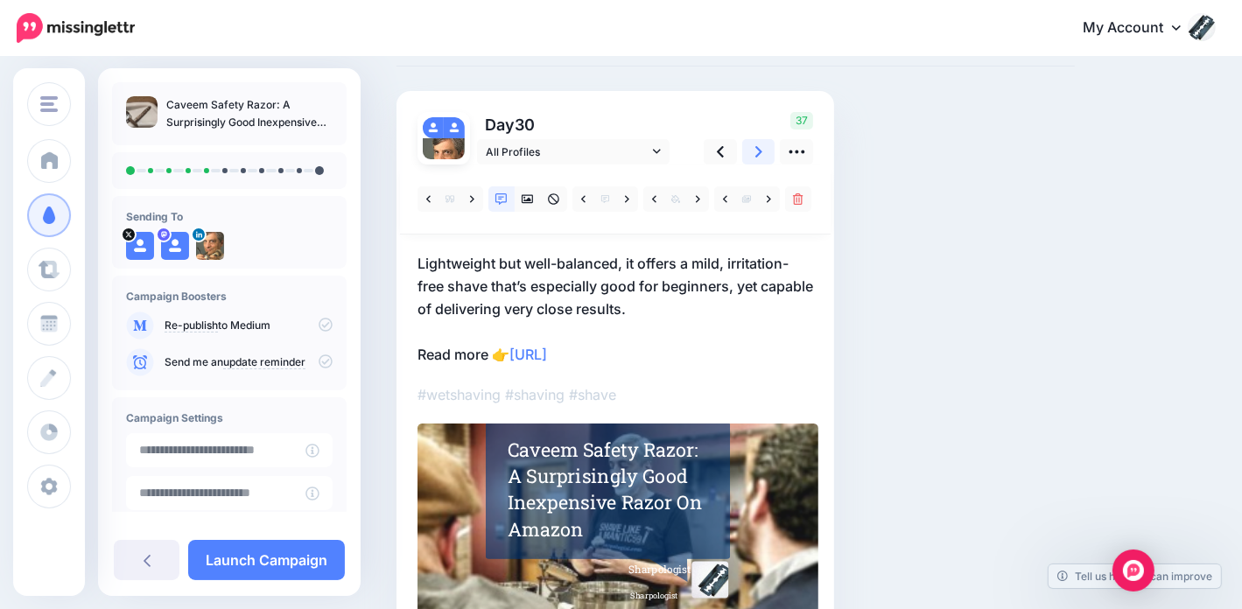
click at [756, 157] on icon at bounding box center [758, 151] width 7 height 11
click at [471, 192] on link at bounding box center [472, 198] width 22 height 25
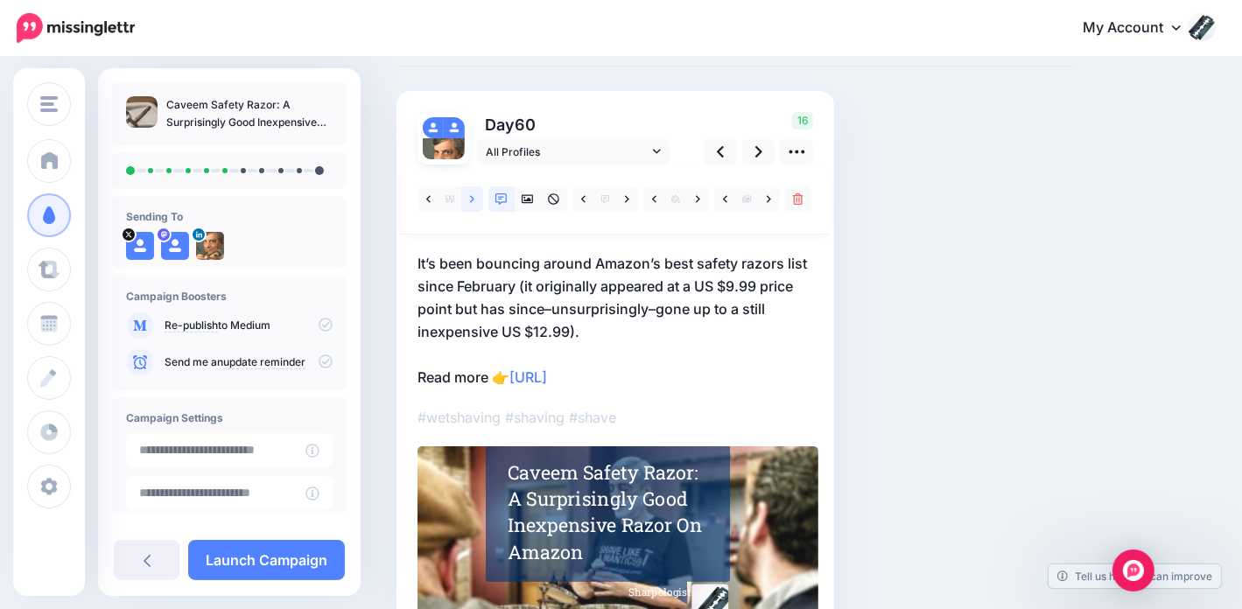
click at [470, 198] on icon at bounding box center [472, 199] width 4 height 12
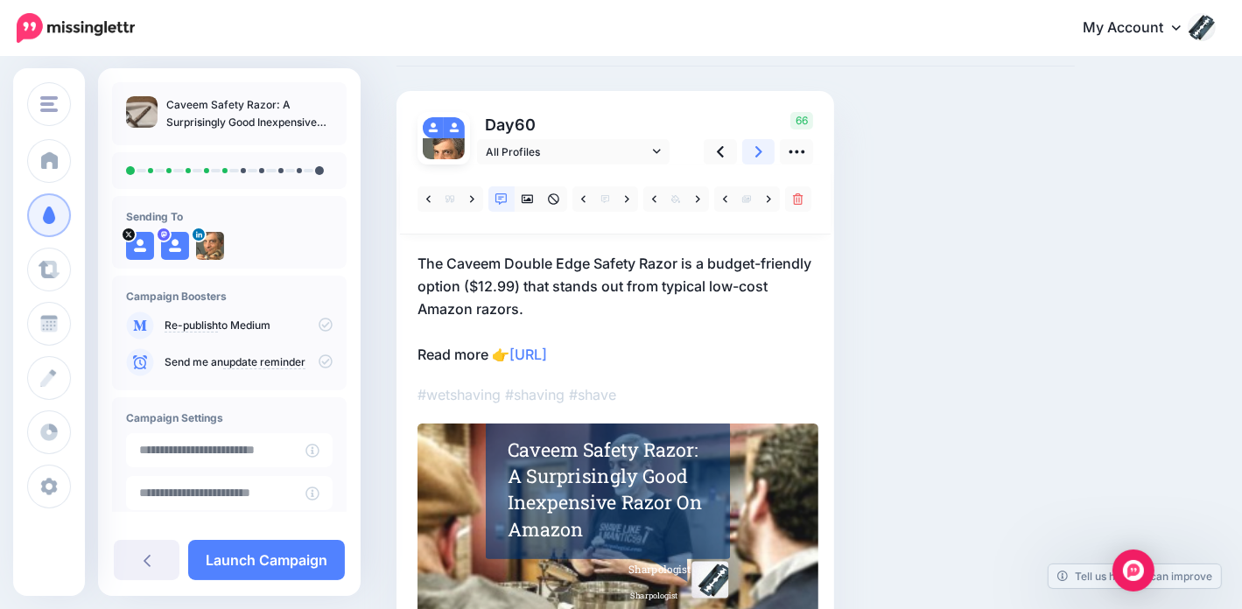
click at [760, 153] on icon at bounding box center [758, 151] width 7 height 11
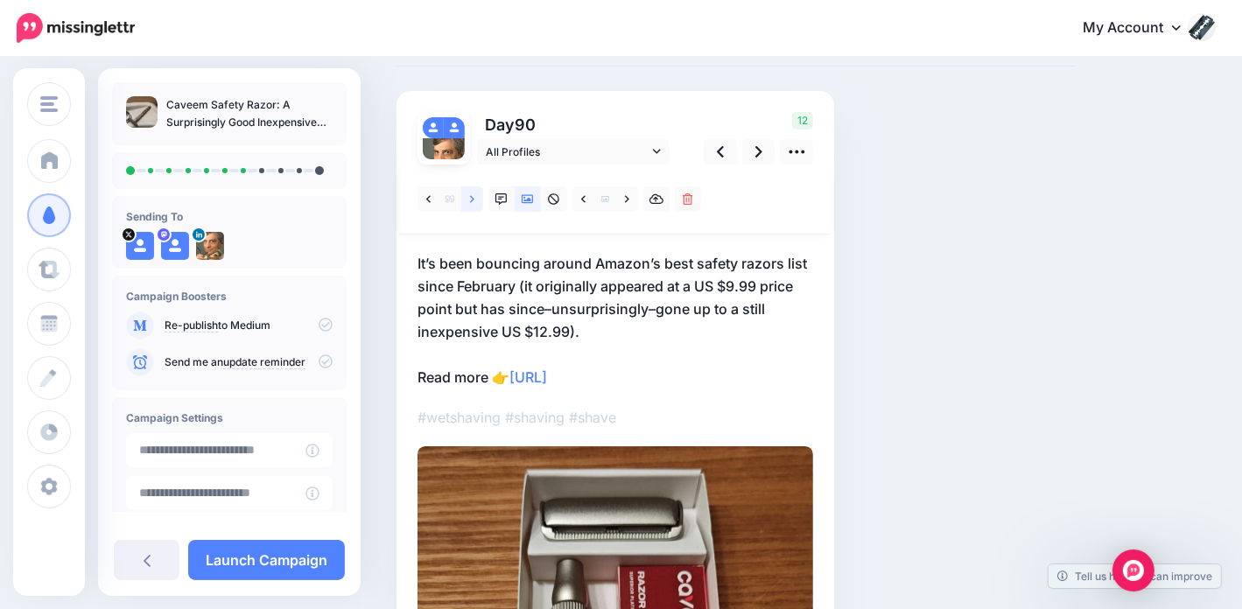
click at [470, 193] on icon at bounding box center [472, 199] width 4 height 12
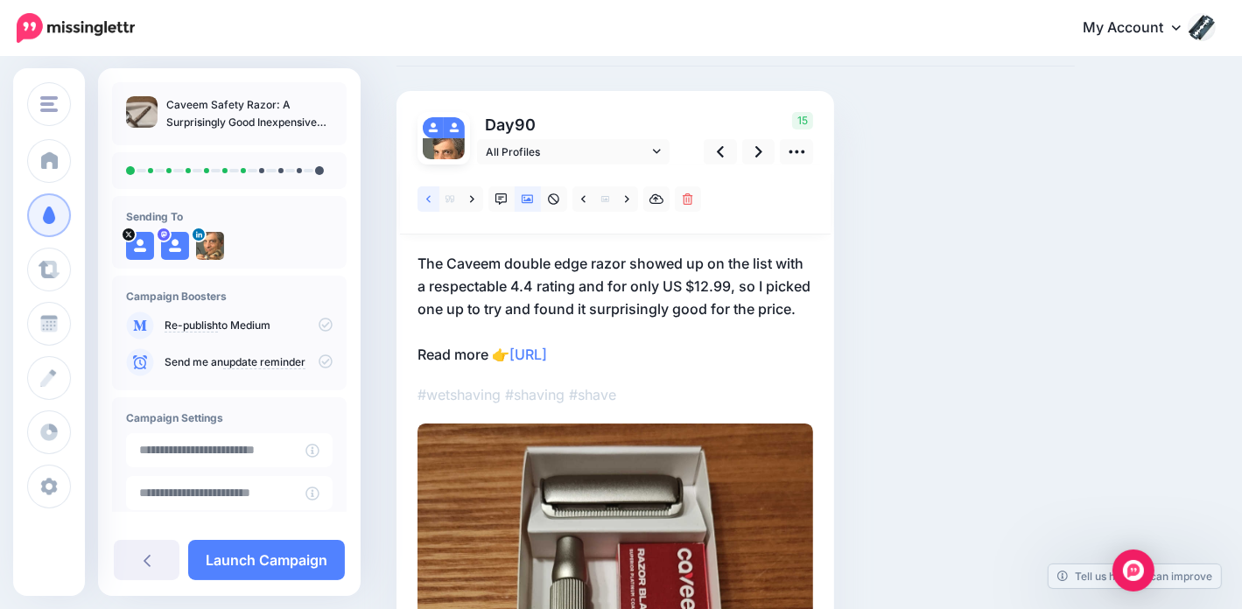
click at [424, 196] on link at bounding box center [428, 198] width 22 height 25
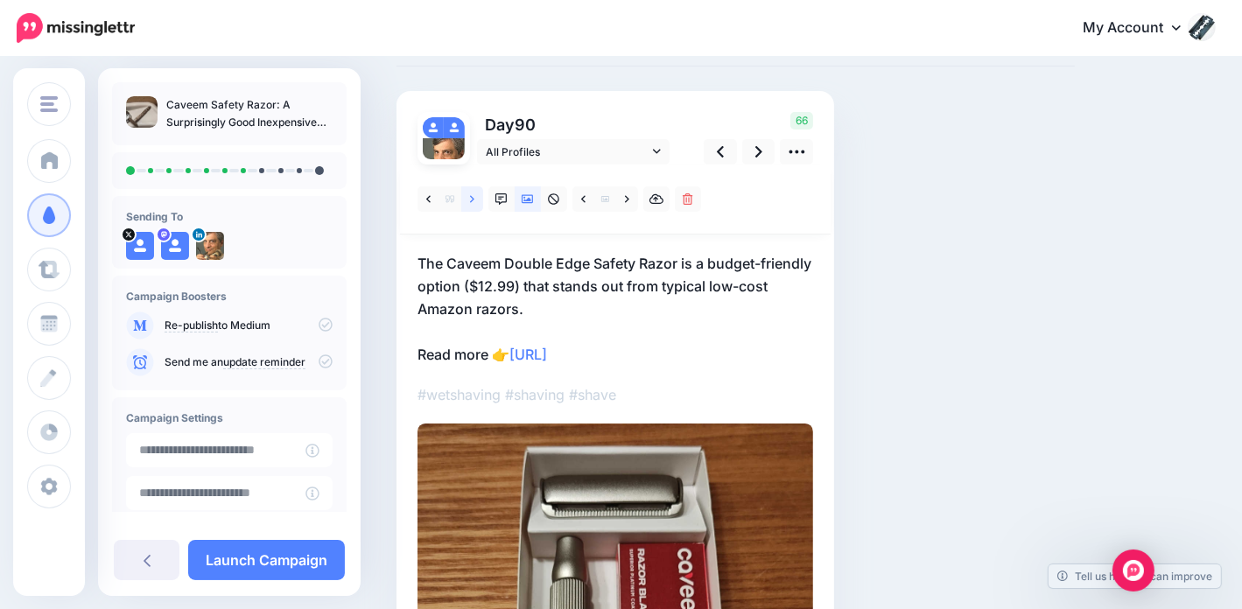
click at [472, 203] on icon at bounding box center [472, 199] width 4 height 12
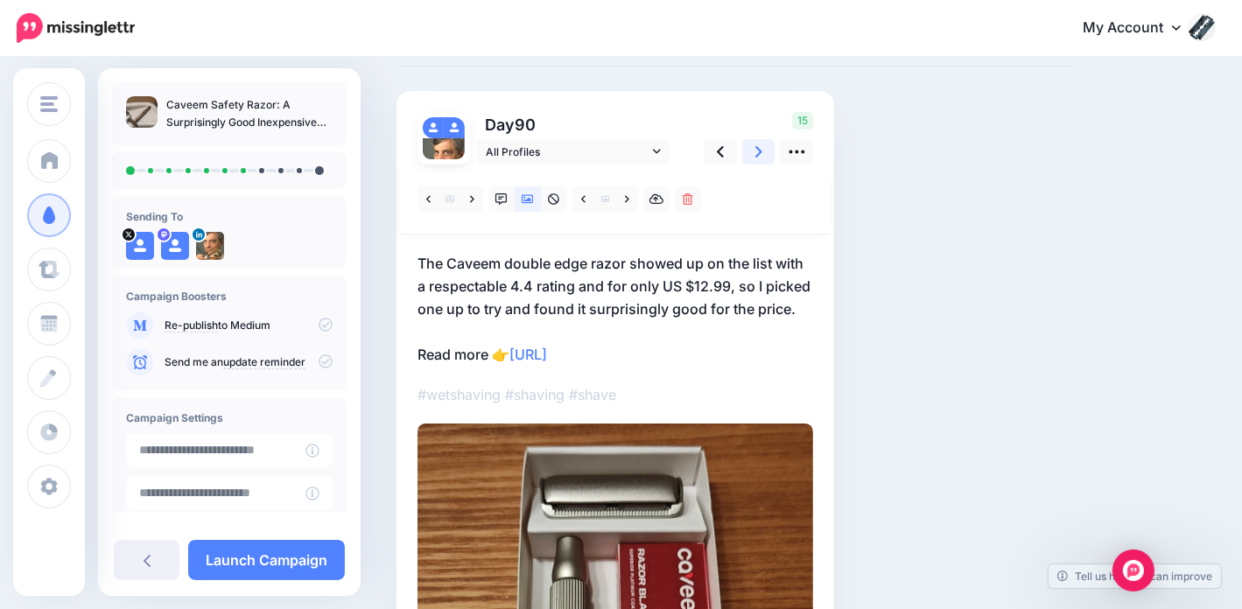
click at [766, 150] on link at bounding box center [758, 151] width 33 height 25
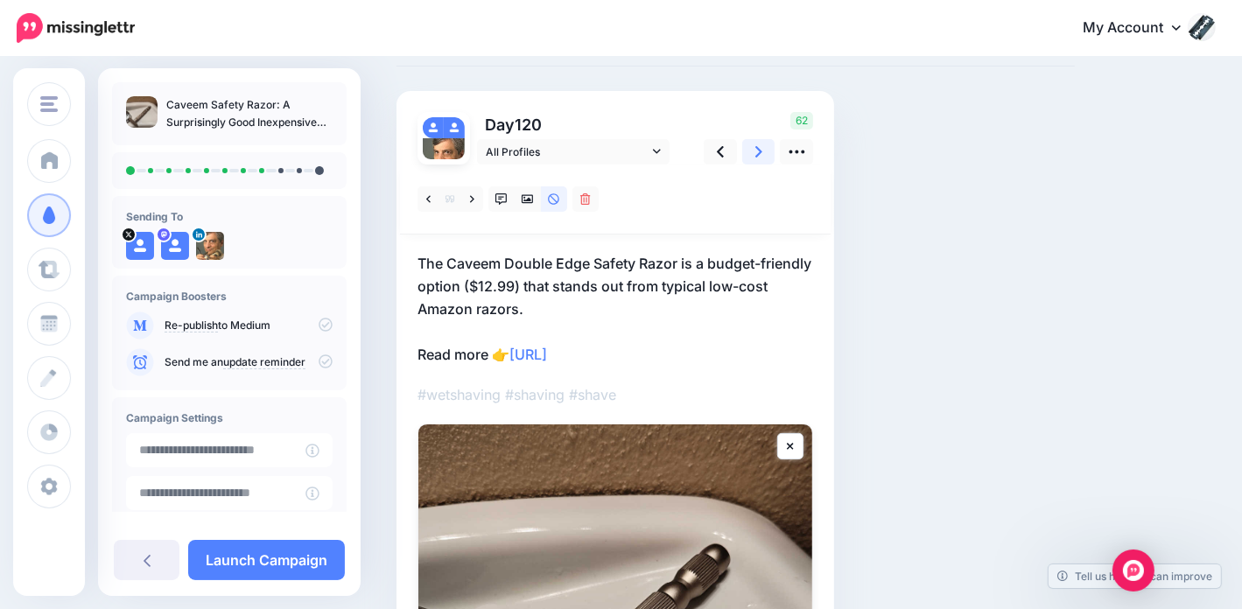
click at [765, 150] on link at bounding box center [758, 151] width 33 height 25
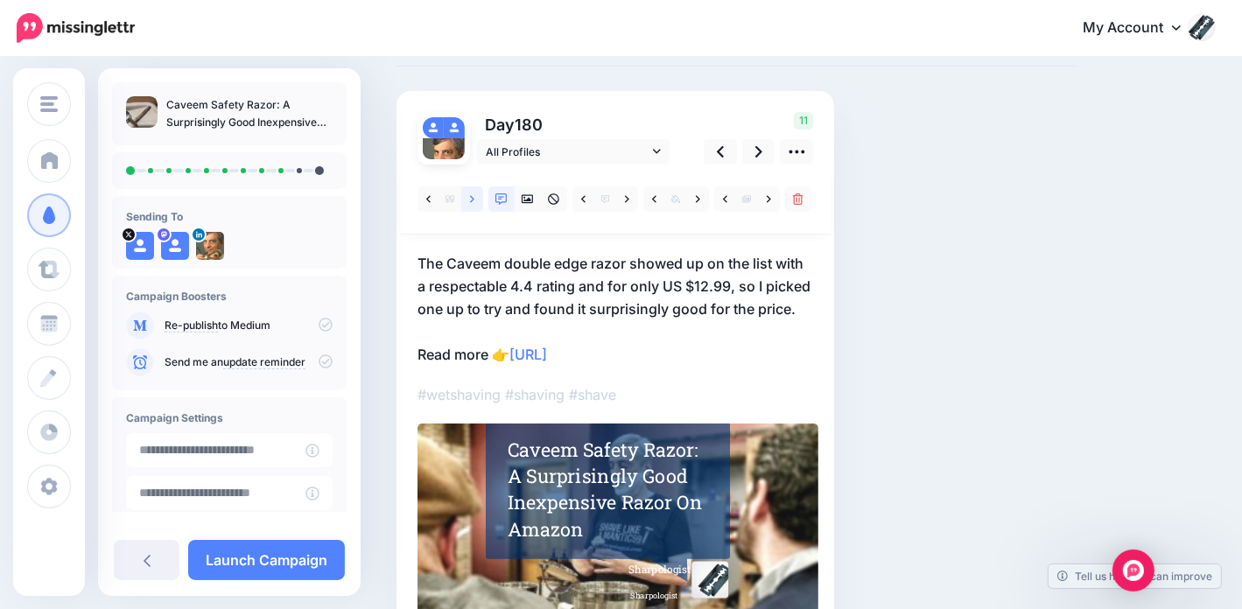
click at [475, 199] on link at bounding box center [472, 198] width 22 height 25
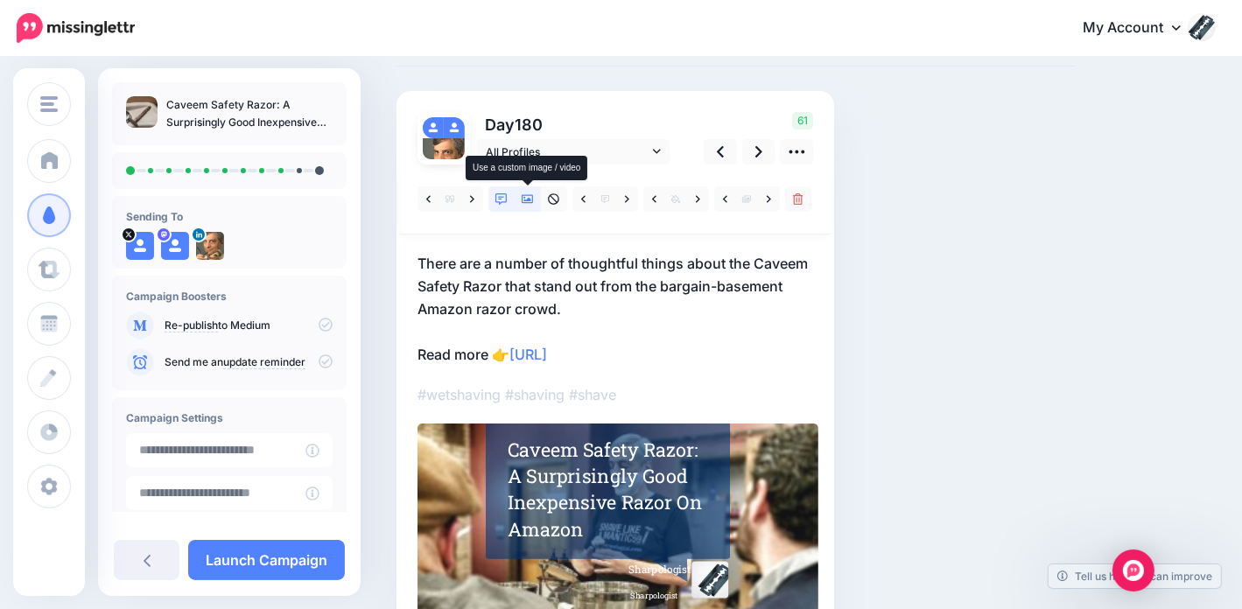
click at [527, 194] on icon at bounding box center [528, 199] width 12 height 12
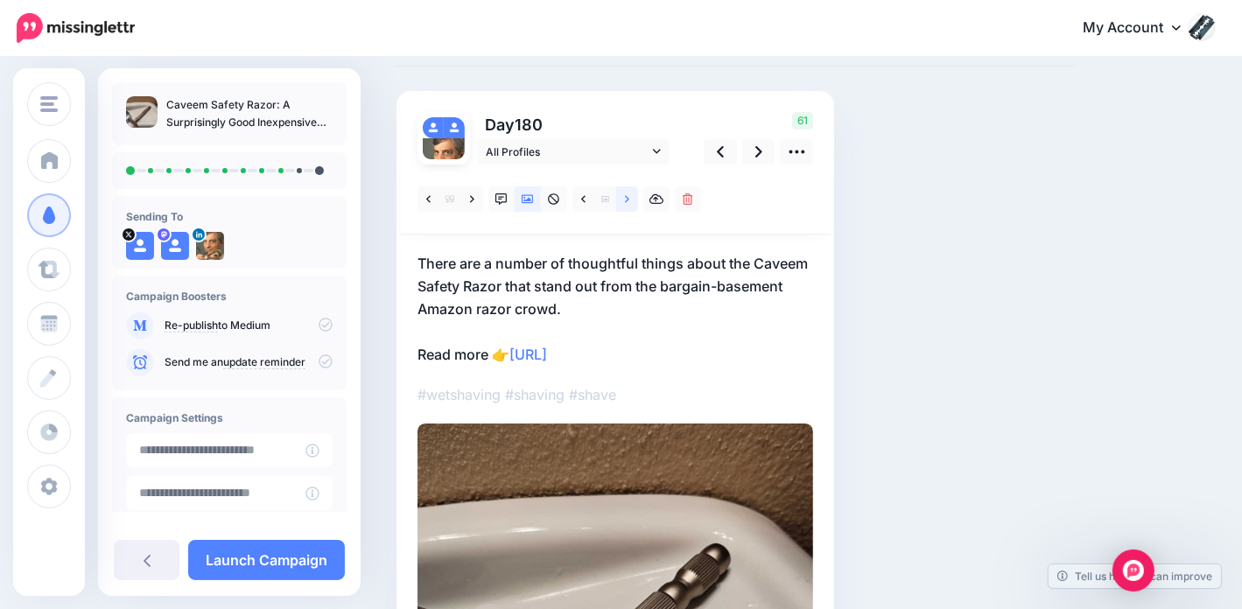
click at [635, 194] on link at bounding box center [627, 198] width 22 height 25
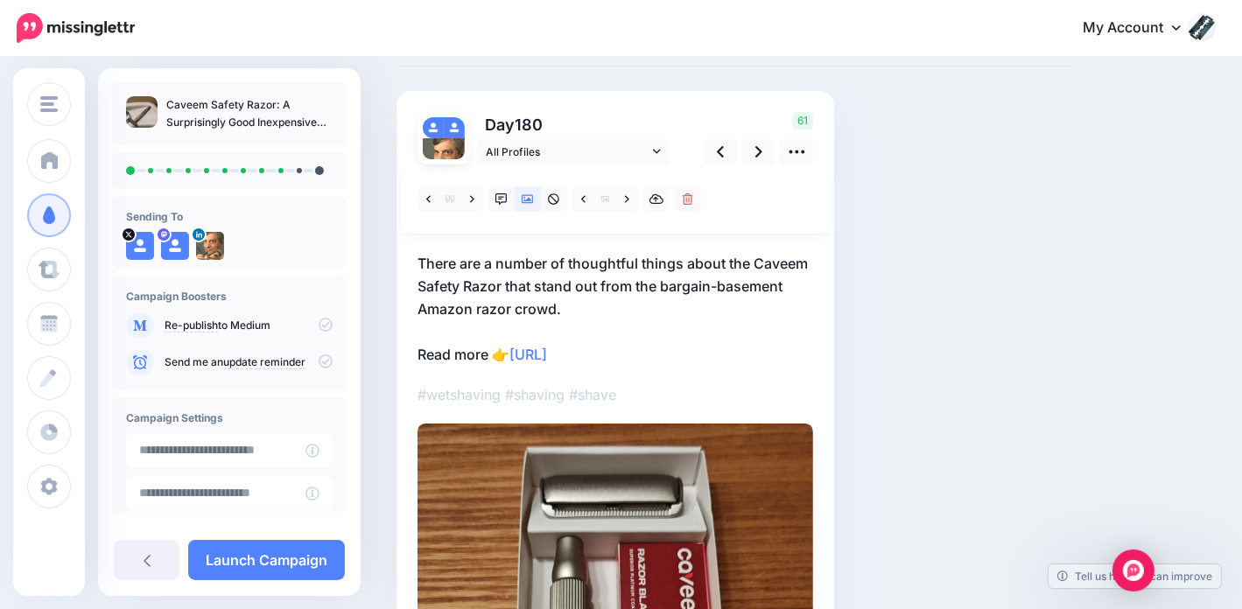
click at [756, 165] on div at bounding box center [615, 200] width 431 height 70
click at [756, 152] on icon at bounding box center [758, 152] width 7 height 18
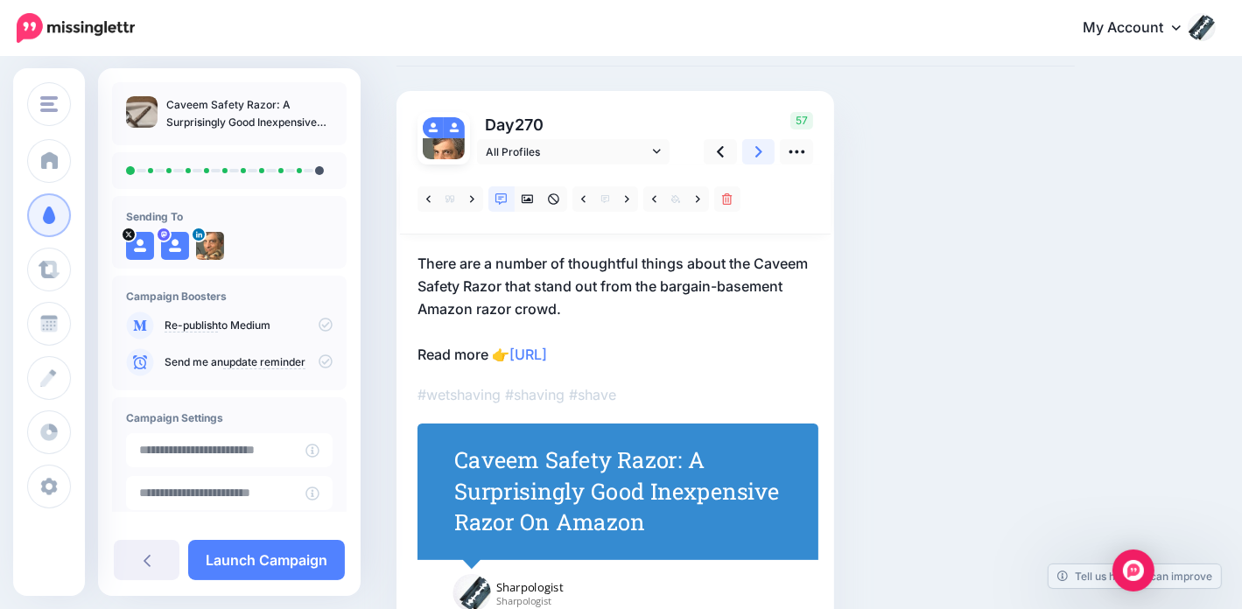
click at [756, 151] on icon at bounding box center [758, 152] width 7 height 18
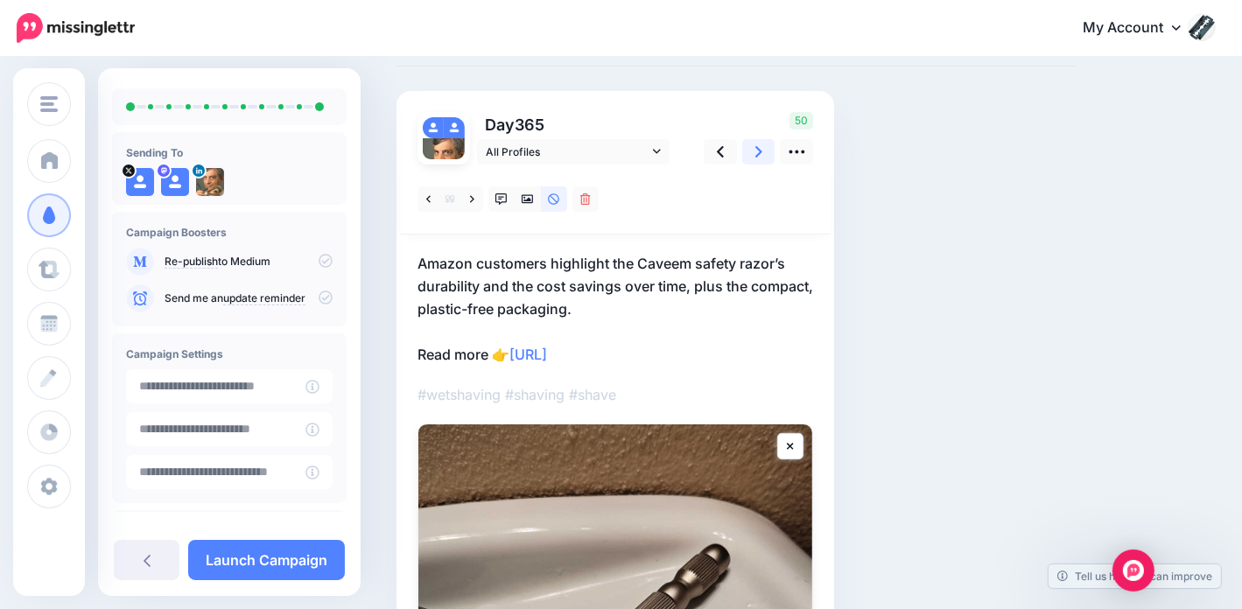
scroll to position [139, 0]
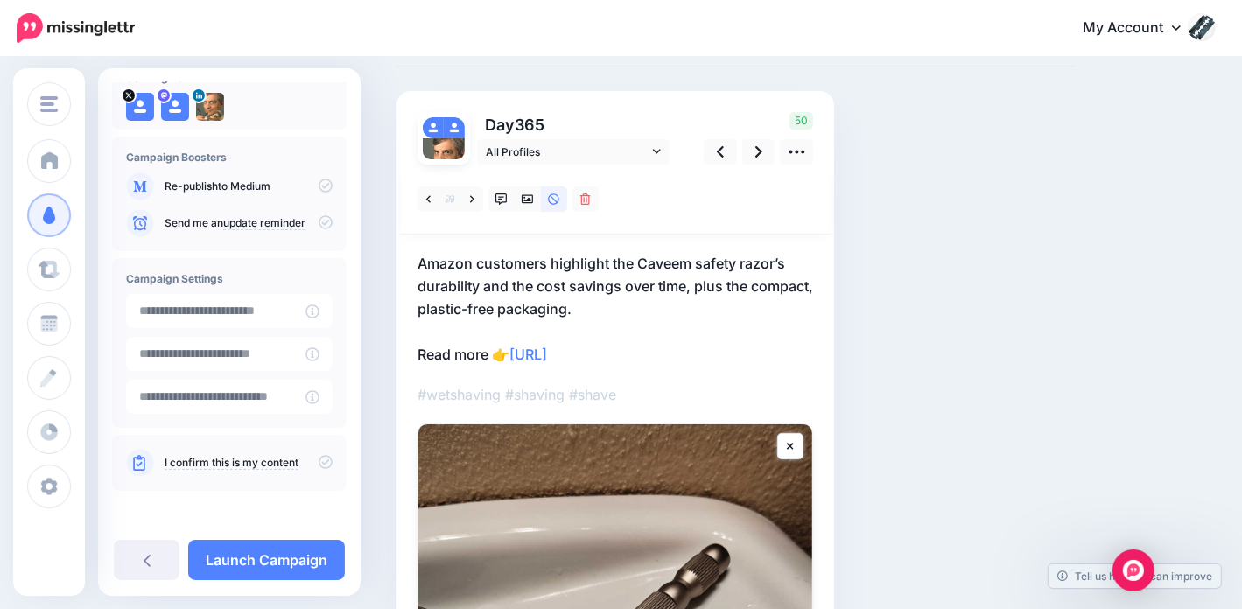
click at [319, 465] on icon at bounding box center [326, 462] width 14 height 14
click at [277, 552] on link "Launch Campaign" at bounding box center [266, 560] width 157 height 40
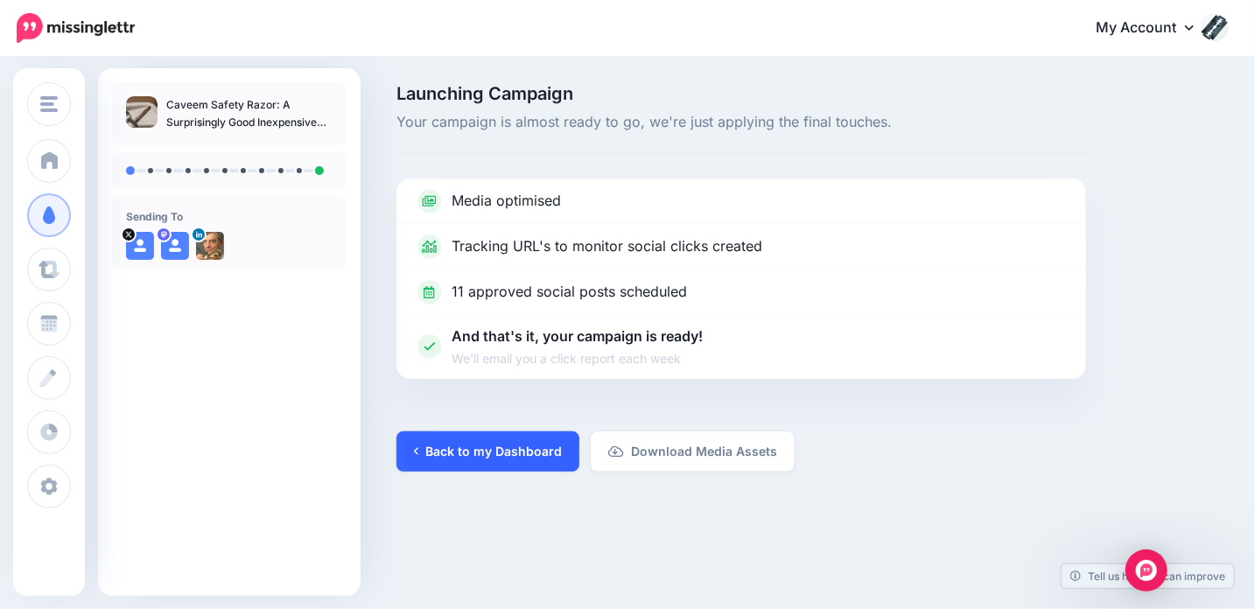
click at [501, 455] on link "Back to my Dashboard" at bounding box center [487, 451] width 183 height 40
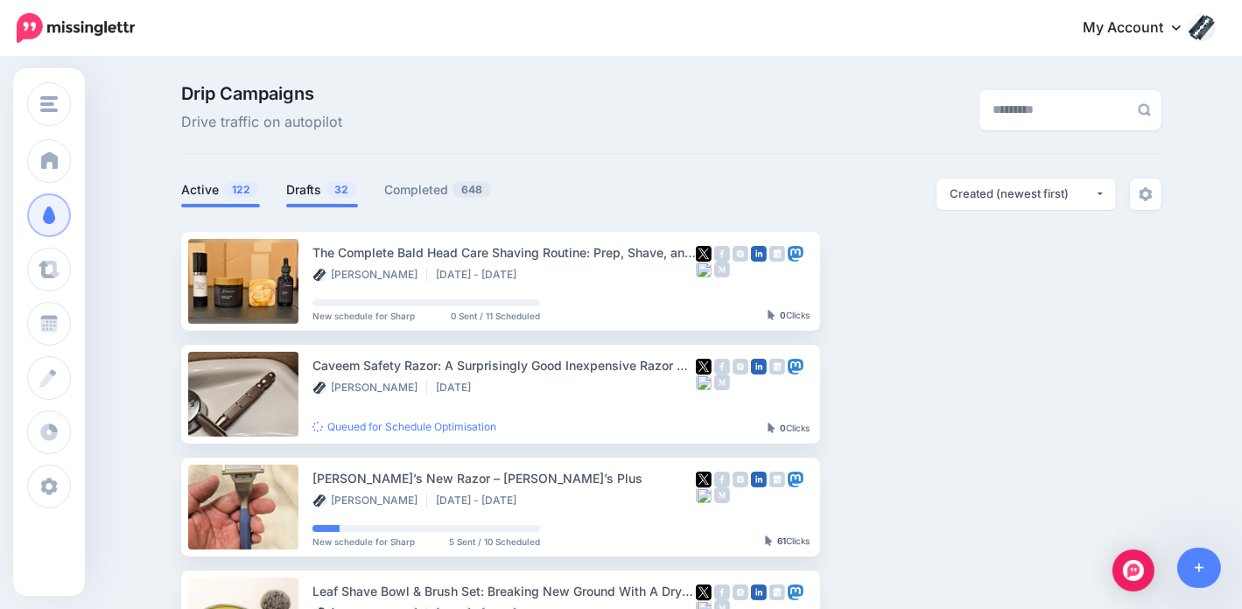
click at [317, 192] on link "Drafts 32" at bounding box center [322, 189] width 72 height 21
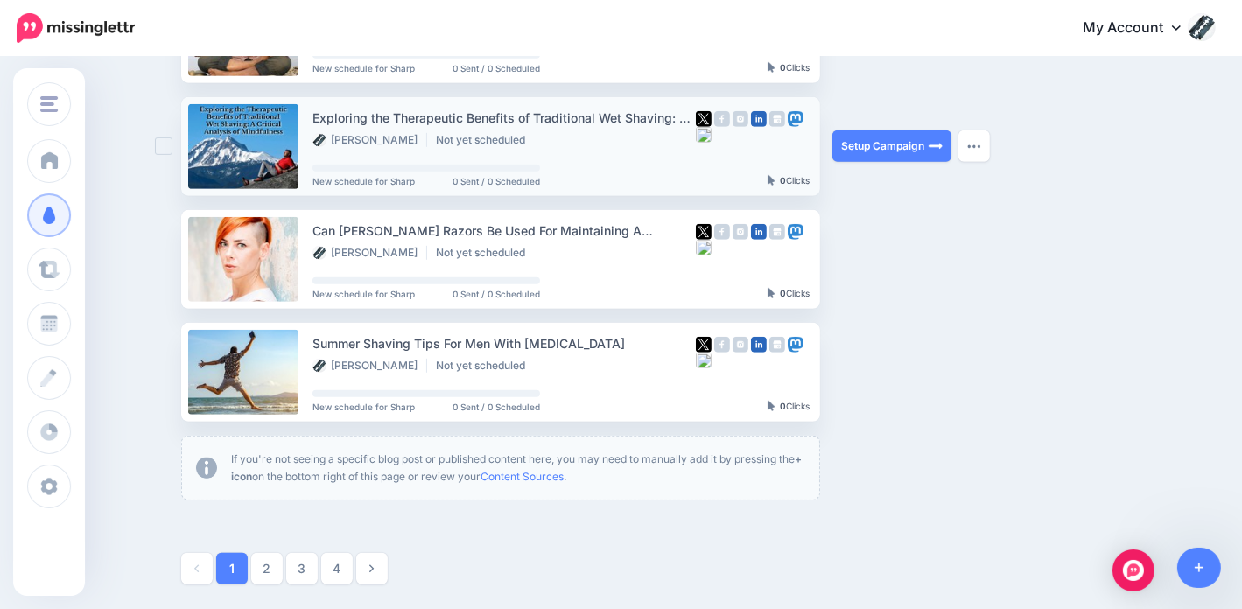
scroll to position [963, 0]
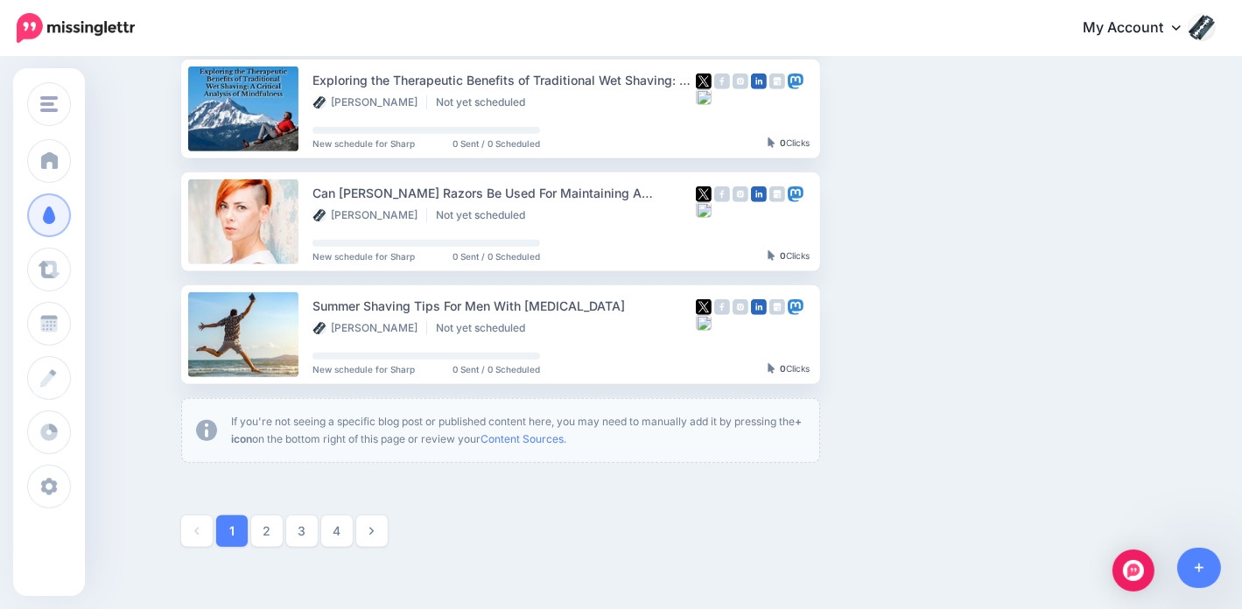
click at [374, 529] on icon at bounding box center [371, 531] width 4 height 12
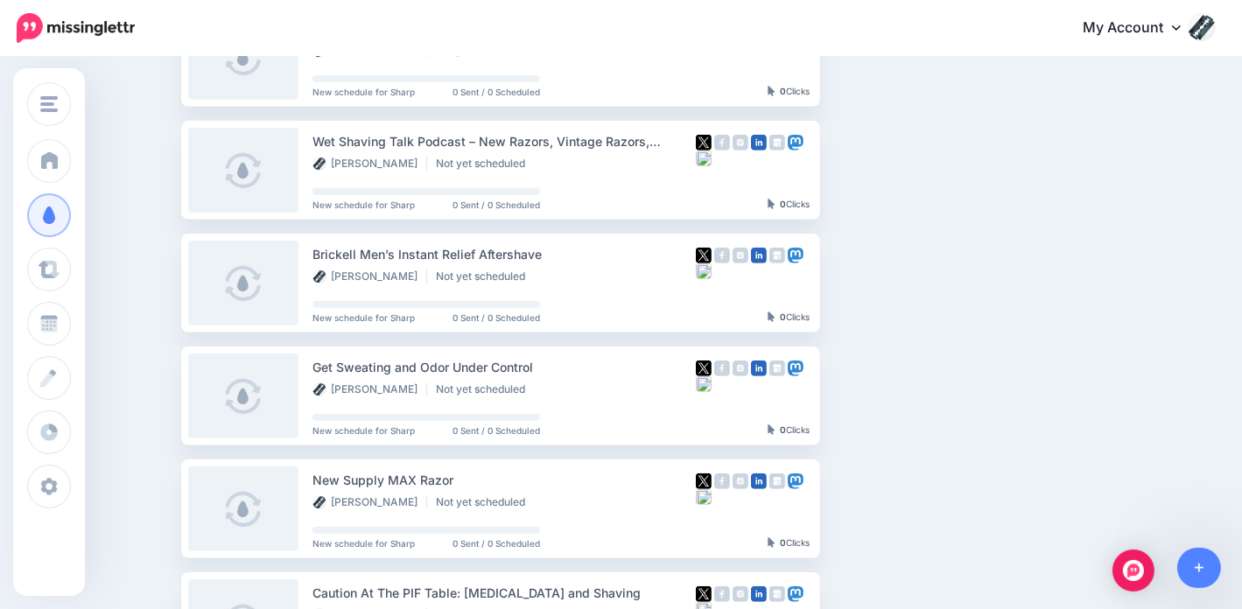
scroll to position [763, 0]
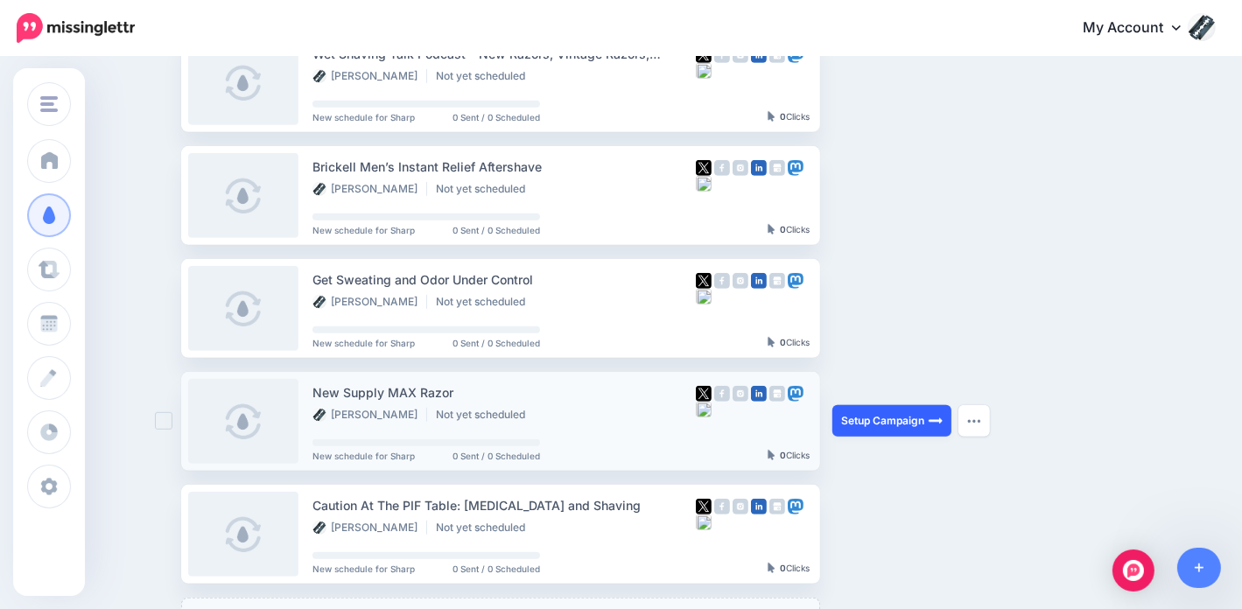
click at [893, 413] on link "Setup Campaign" at bounding box center [891, 421] width 119 height 32
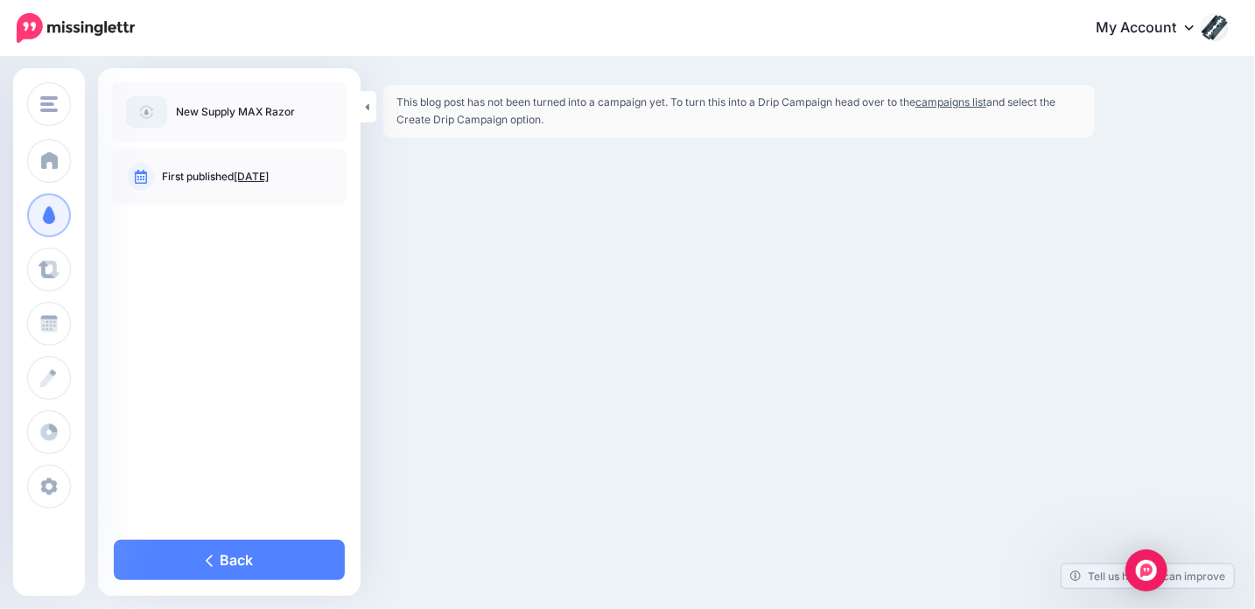
click at [968, 103] on link "campaigns list" at bounding box center [950, 101] width 71 height 13
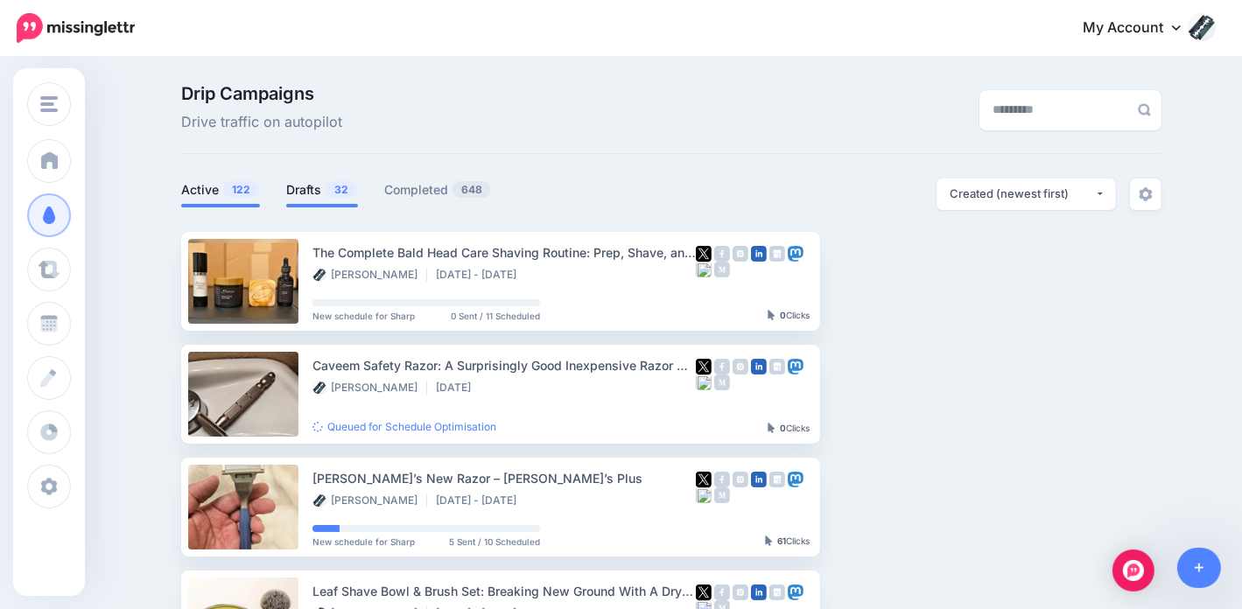
click at [309, 188] on link "Drafts 32" at bounding box center [322, 189] width 72 height 21
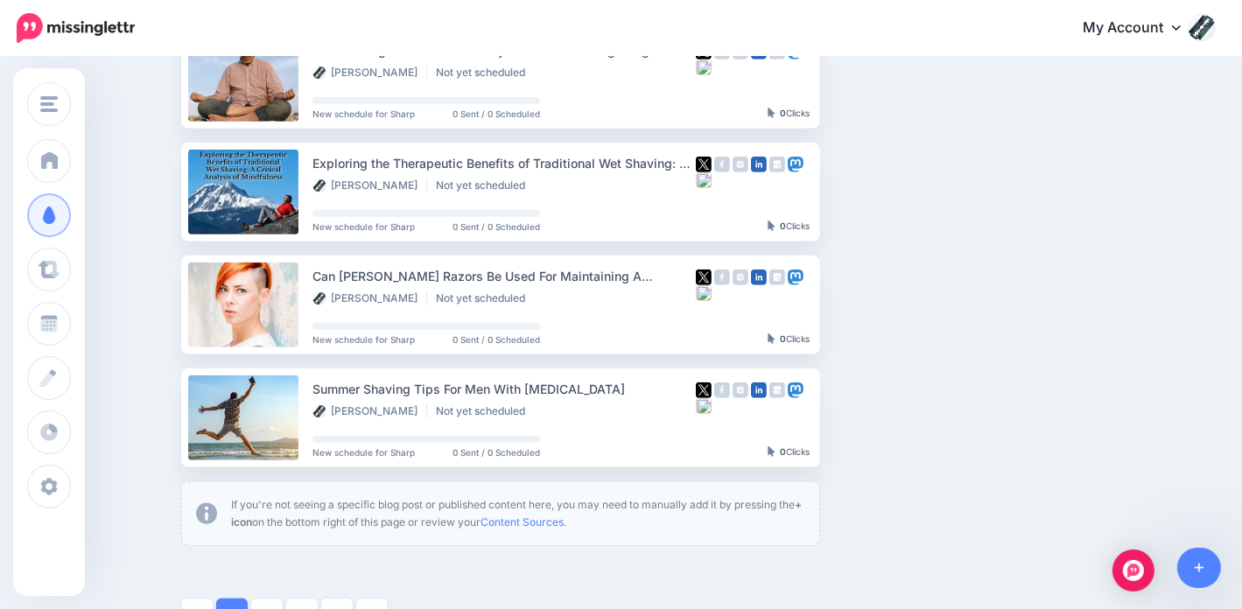
scroll to position [963, 0]
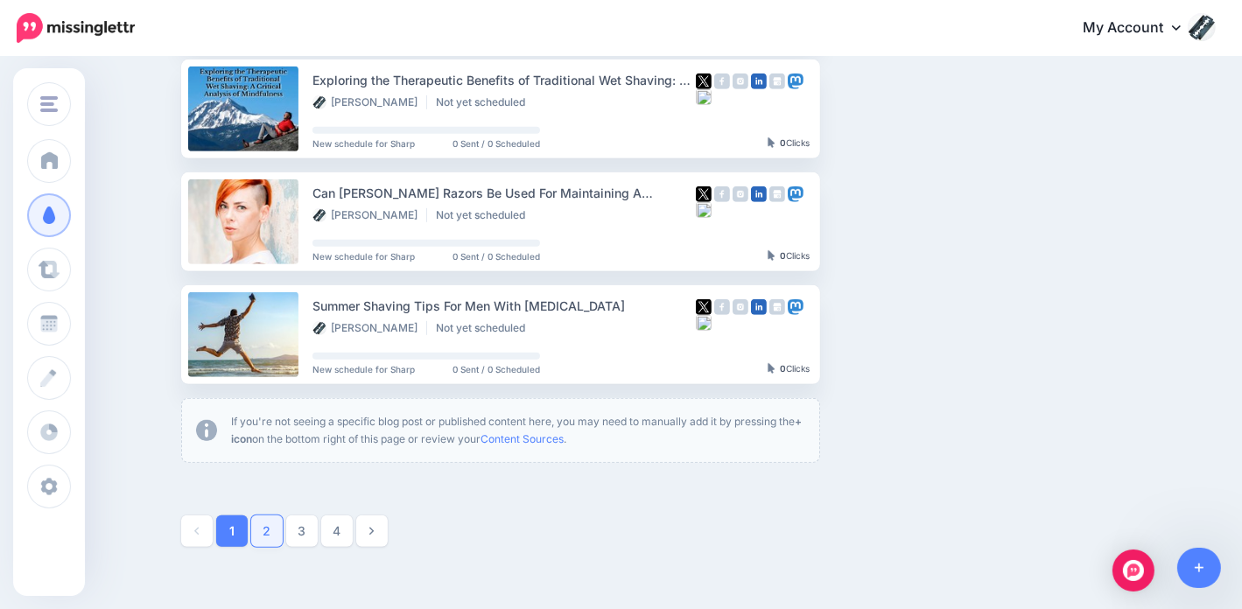
click at [277, 534] on link "2" at bounding box center [267, 532] width 32 height 32
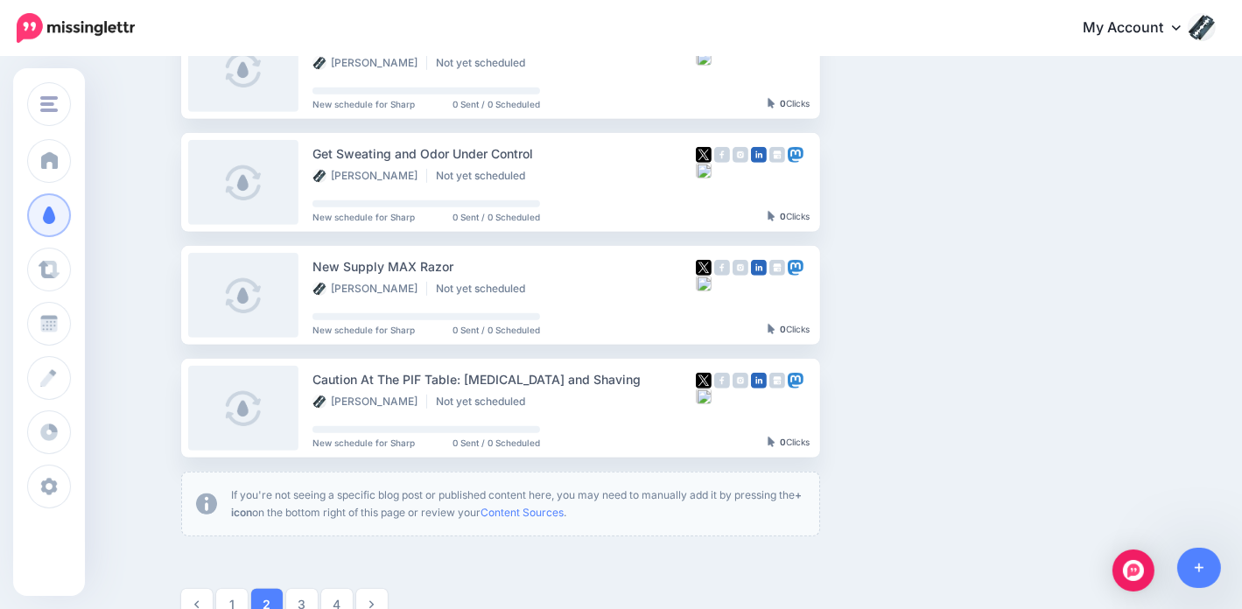
scroll to position [938, 0]
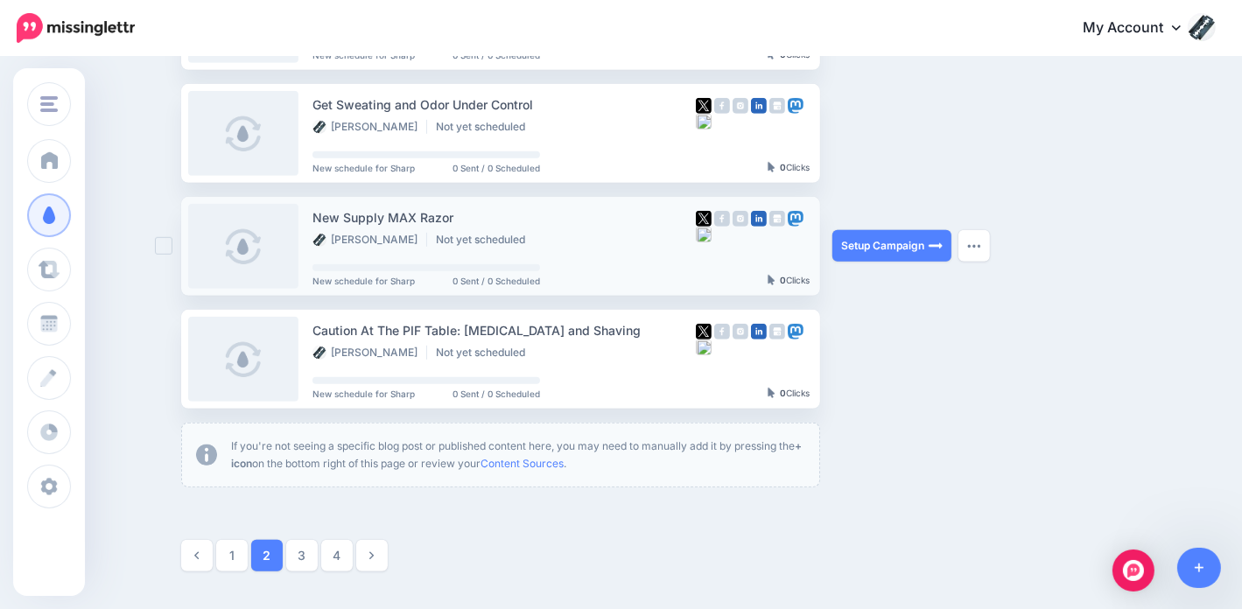
click at [244, 248] on link at bounding box center [243, 246] width 110 height 85
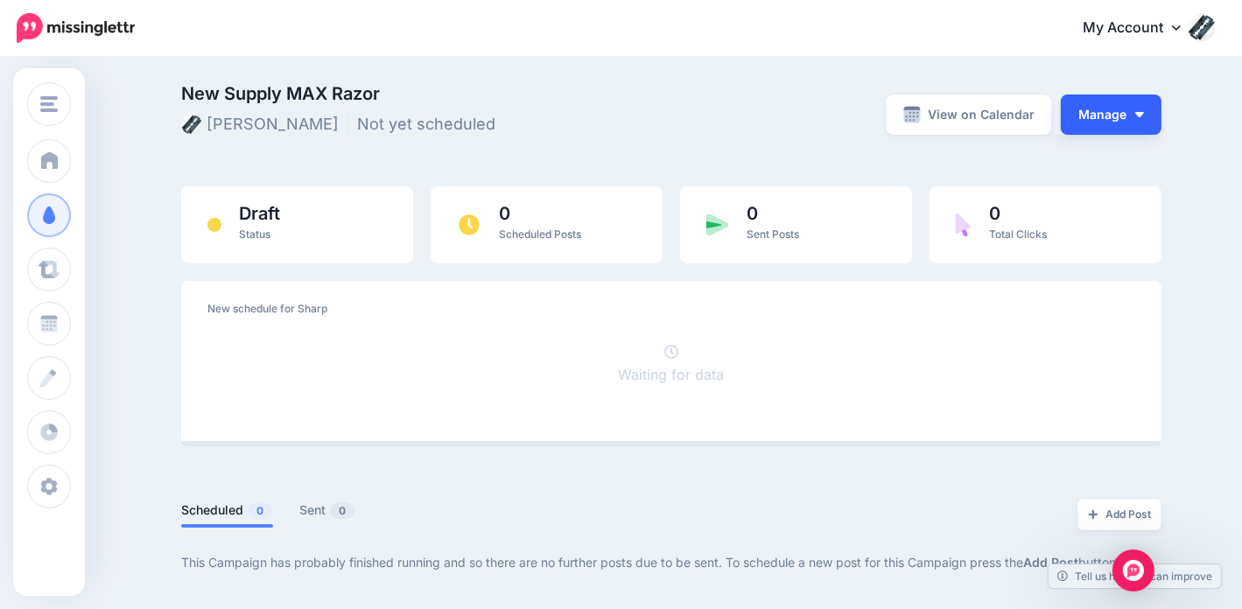
click at [1138, 115] on button "Manage" at bounding box center [1111, 115] width 101 height 40
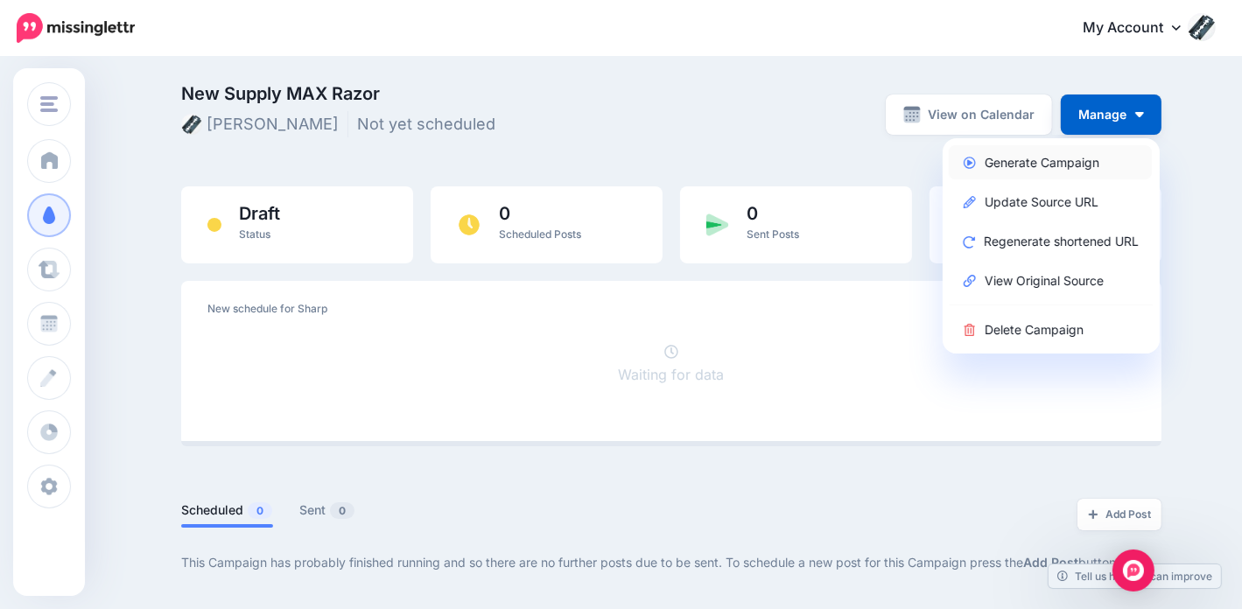
click at [1036, 160] on link "Generate Campaign" at bounding box center [1050, 162] width 203 height 34
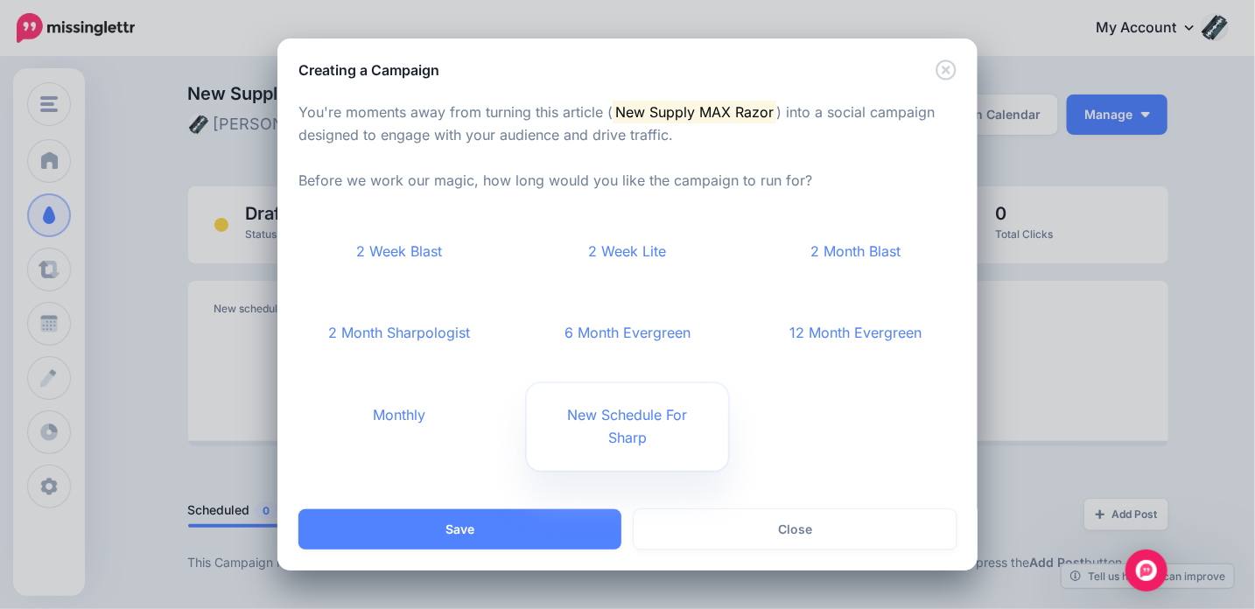
click at [641, 409] on link "New Schedule For Sharp" at bounding box center [628, 427] width 202 height 88
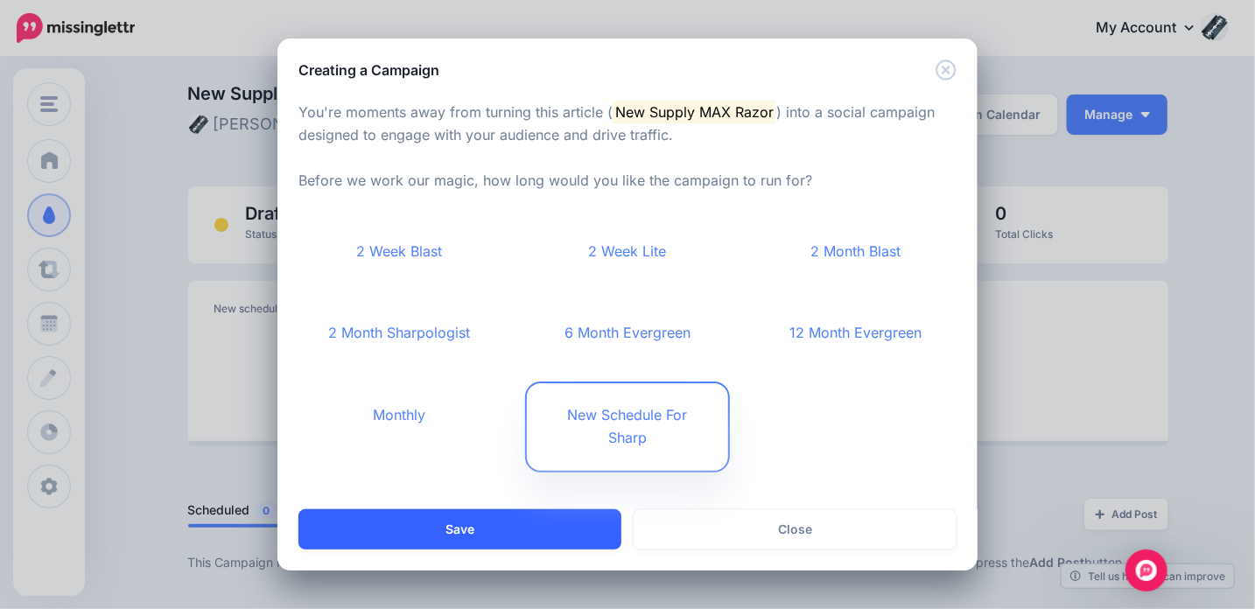
click at [516, 521] on button "Save" at bounding box center [459, 529] width 323 height 40
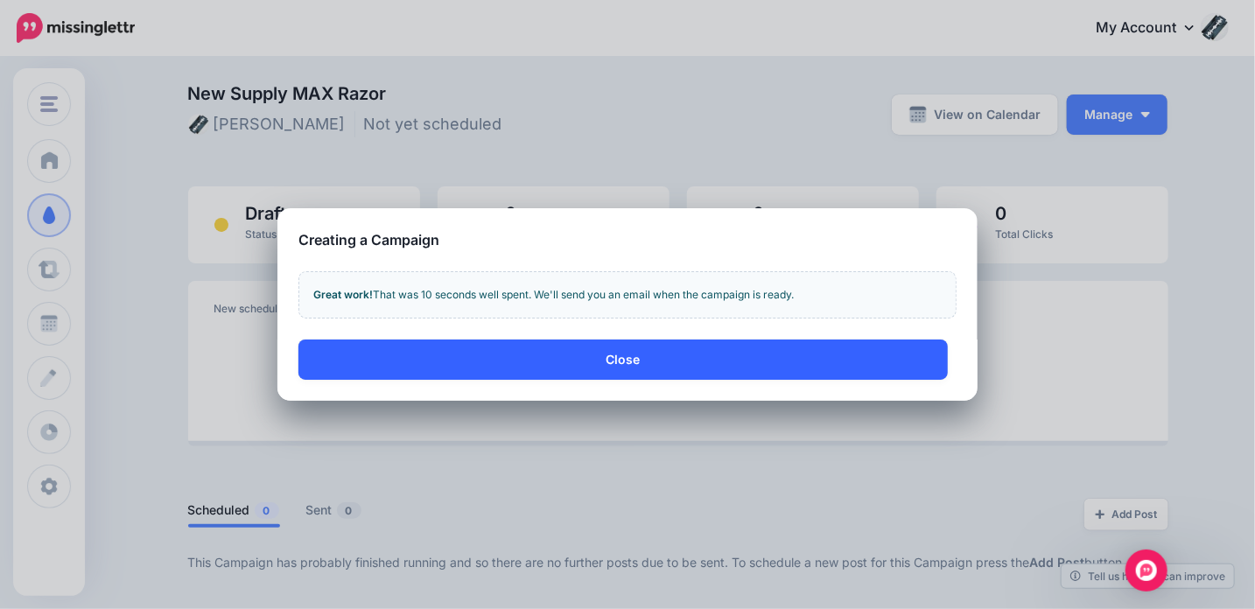
click at [629, 345] on button "Close" at bounding box center [622, 360] width 649 height 40
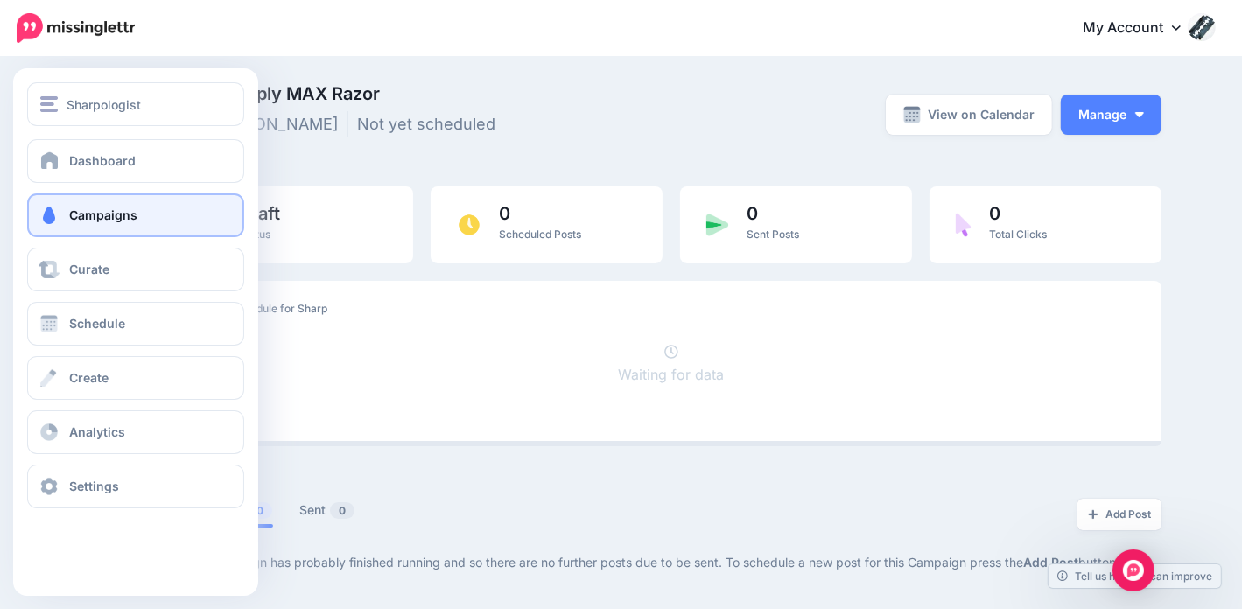
click at [119, 223] on link "Campaigns" at bounding box center [135, 215] width 217 height 44
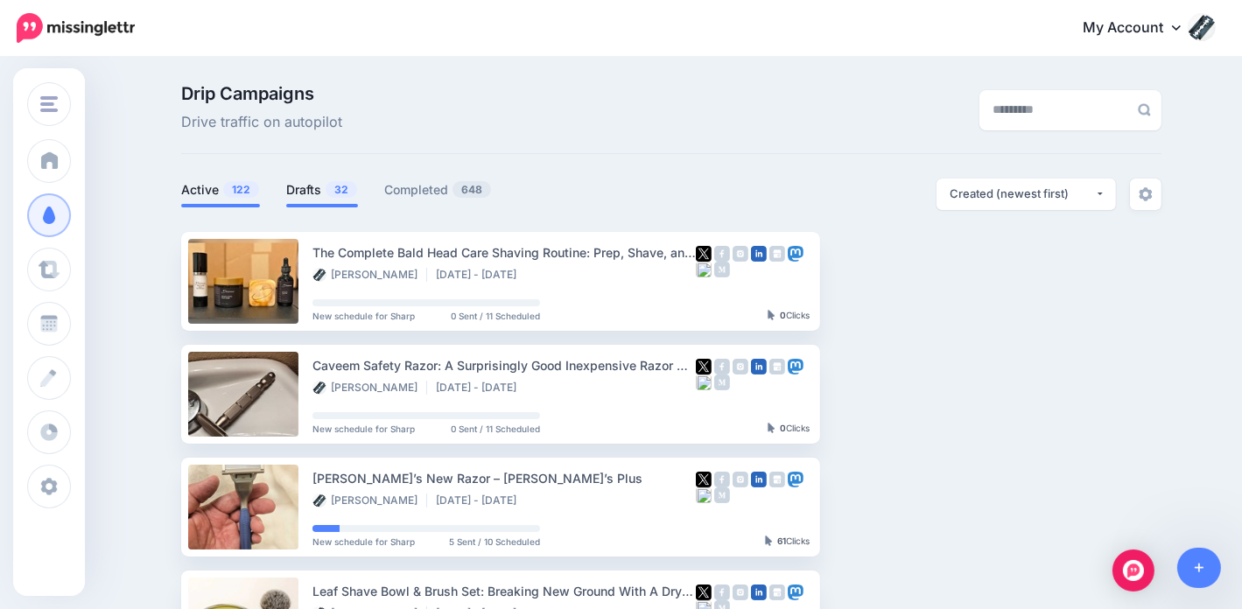
click at [321, 186] on link "Drafts 32" at bounding box center [322, 189] width 72 height 21
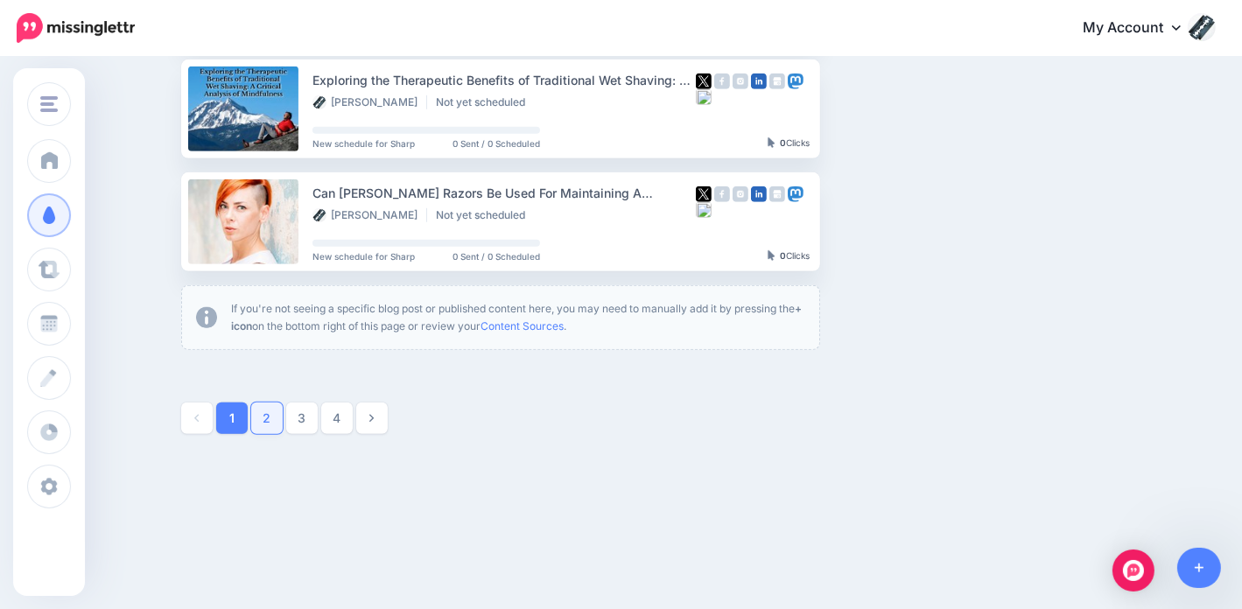
click at [274, 412] on link "2" at bounding box center [267, 419] width 32 height 32
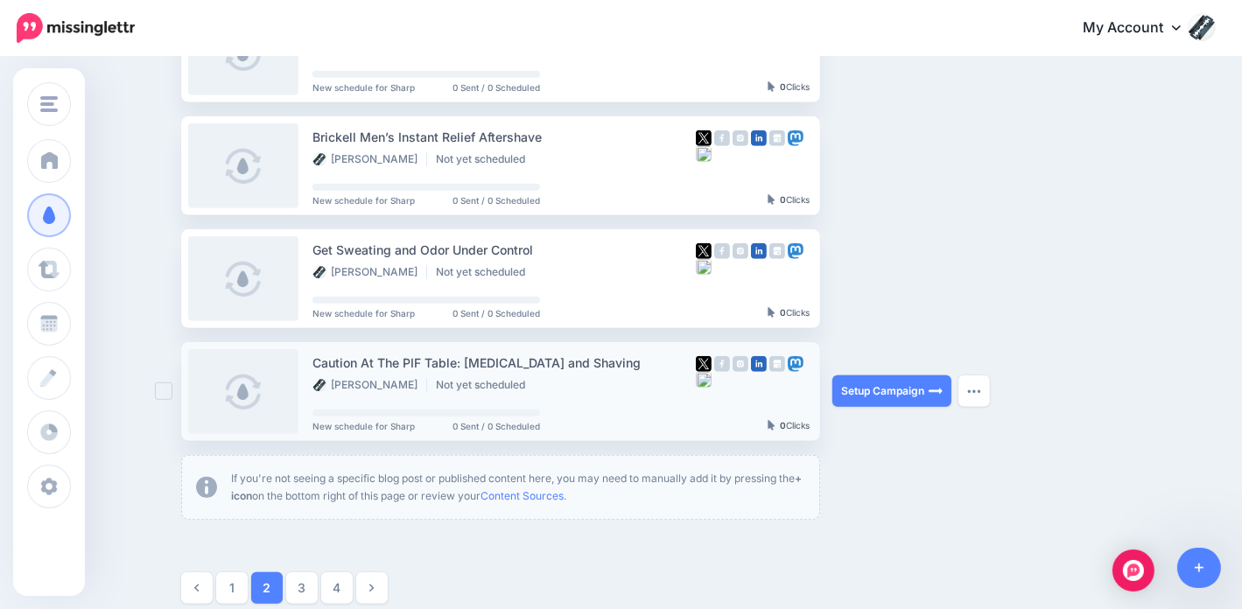
scroll to position [988, 0]
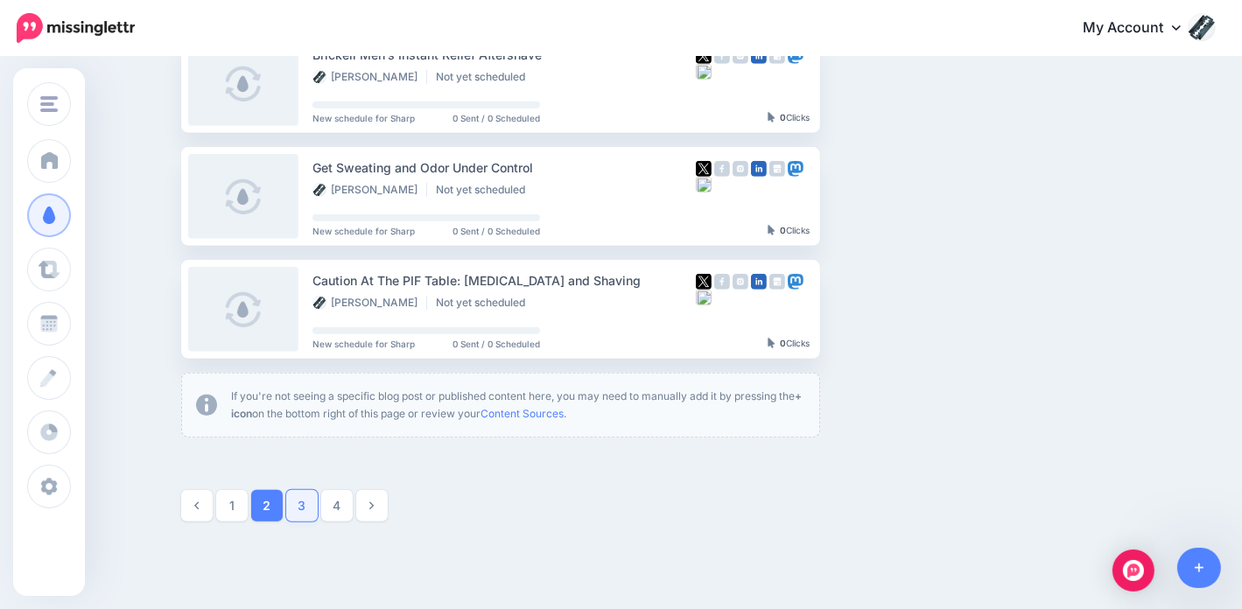
click at [315, 506] on link "3" at bounding box center [302, 506] width 32 height 32
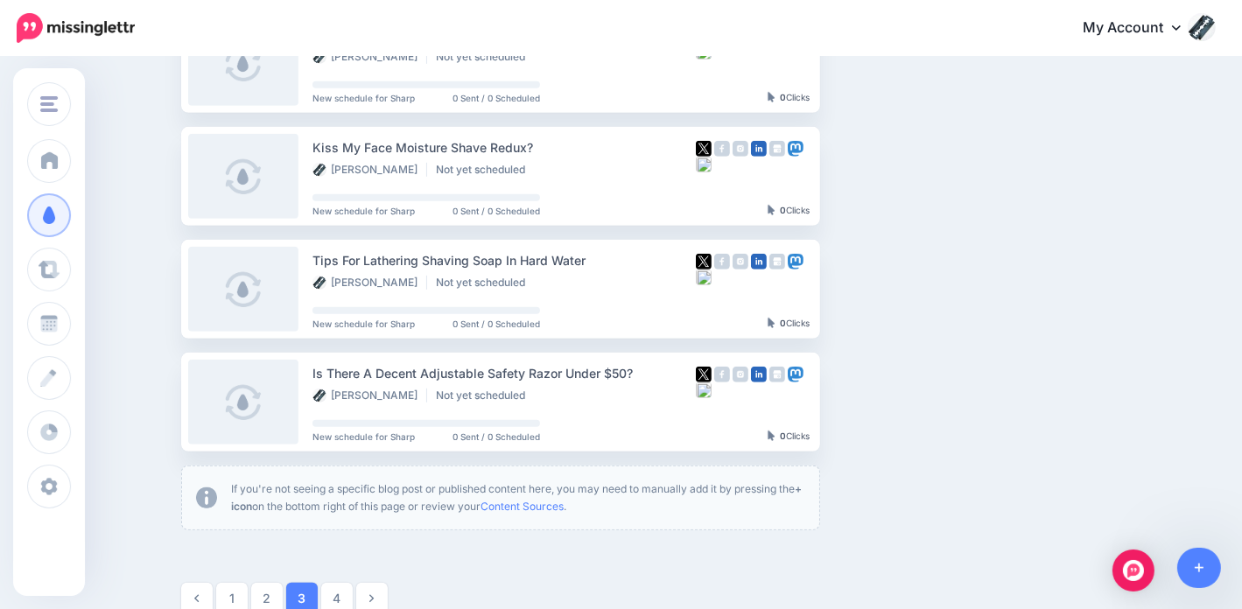
scroll to position [938, 0]
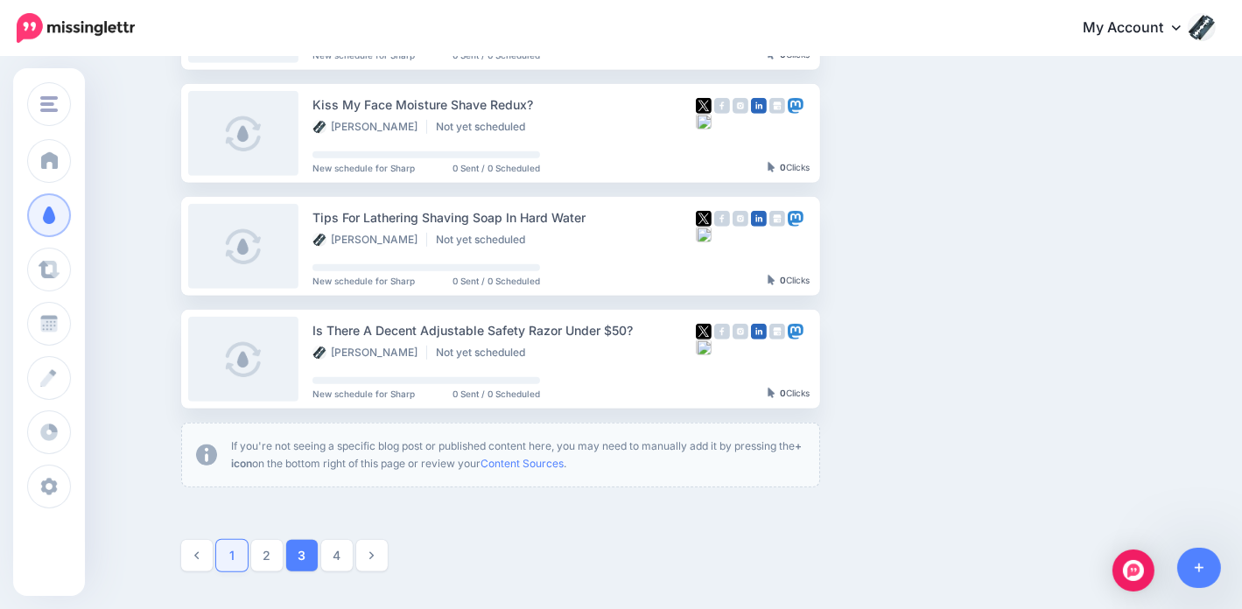
click at [235, 557] on link "1" at bounding box center [232, 556] width 32 height 32
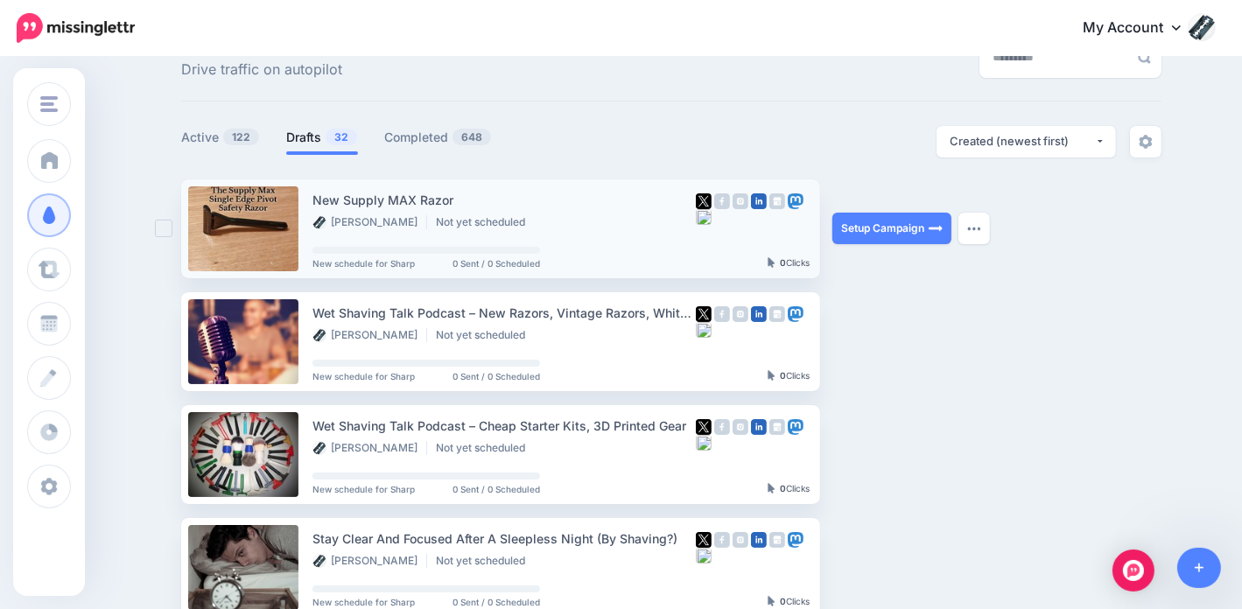
scroll to position [0, 0]
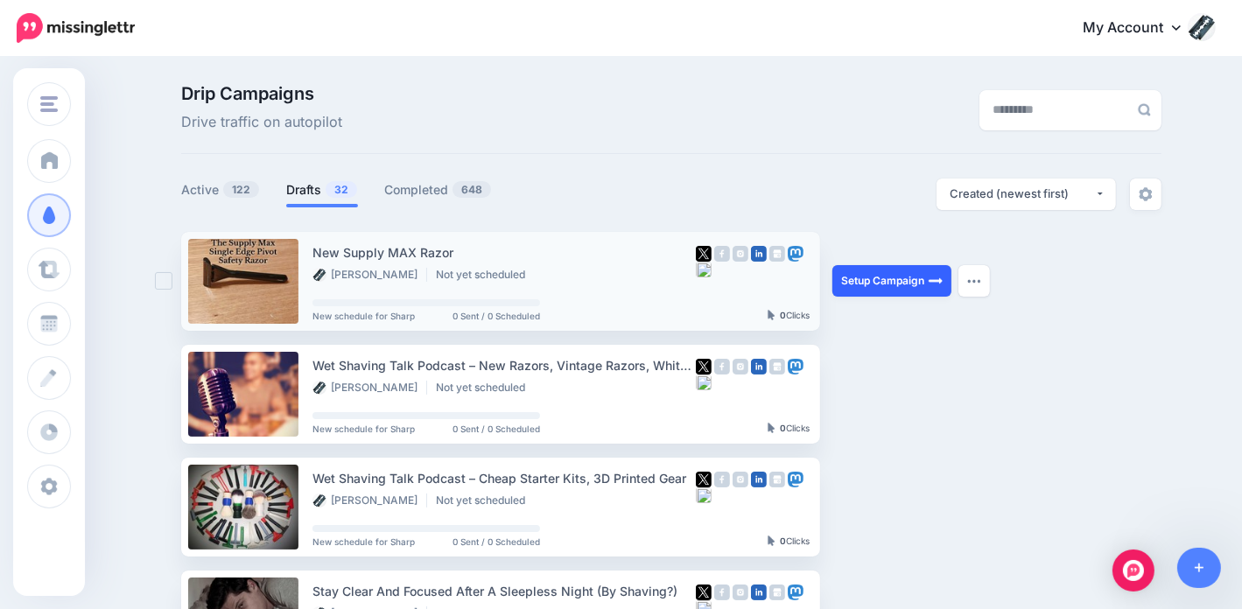
click at [884, 283] on link "Setup Campaign" at bounding box center [891, 281] width 119 height 32
